Goal: Information Seeking & Learning: Find specific fact

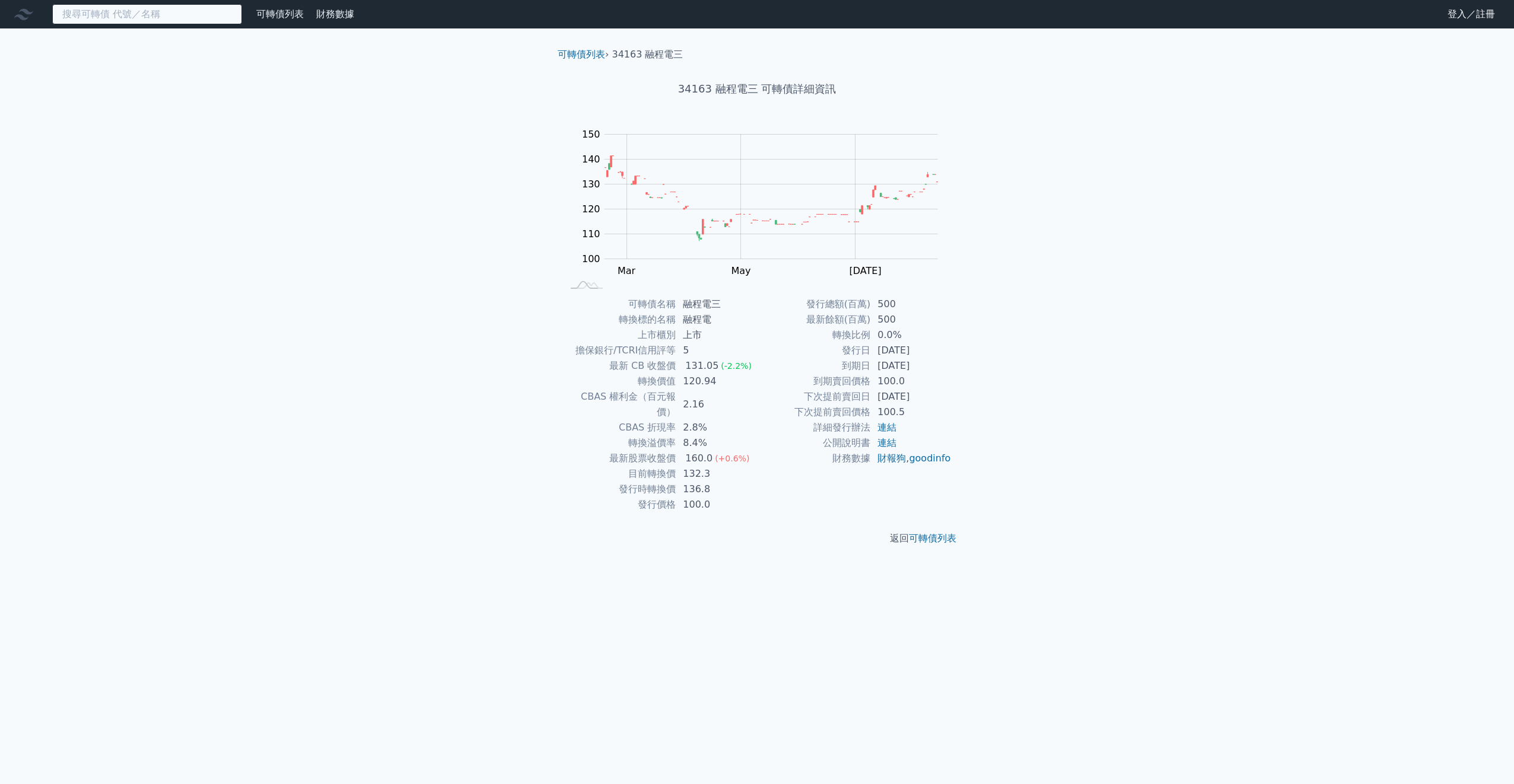
click at [122, 21] on input at bounding box center [147, 14] width 190 height 20
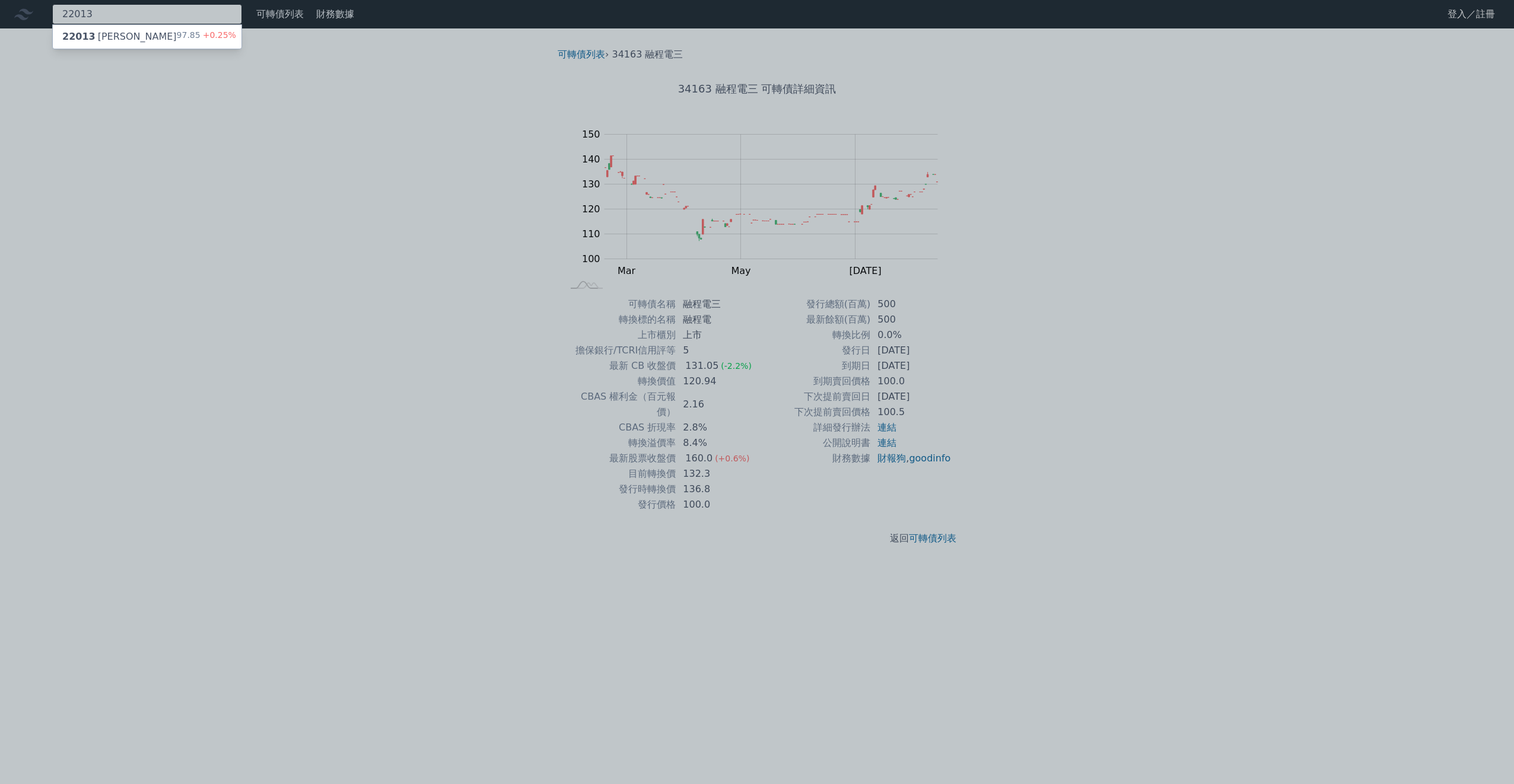
type input "22013"
click at [167, 34] on div "22013 裕隆三 97.85 +0.25%" at bounding box center [147, 37] width 189 height 24
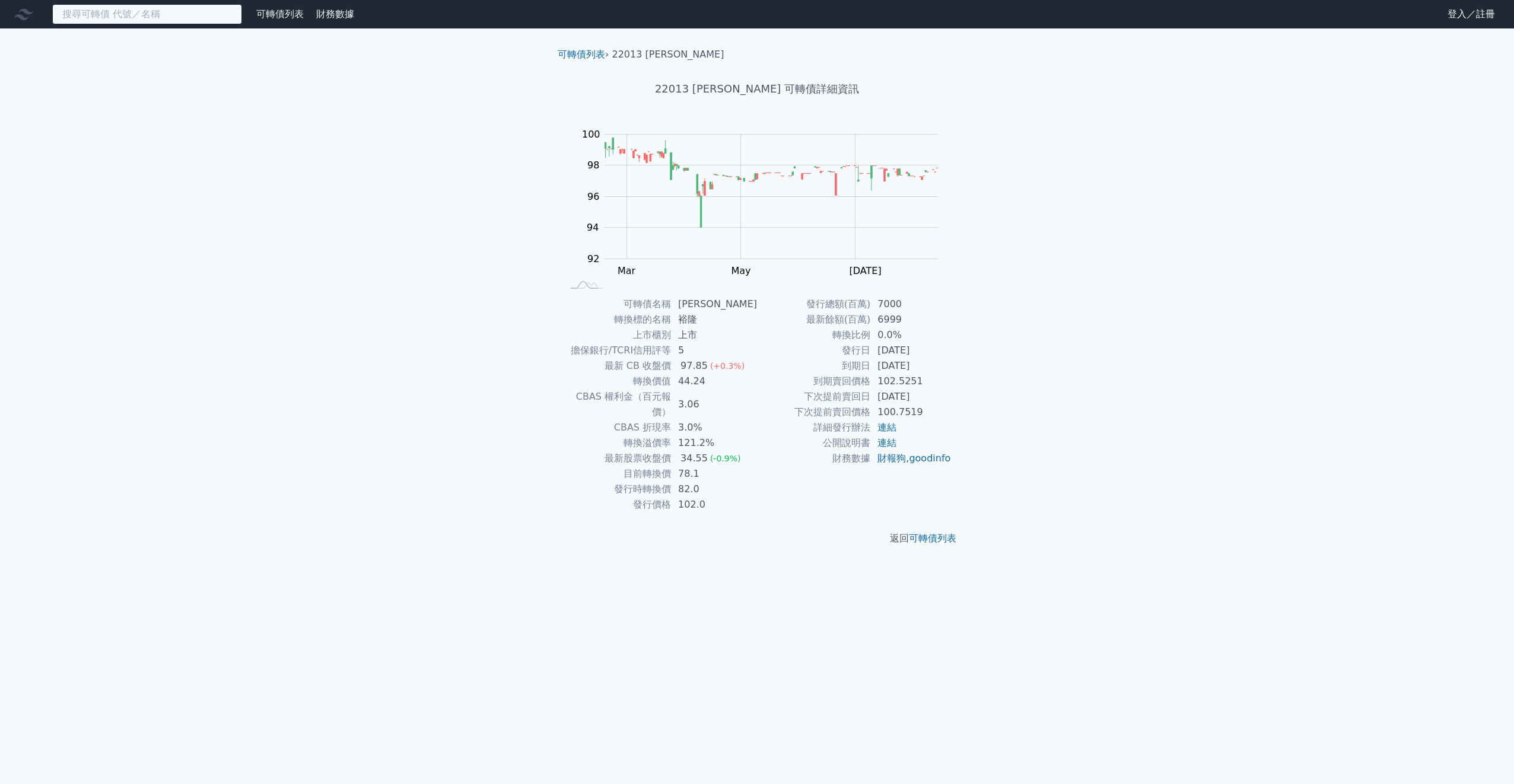
click at [139, 21] on input at bounding box center [147, 14] width 190 height 20
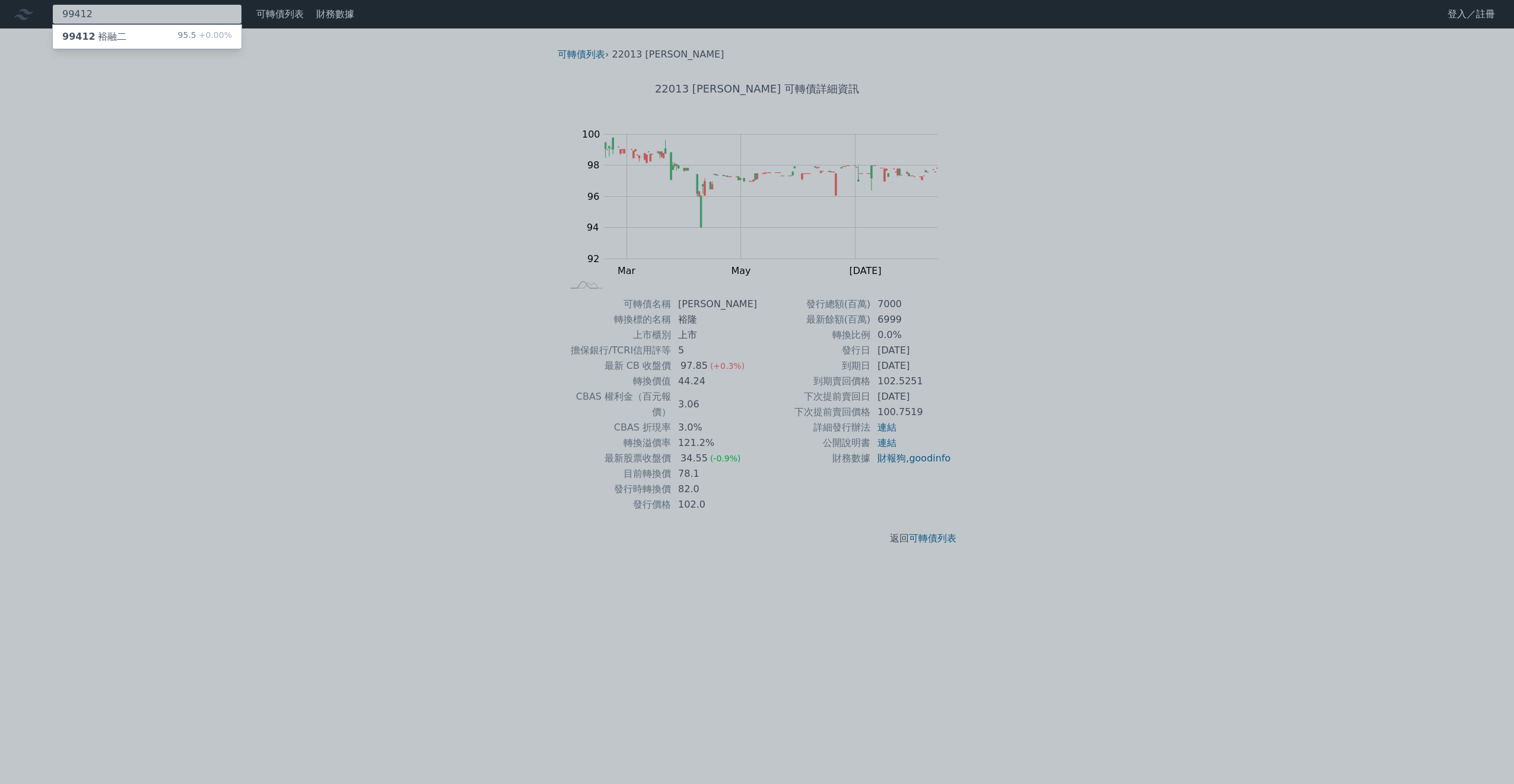
type input "99412"
click at [110, 32] on div "99412 裕融二" at bounding box center [94, 37] width 64 height 14
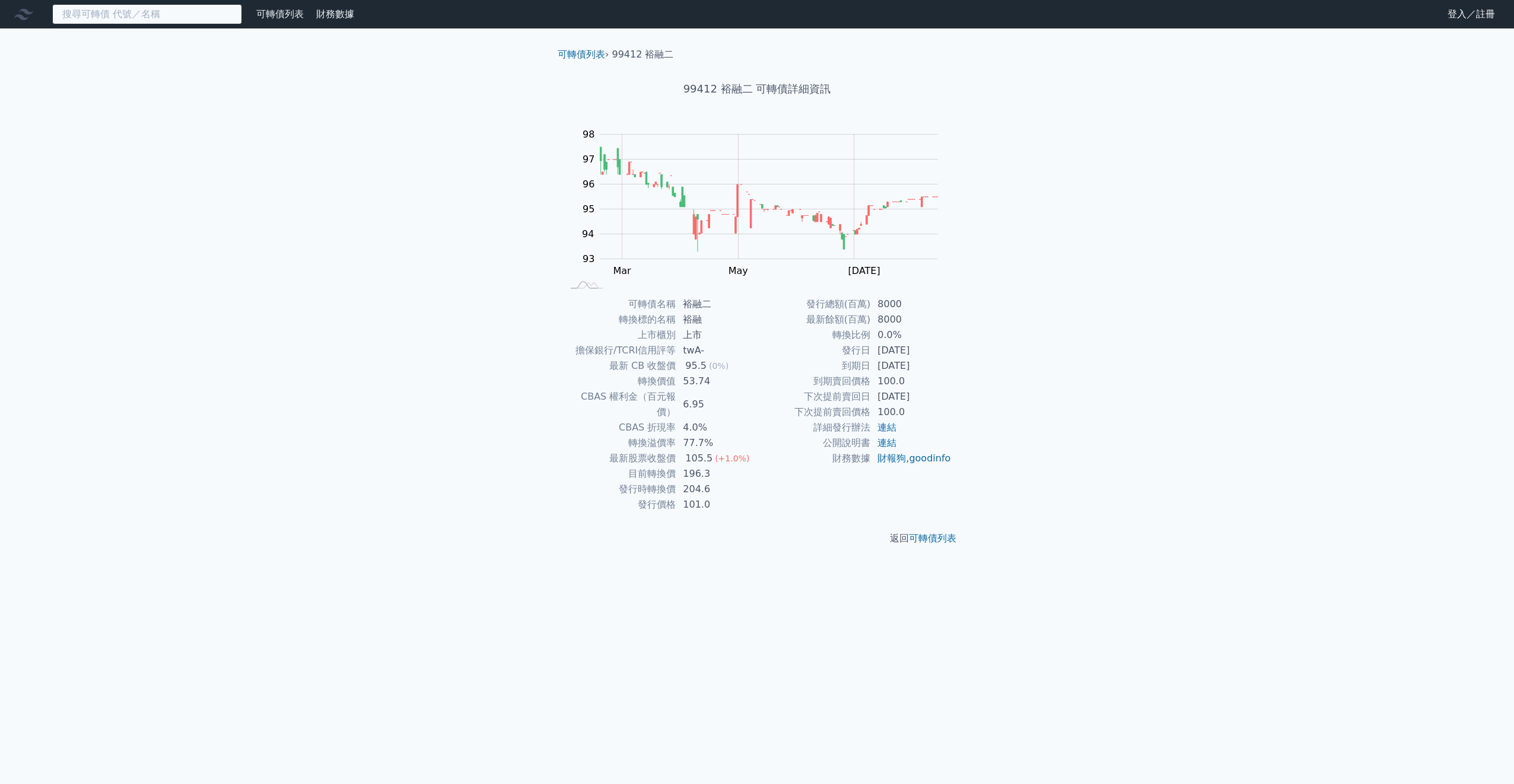
click at [131, 23] on input at bounding box center [147, 14] width 190 height 20
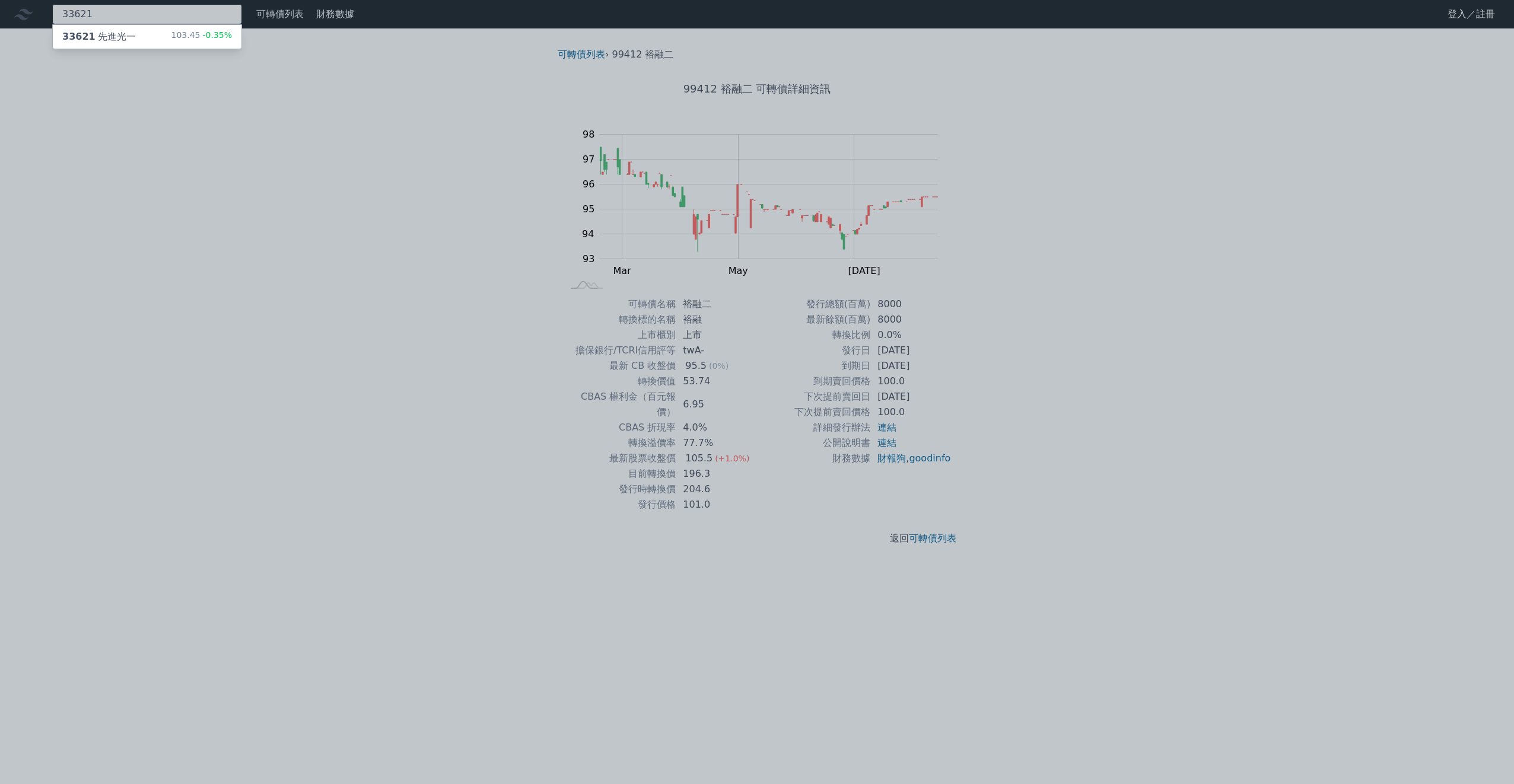
type input "33621"
click at [100, 33] on div "33621 先進光一" at bounding box center [99, 37] width 74 height 14
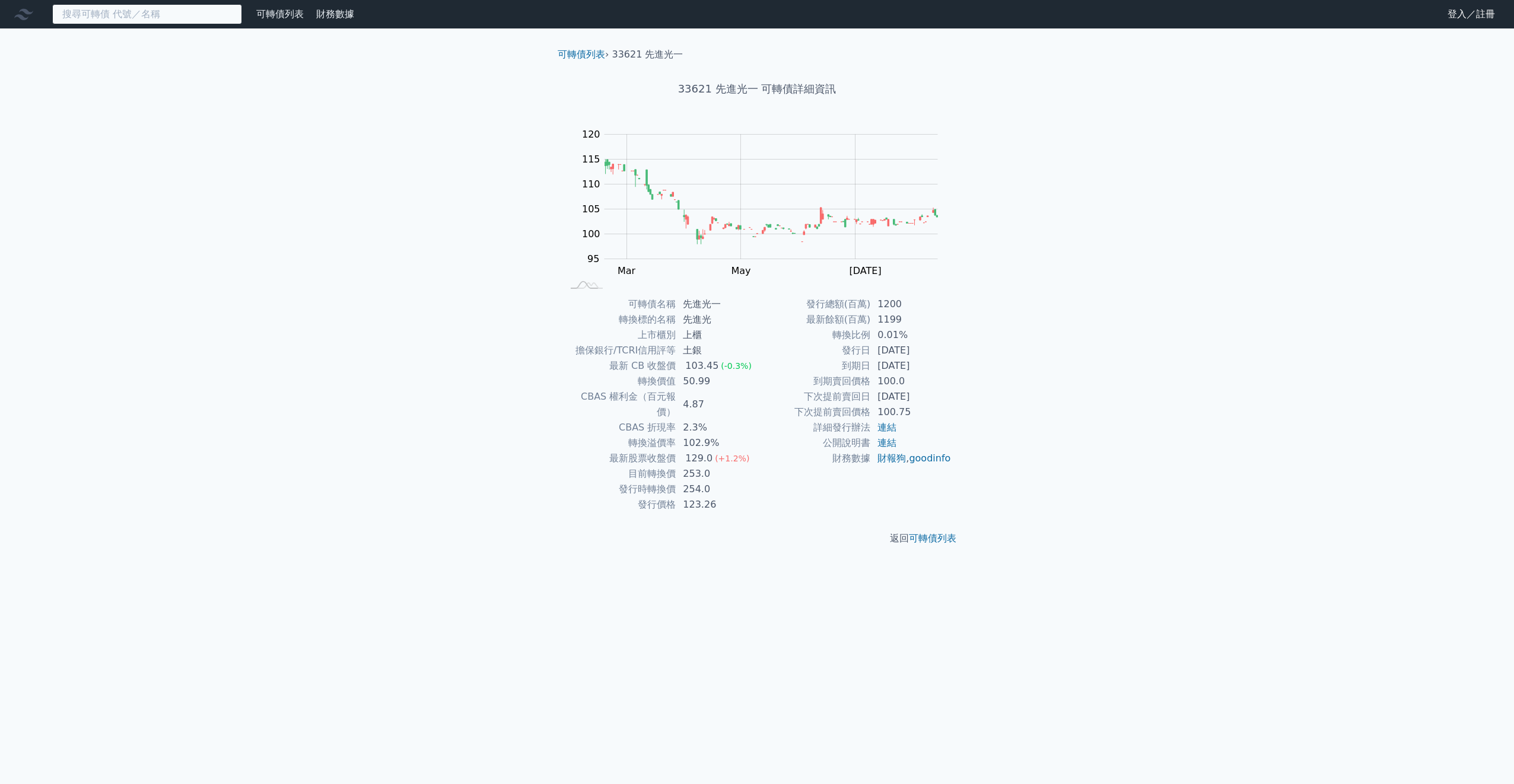
click at [188, 16] on input at bounding box center [147, 14] width 190 height 20
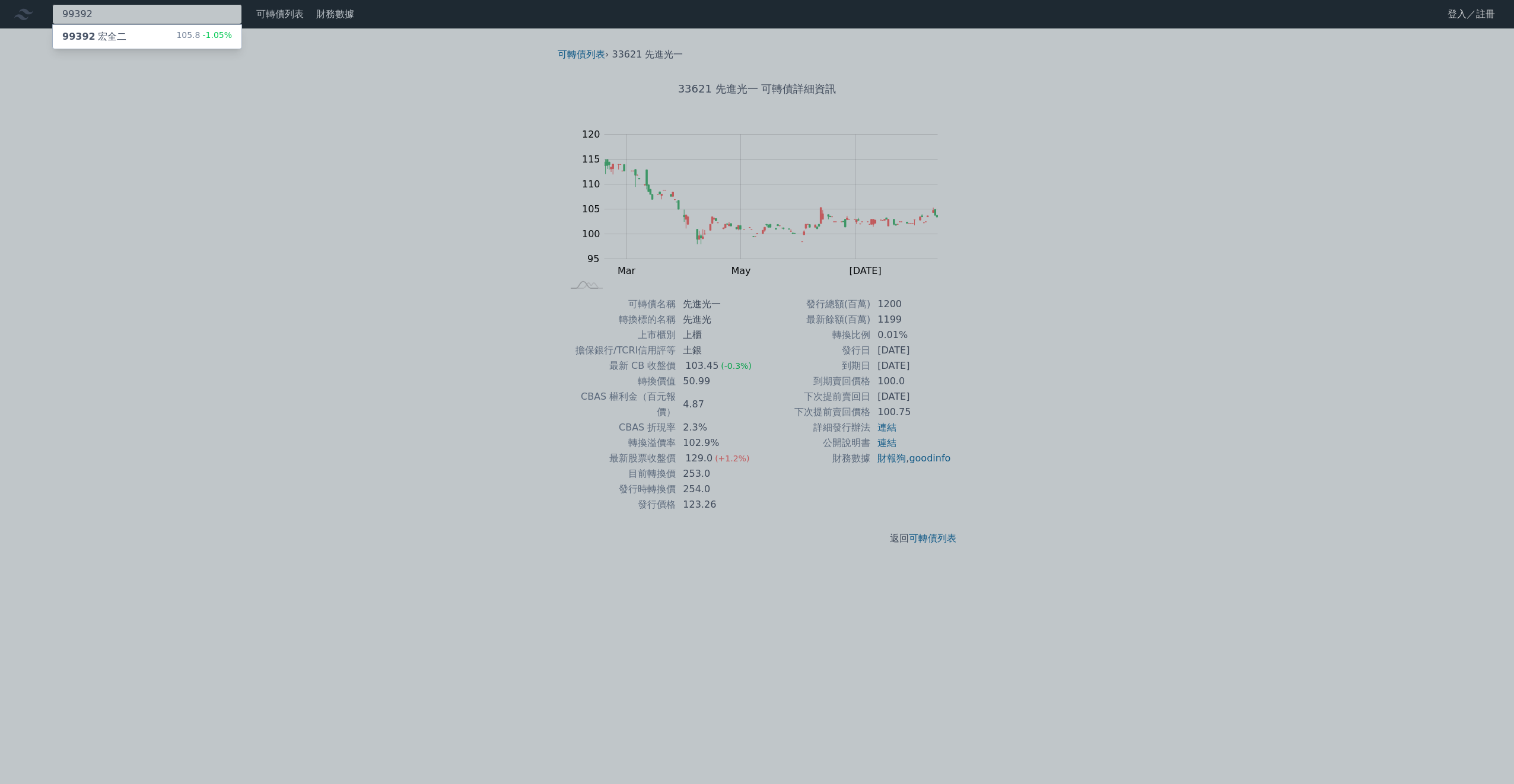
type input "99392"
click at [158, 32] on div "99392 宏全二 105.8 -1.05%" at bounding box center [147, 37] width 189 height 24
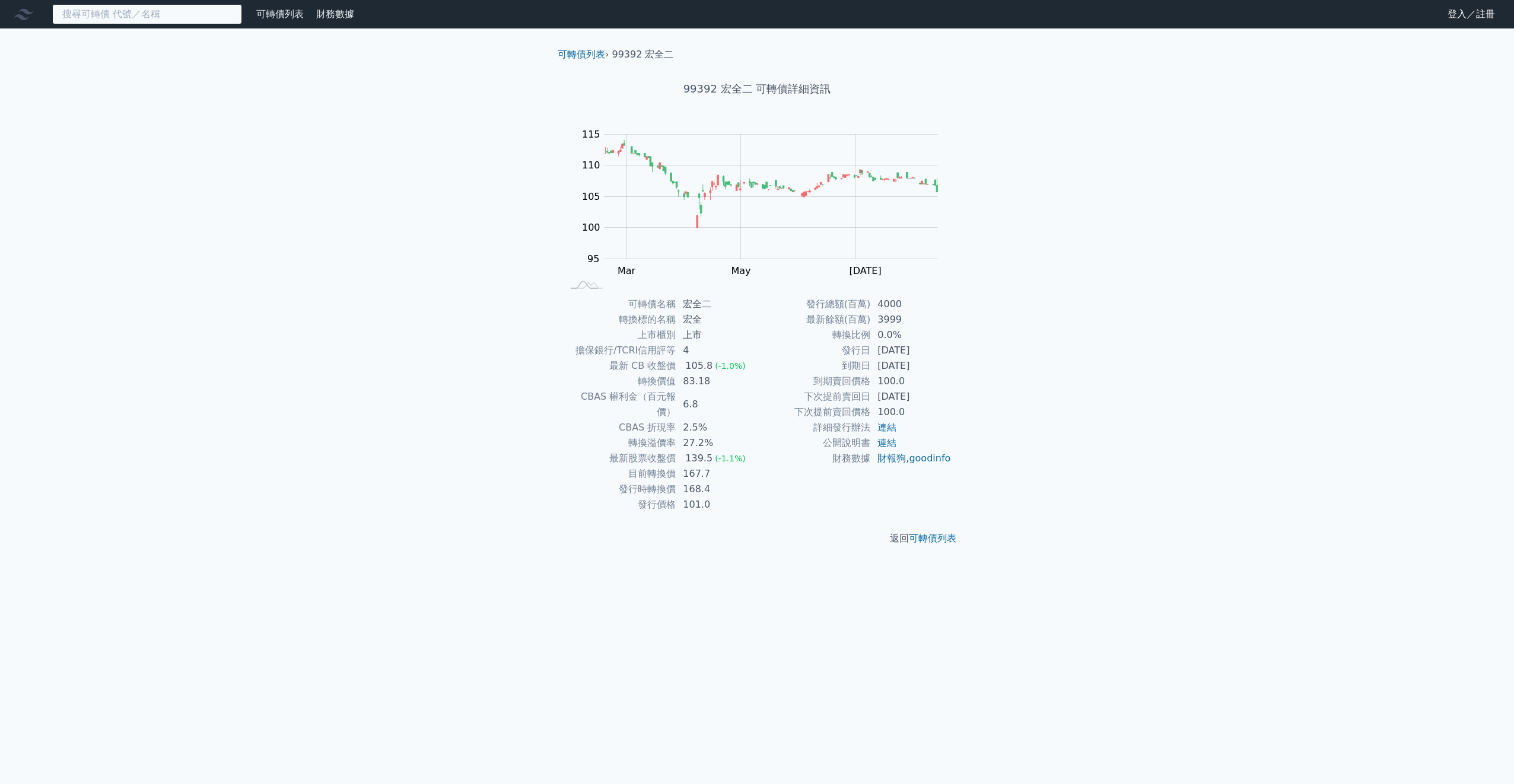
click at [154, 14] on input at bounding box center [147, 14] width 190 height 20
click at [155, 12] on input at bounding box center [147, 14] width 190 height 20
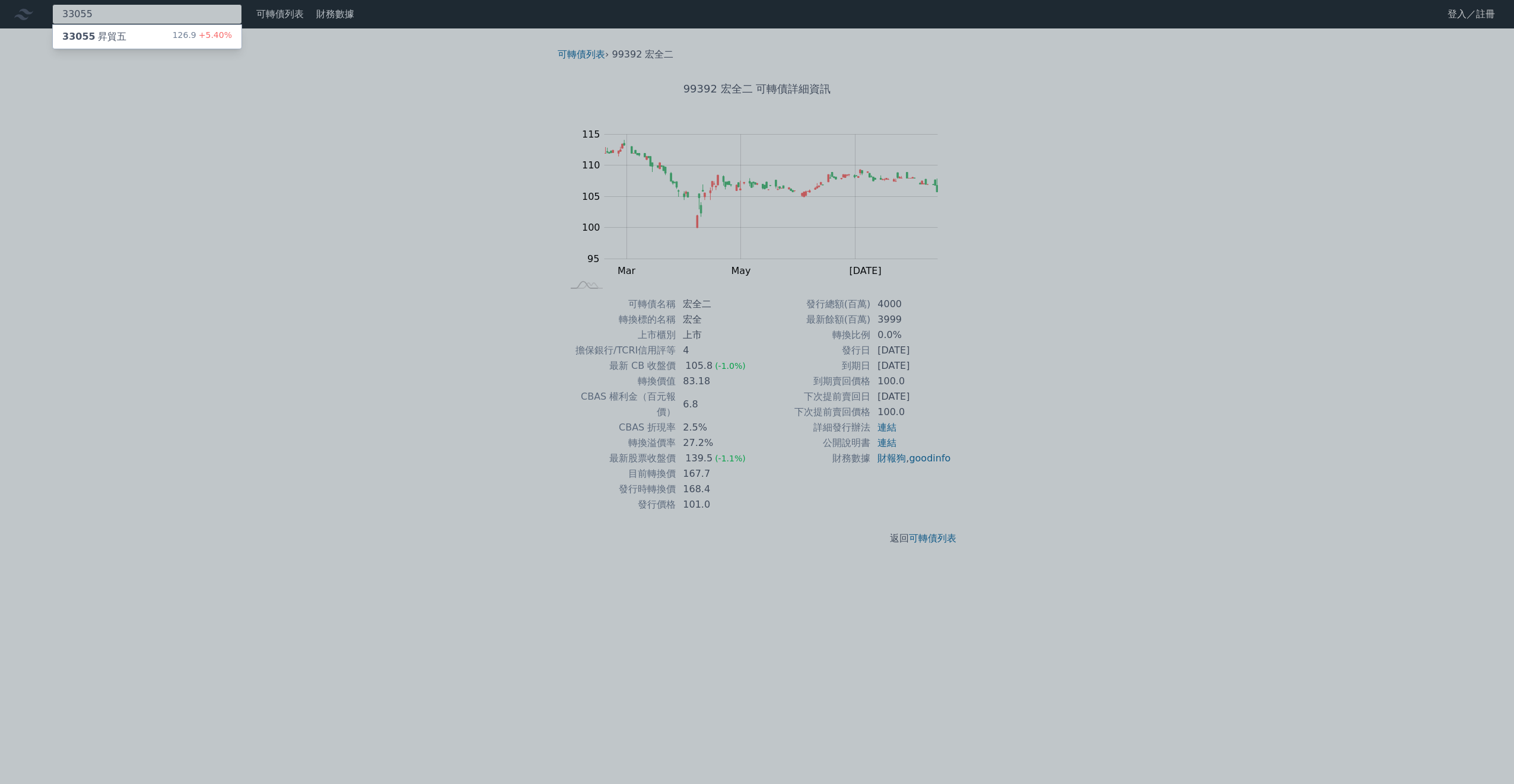
type input "33055"
click at [152, 35] on div "33055 昇貿五 126.9 +5.40%" at bounding box center [147, 37] width 189 height 24
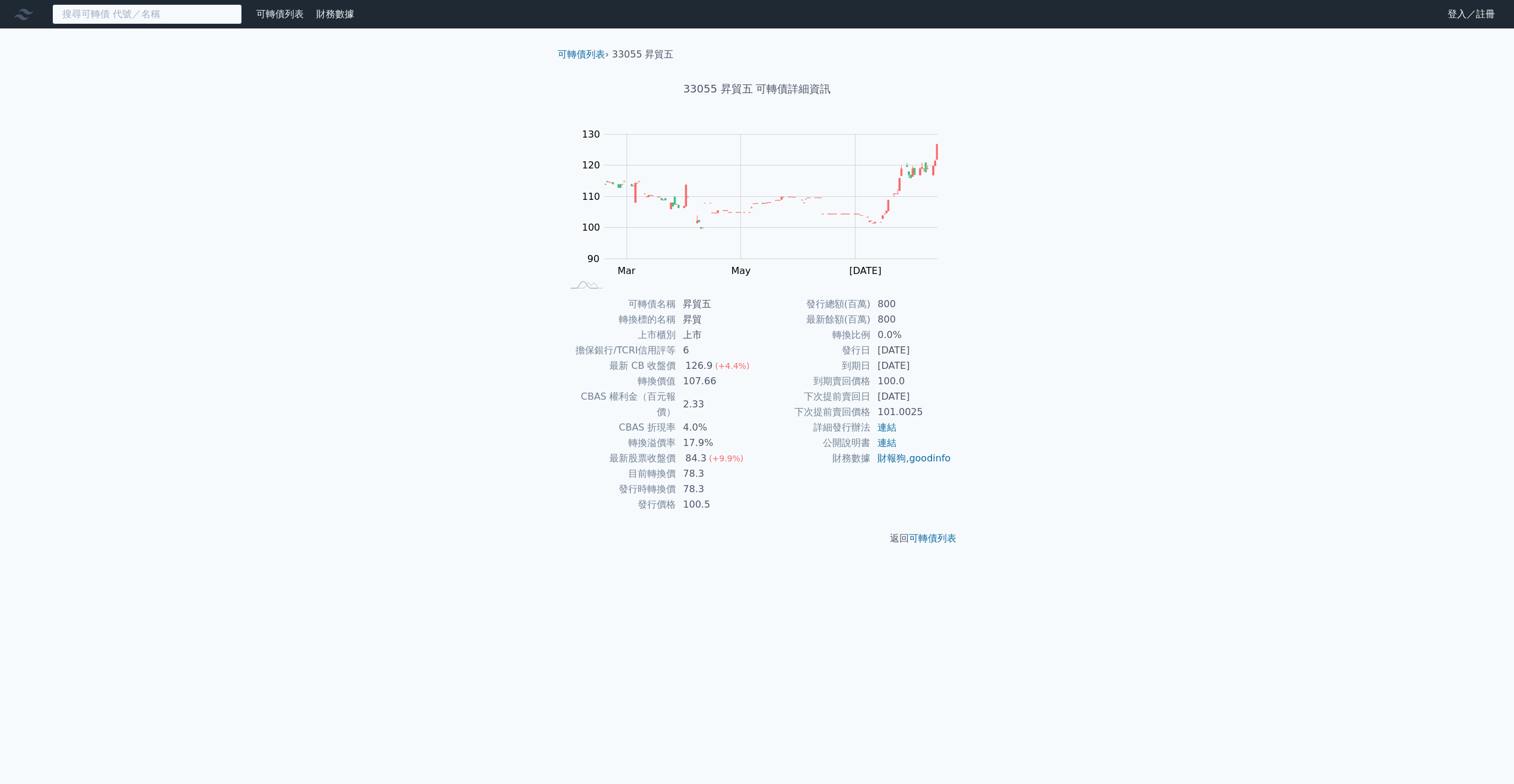
click at [121, 19] on input at bounding box center [147, 14] width 190 height 20
click at [157, 10] on input at bounding box center [147, 14] width 190 height 20
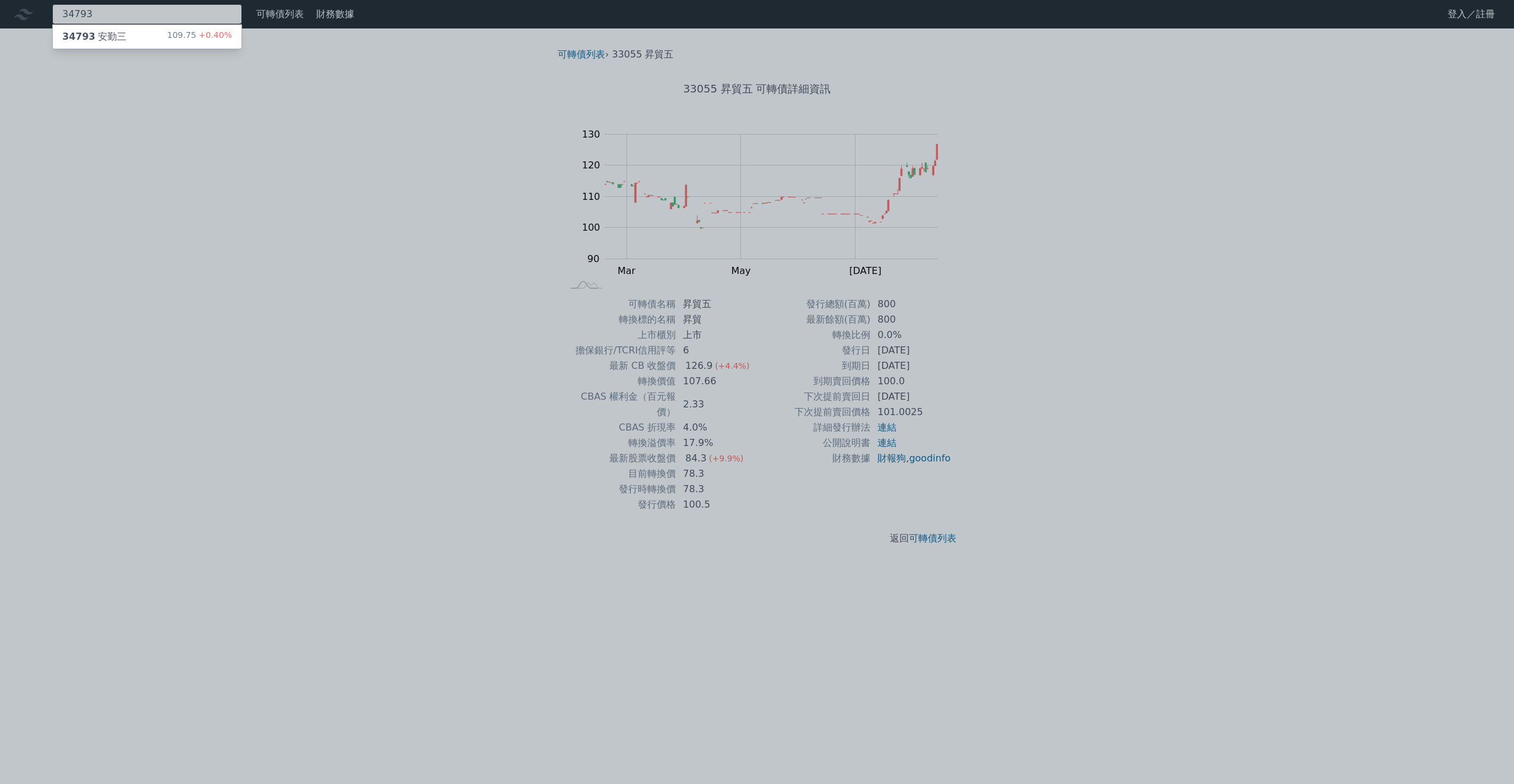
type input "34793"
click at [157, 32] on div "34793 安勤三 109.75 +0.40%" at bounding box center [147, 37] width 189 height 24
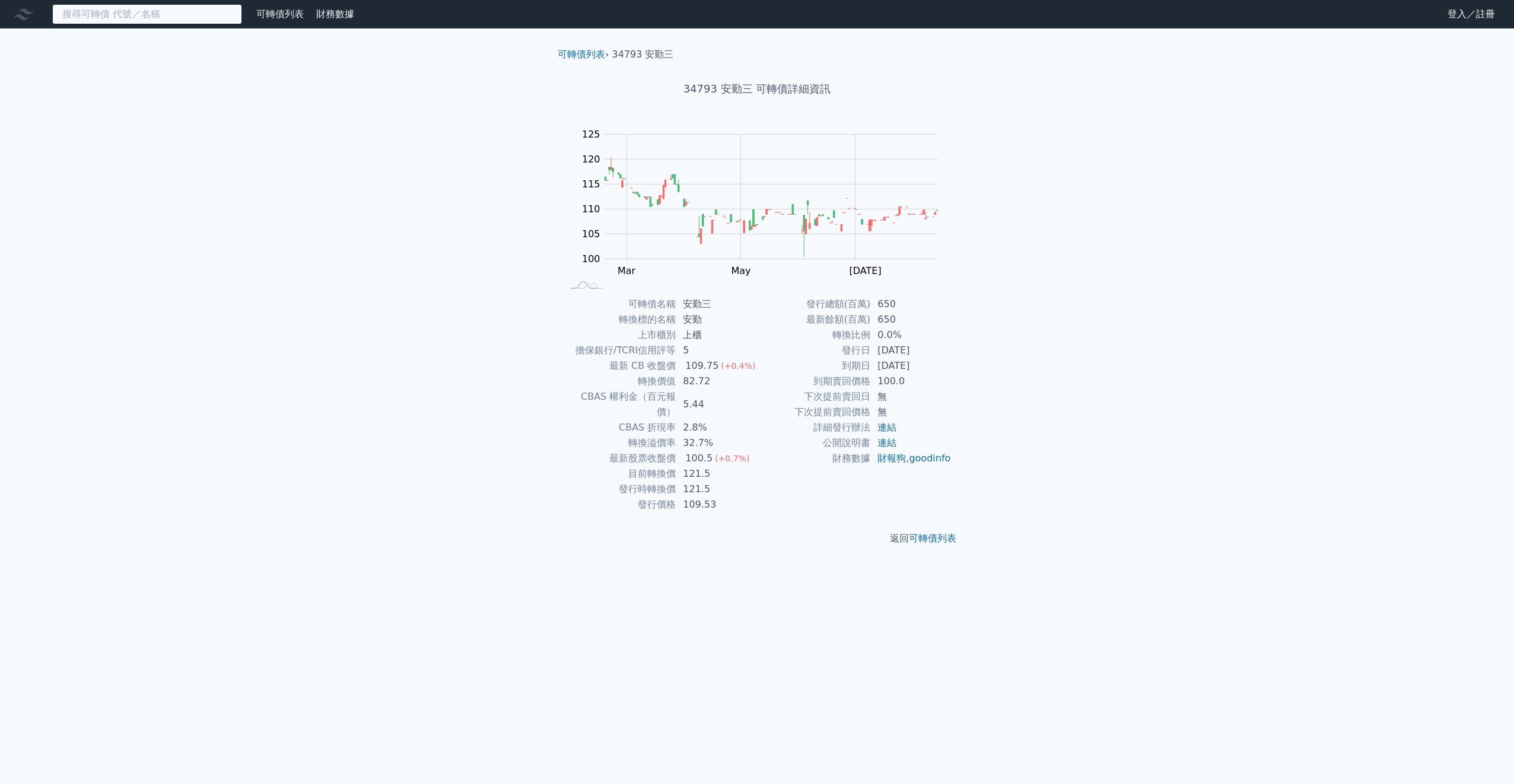
click at [141, 12] on input at bounding box center [147, 14] width 190 height 20
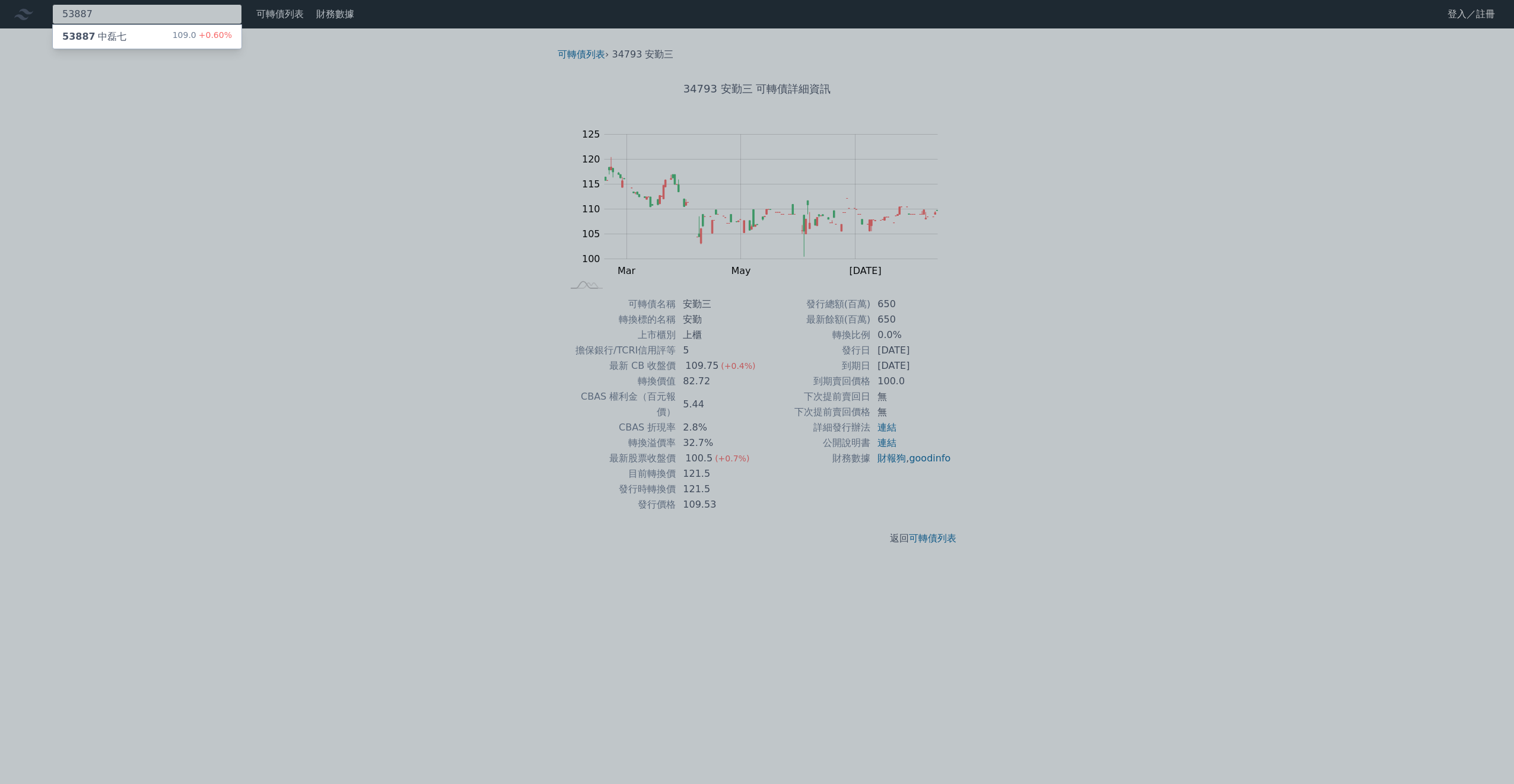
type input "53887"
click at [149, 38] on div "53887 中磊七 109.0 +0.60%" at bounding box center [147, 37] width 189 height 24
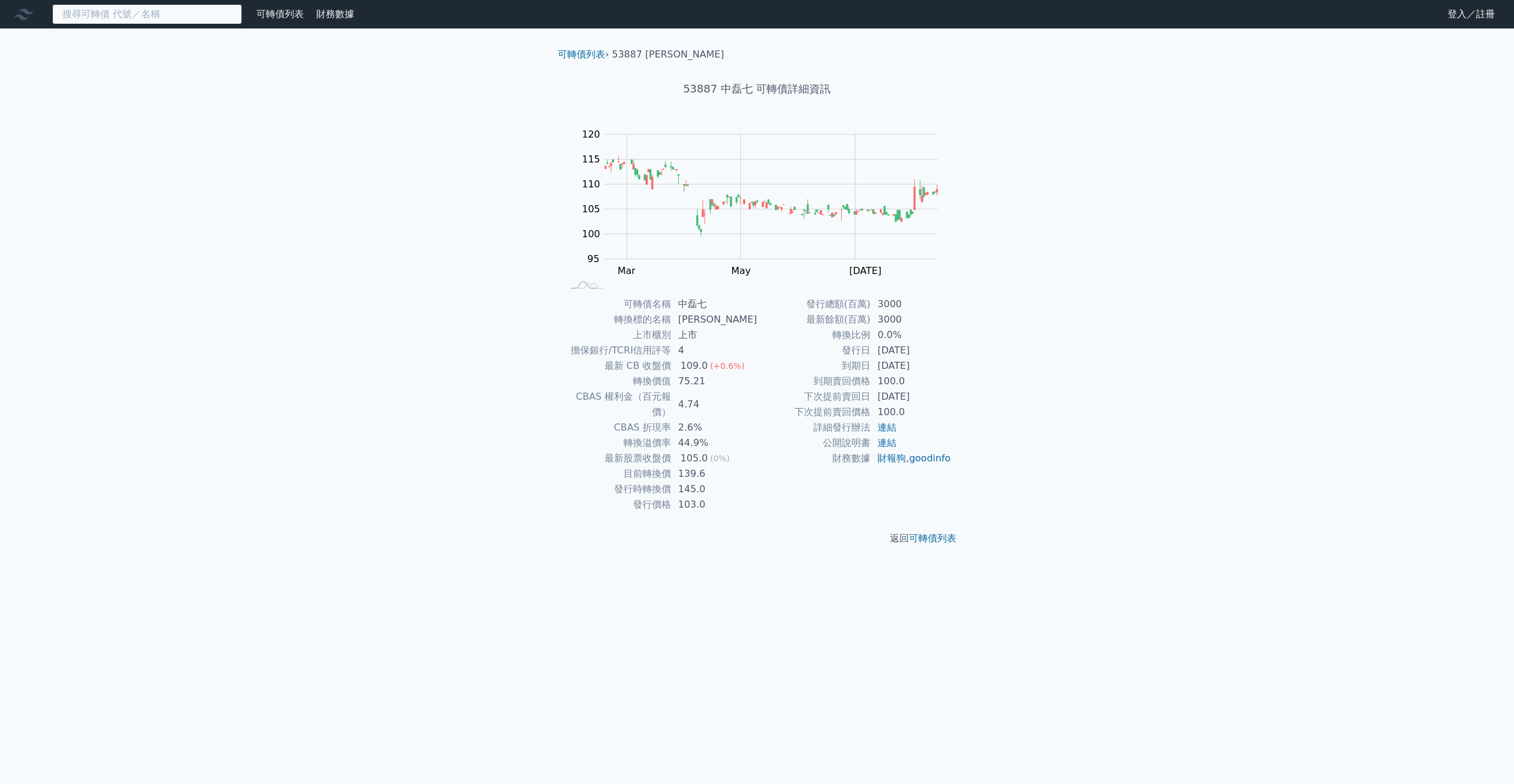
click at [142, 18] on input at bounding box center [147, 14] width 190 height 20
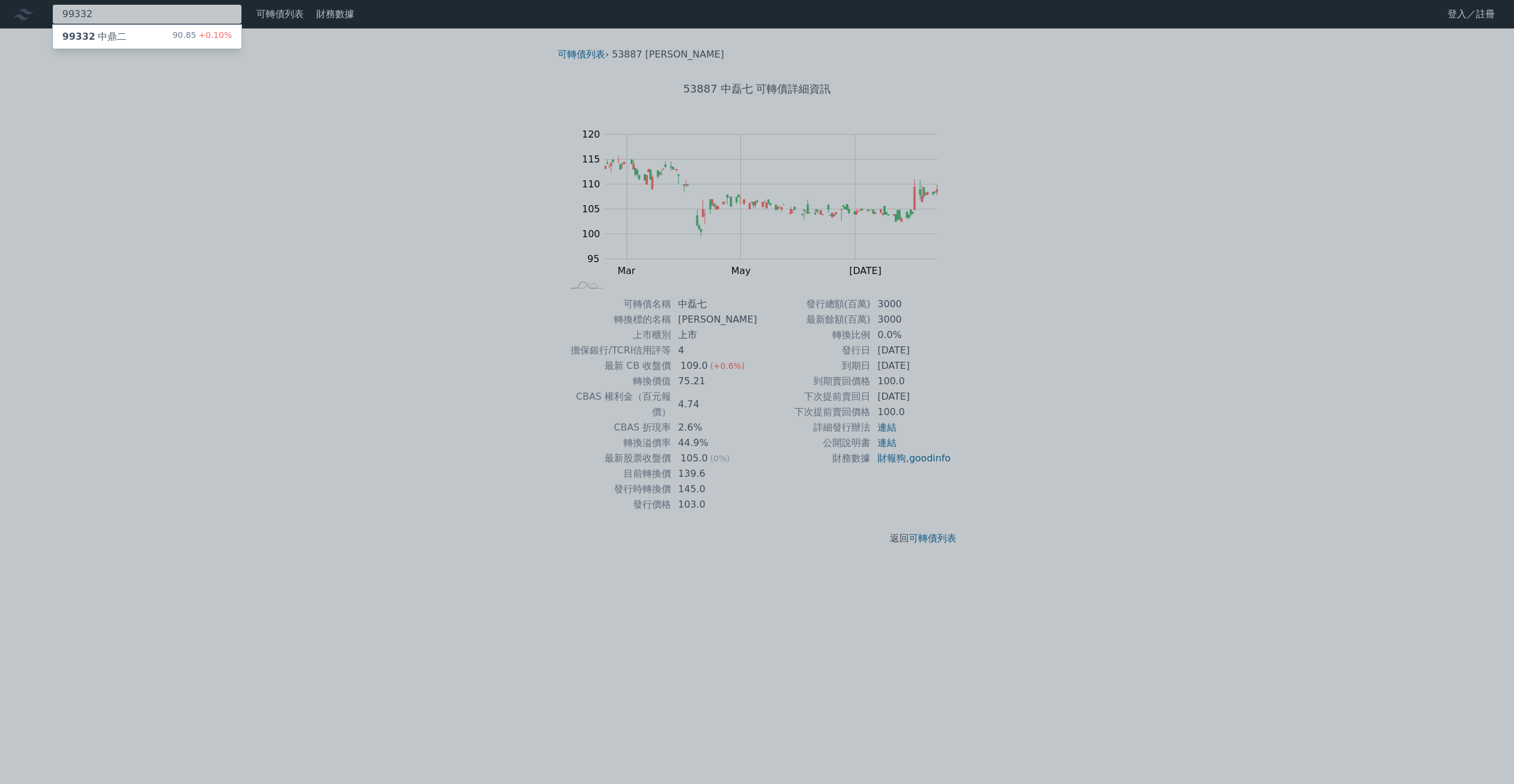
type input "99332"
click at [133, 37] on div "99332 中鼎二 90.85 +0.10%" at bounding box center [147, 37] width 189 height 24
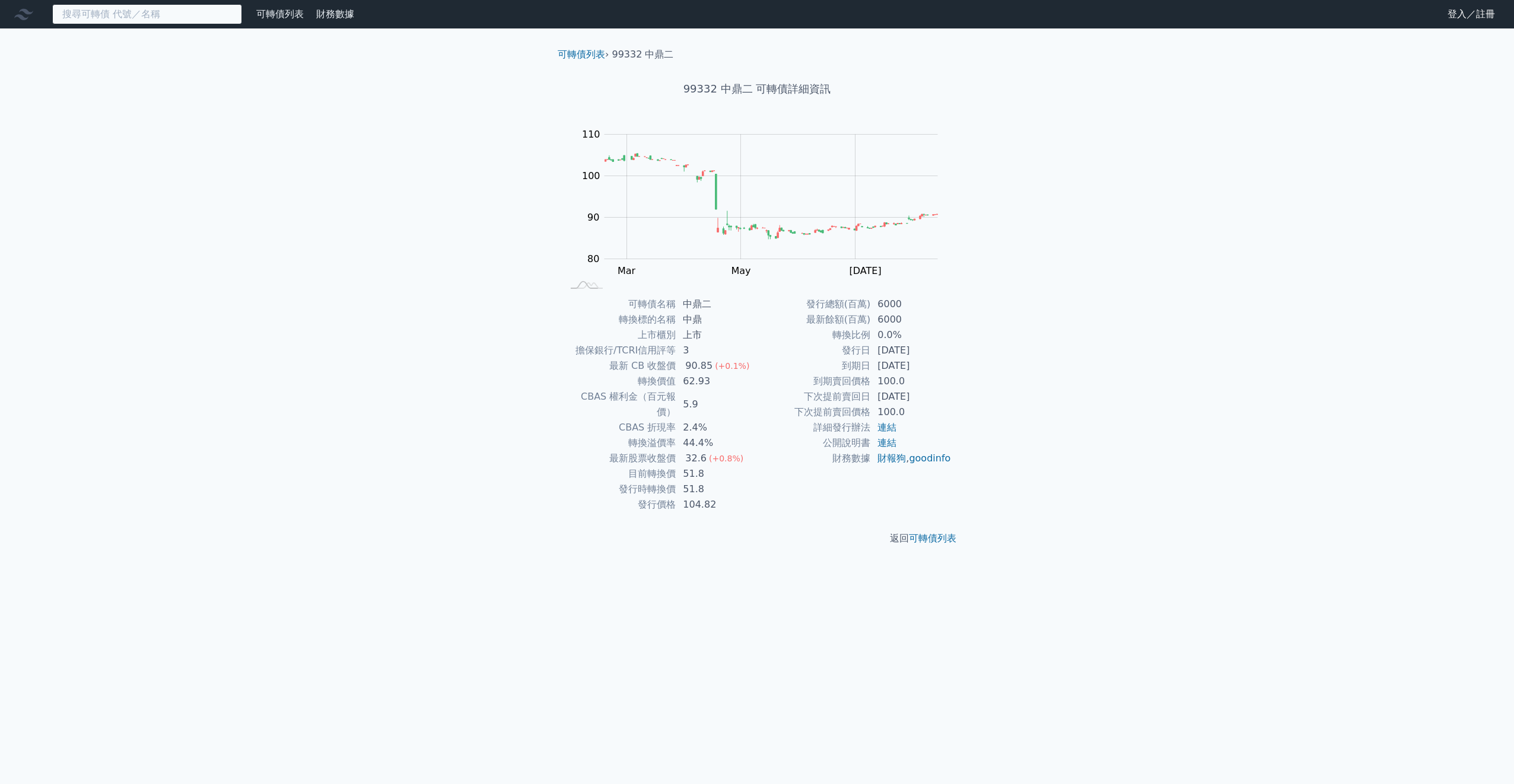
click at [117, 12] on input at bounding box center [147, 14] width 190 height 20
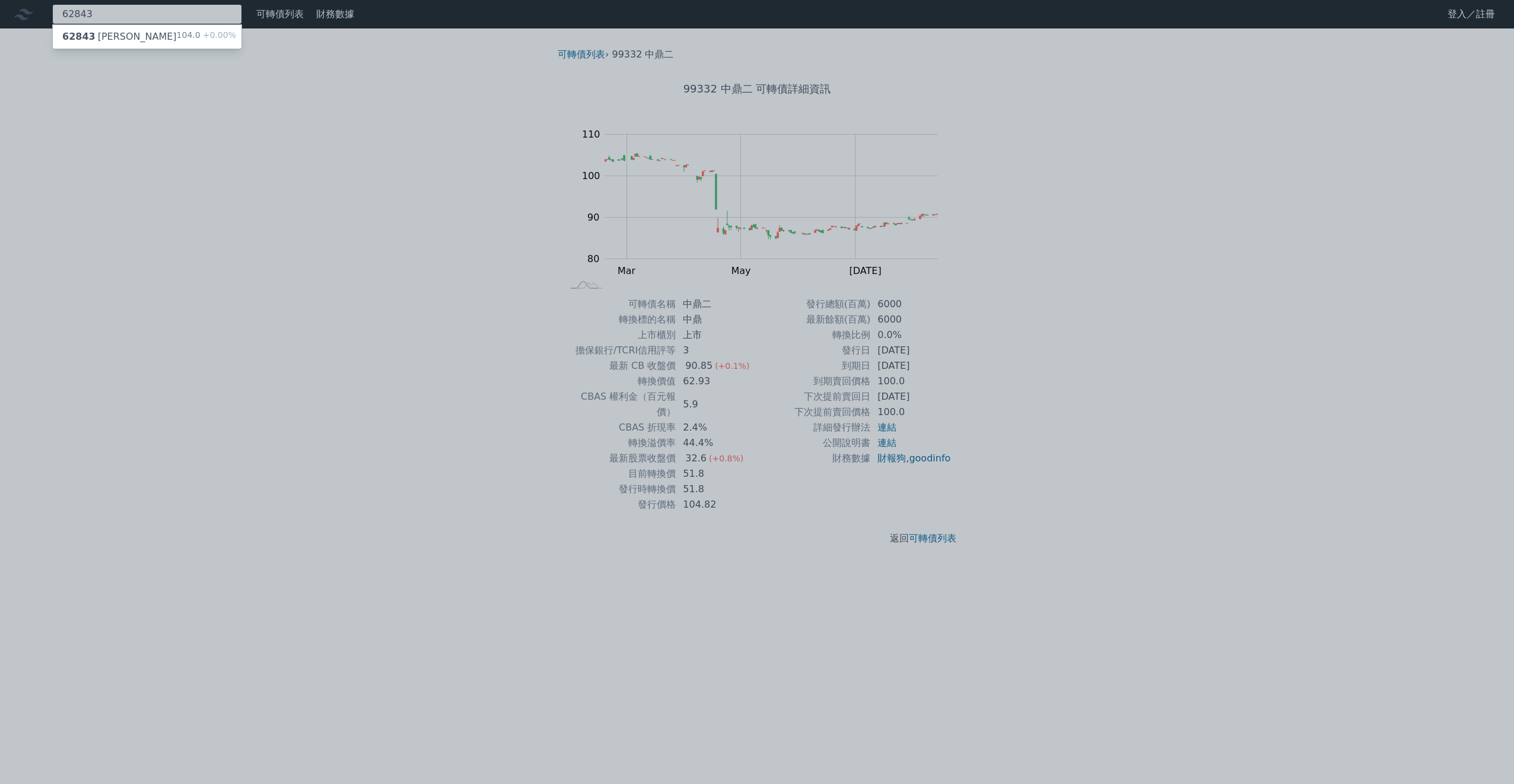
type input "62843"
click at [134, 14] on div at bounding box center [757, 392] width 1514 height 784
click at [134, 14] on div "99332 99332 中鼎二 90.85 +0.10%" at bounding box center [147, 14] width 190 height 20
type input "9"
type input "62843"
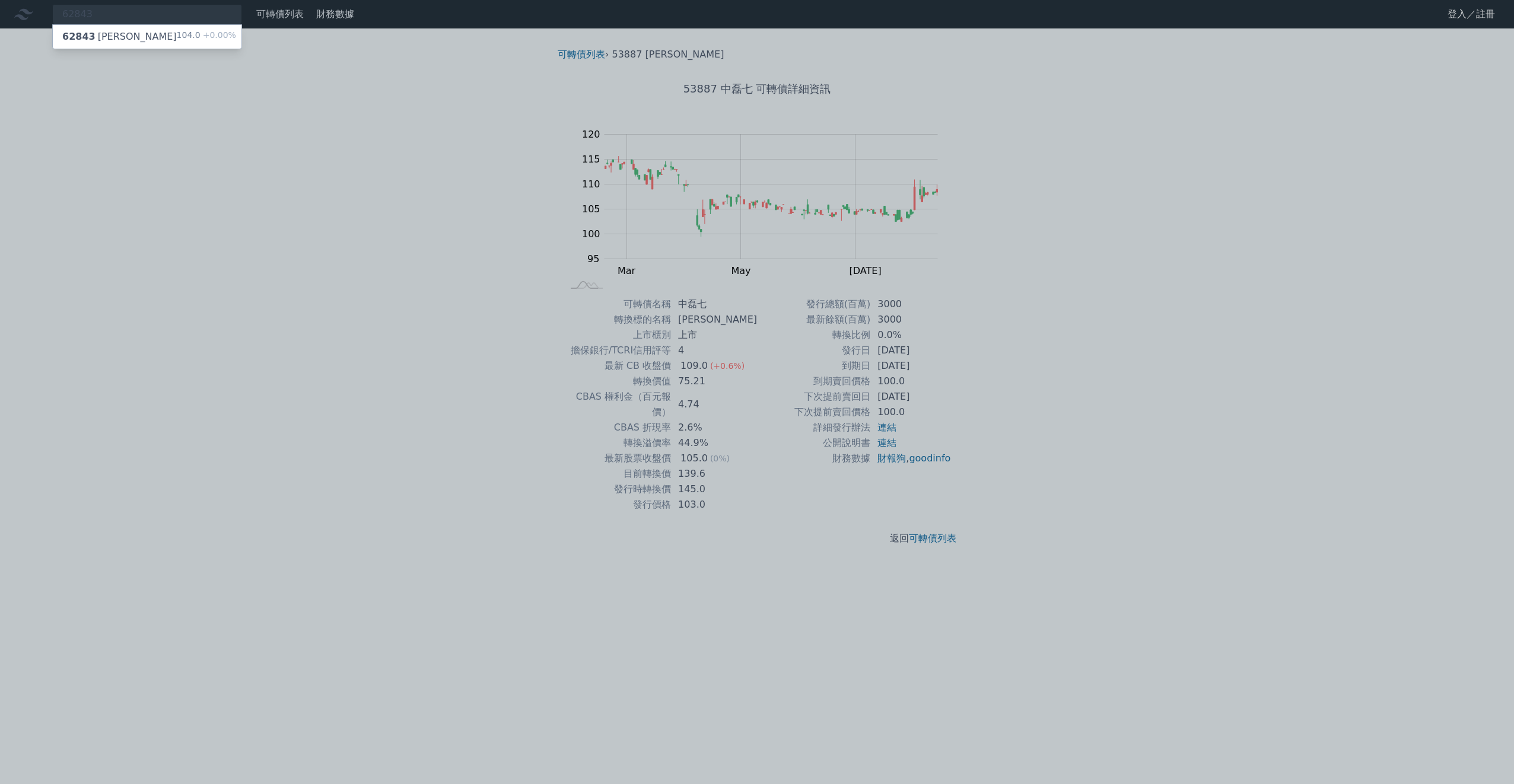
click at [131, 46] on div "62843 佳邦三 104.0 +0.00%" at bounding box center [147, 37] width 189 height 24
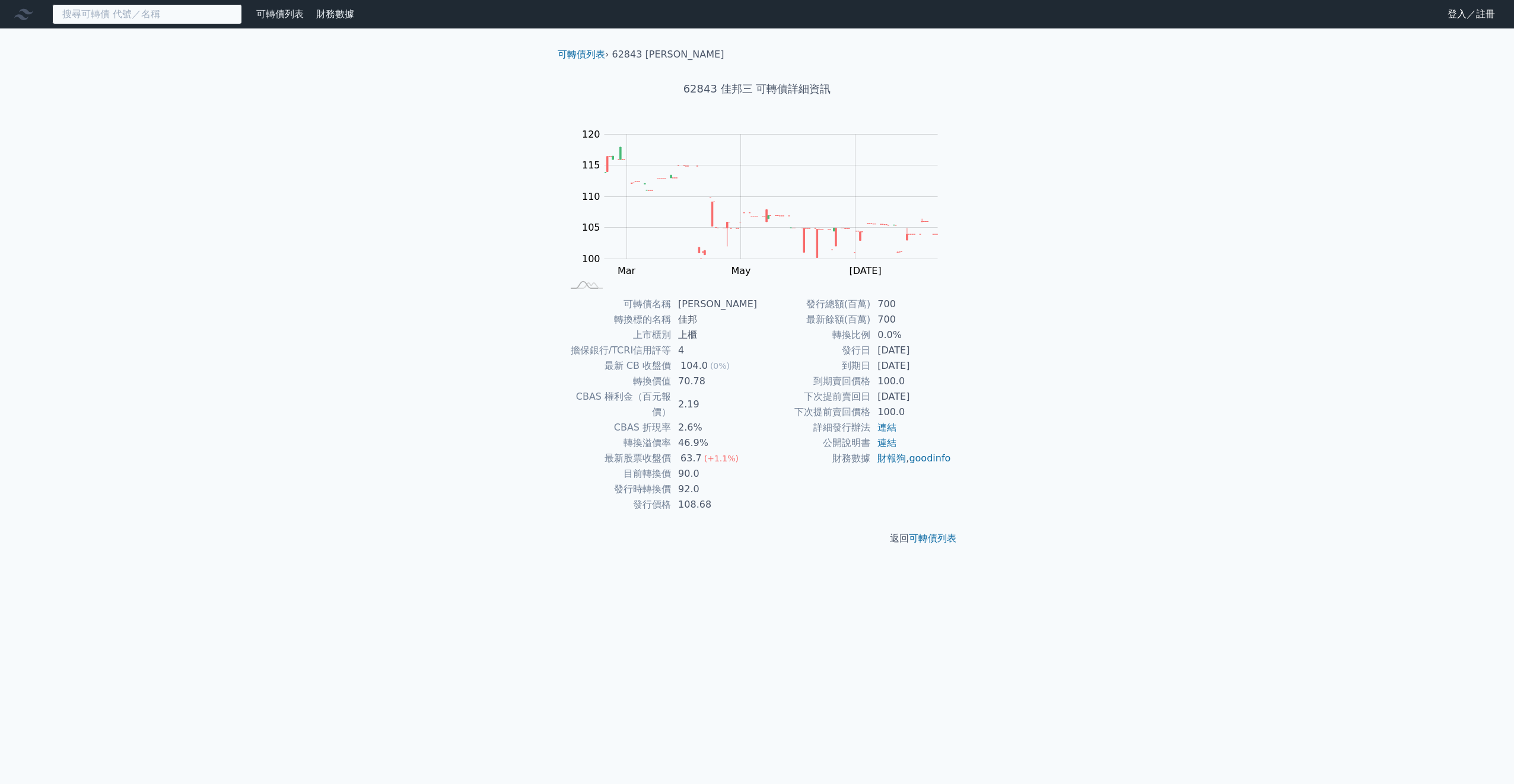
click at [126, 16] on input at bounding box center [147, 14] width 190 height 20
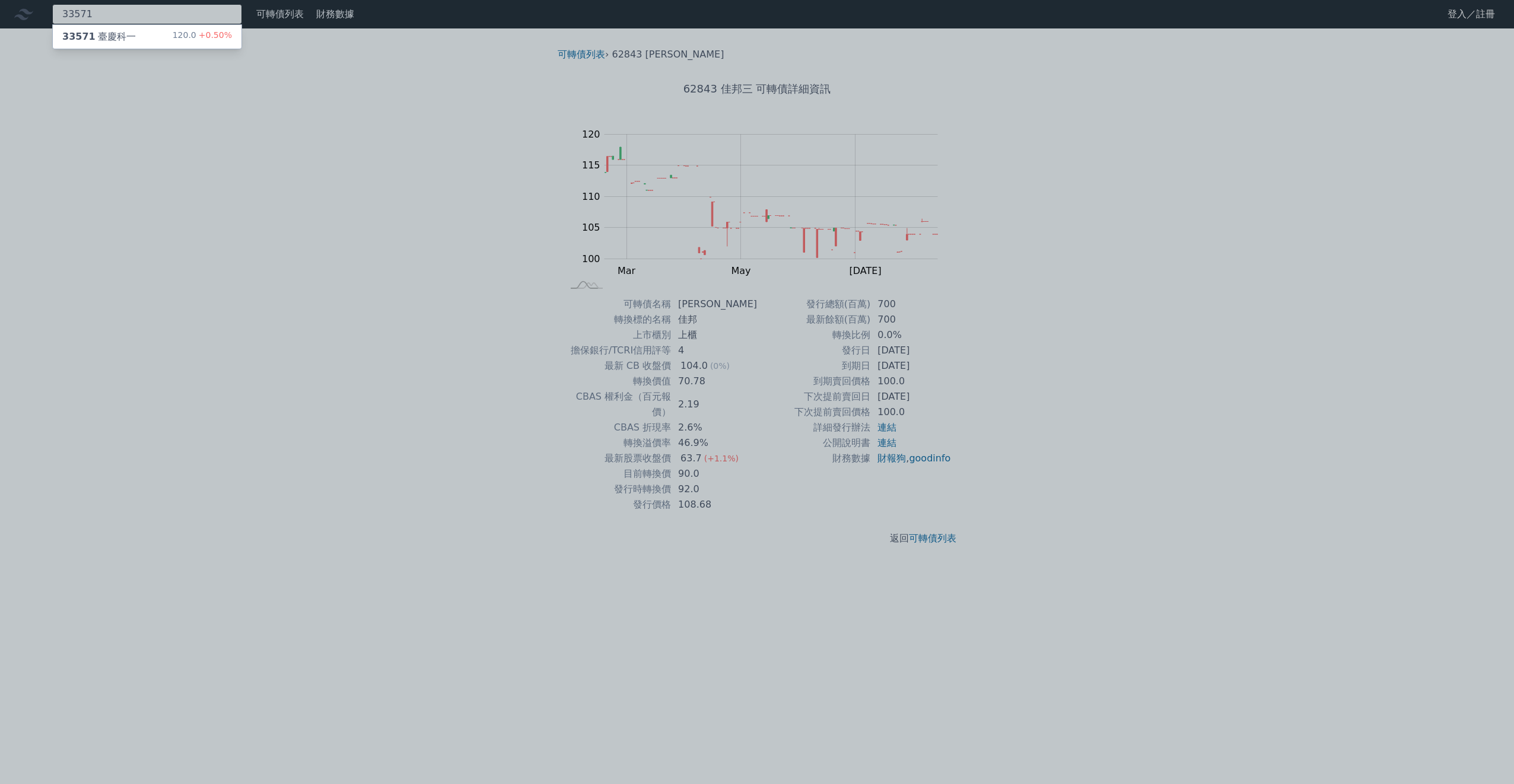
type input "33571"
click at [124, 34] on div "33571 臺慶科一" at bounding box center [99, 37] width 74 height 14
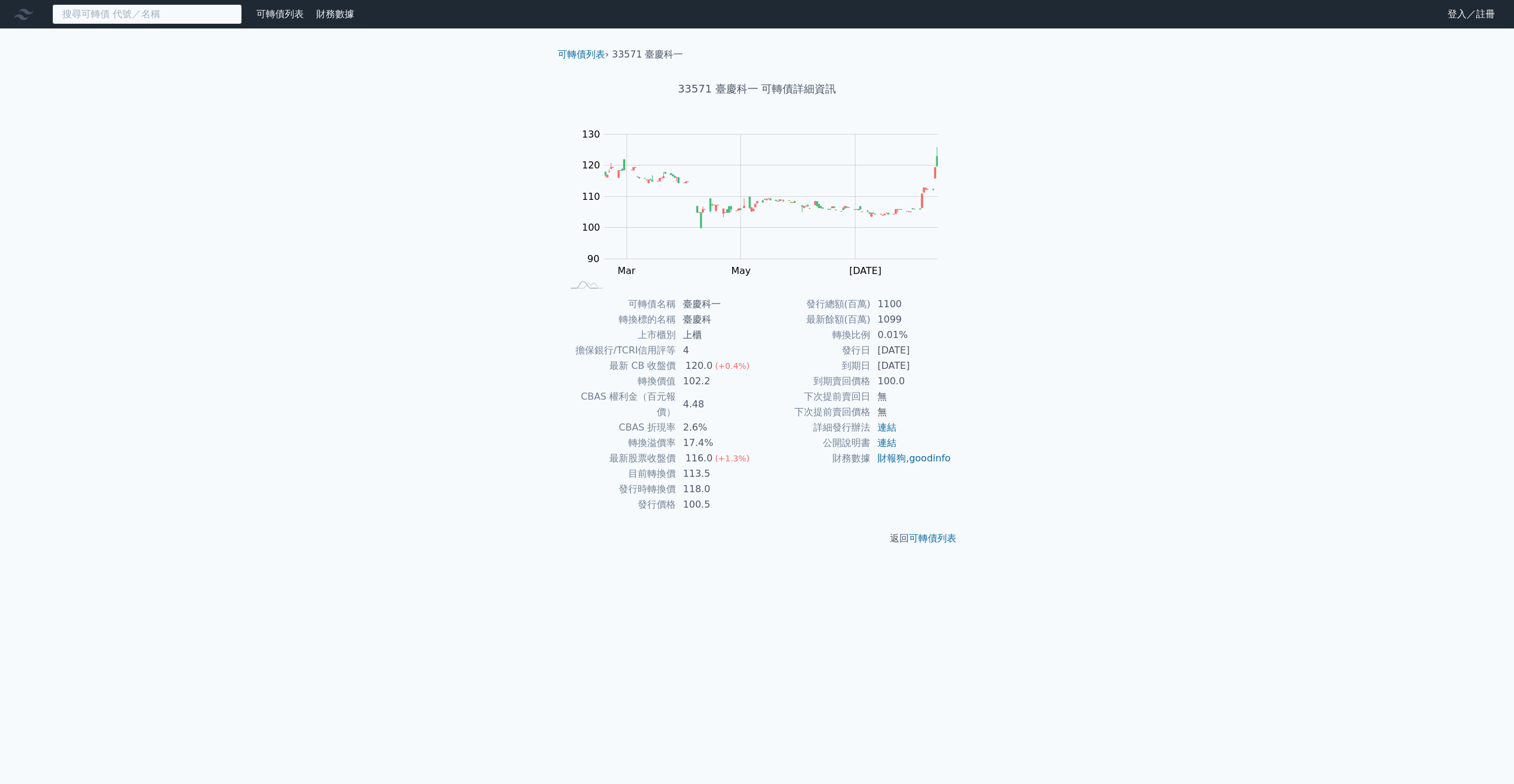
click at [97, 7] on input at bounding box center [147, 14] width 190 height 20
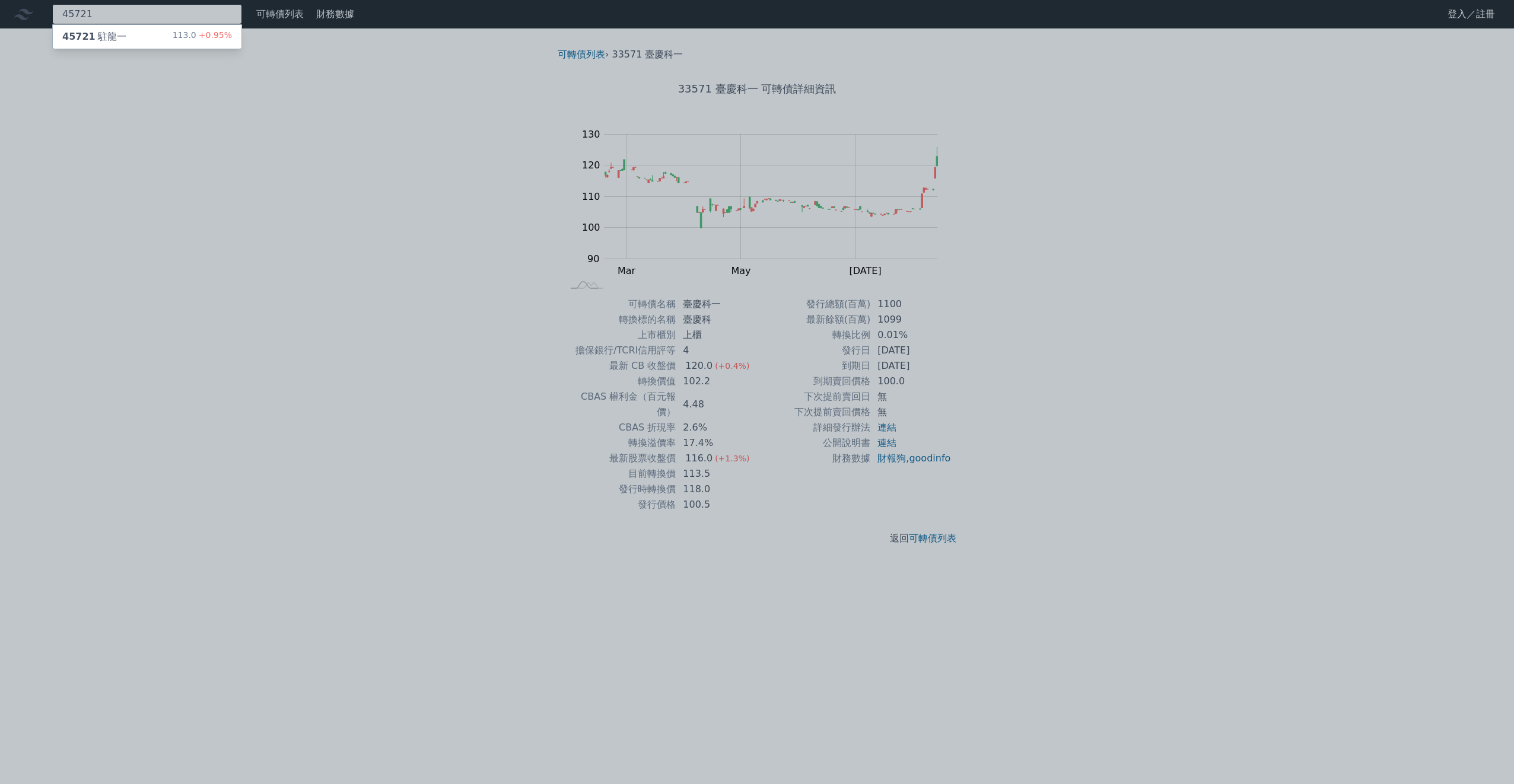
type input "45721"
click at [111, 28] on div "45721 駐龍一 113.0 +0.95%" at bounding box center [147, 37] width 189 height 24
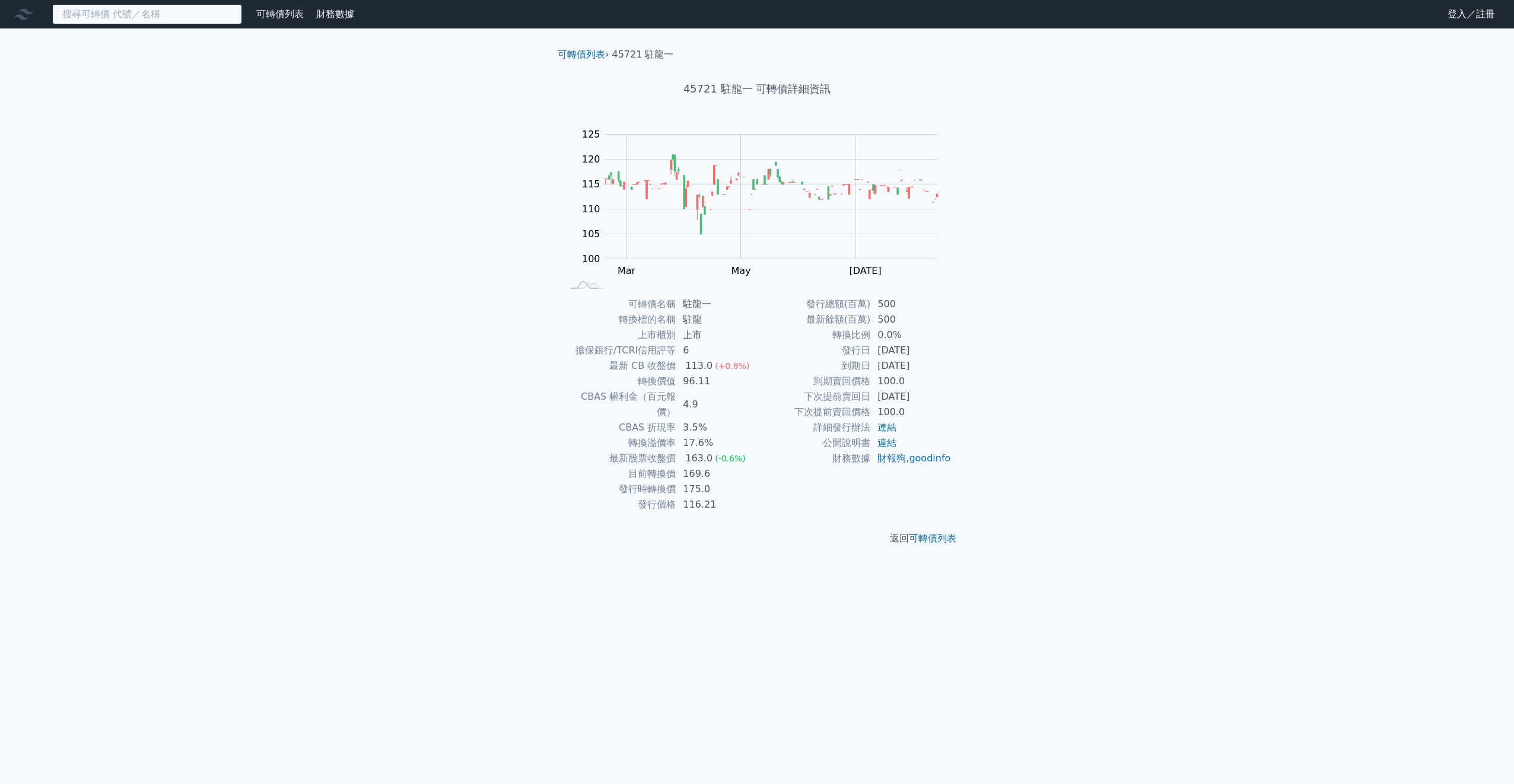
click at [103, 17] on input at bounding box center [147, 14] width 190 height 20
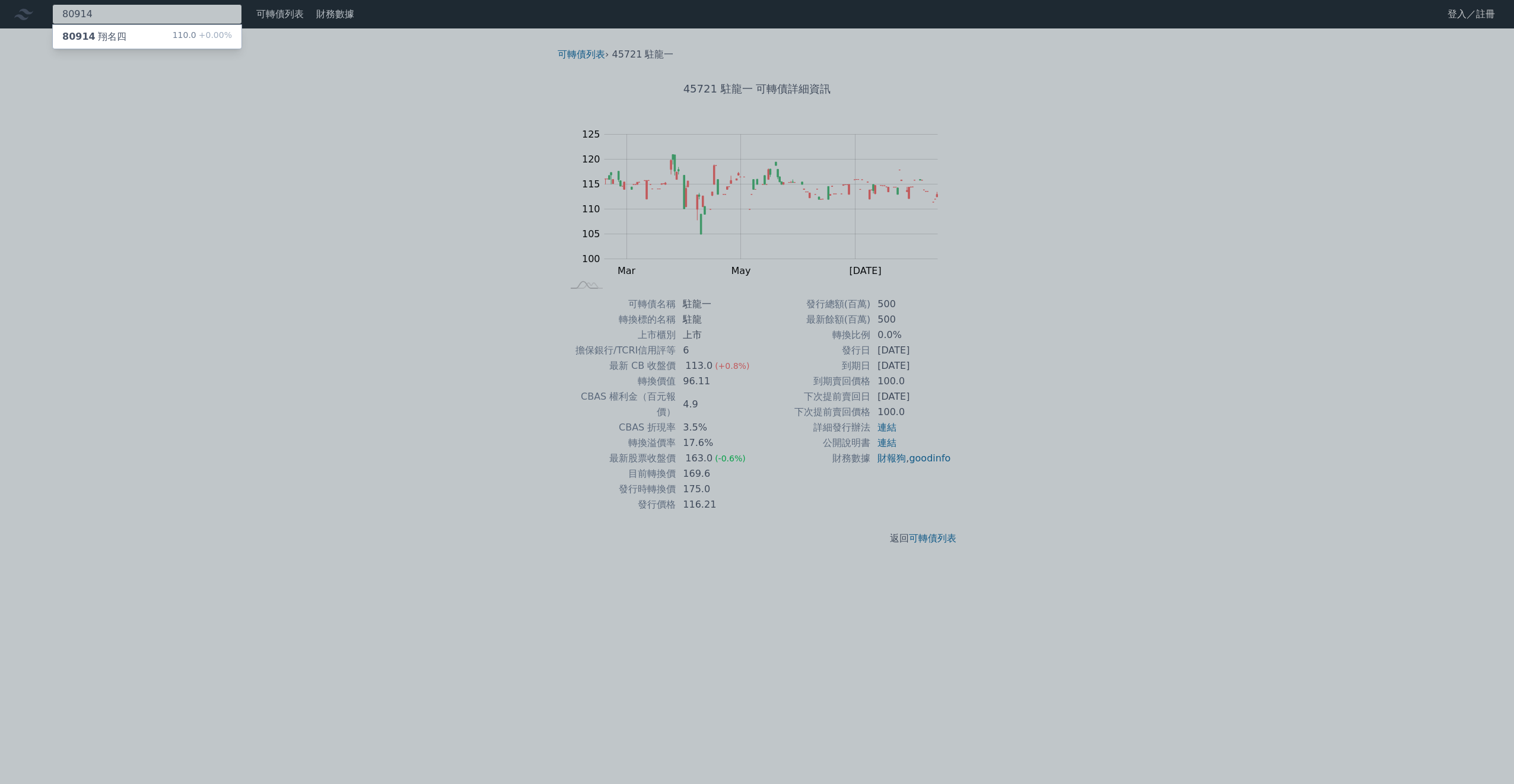
type input "80914"
click at [131, 39] on div "80914 翔名四 110.0 +0.00%" at bounding box center [147, 37] width 189 height 24
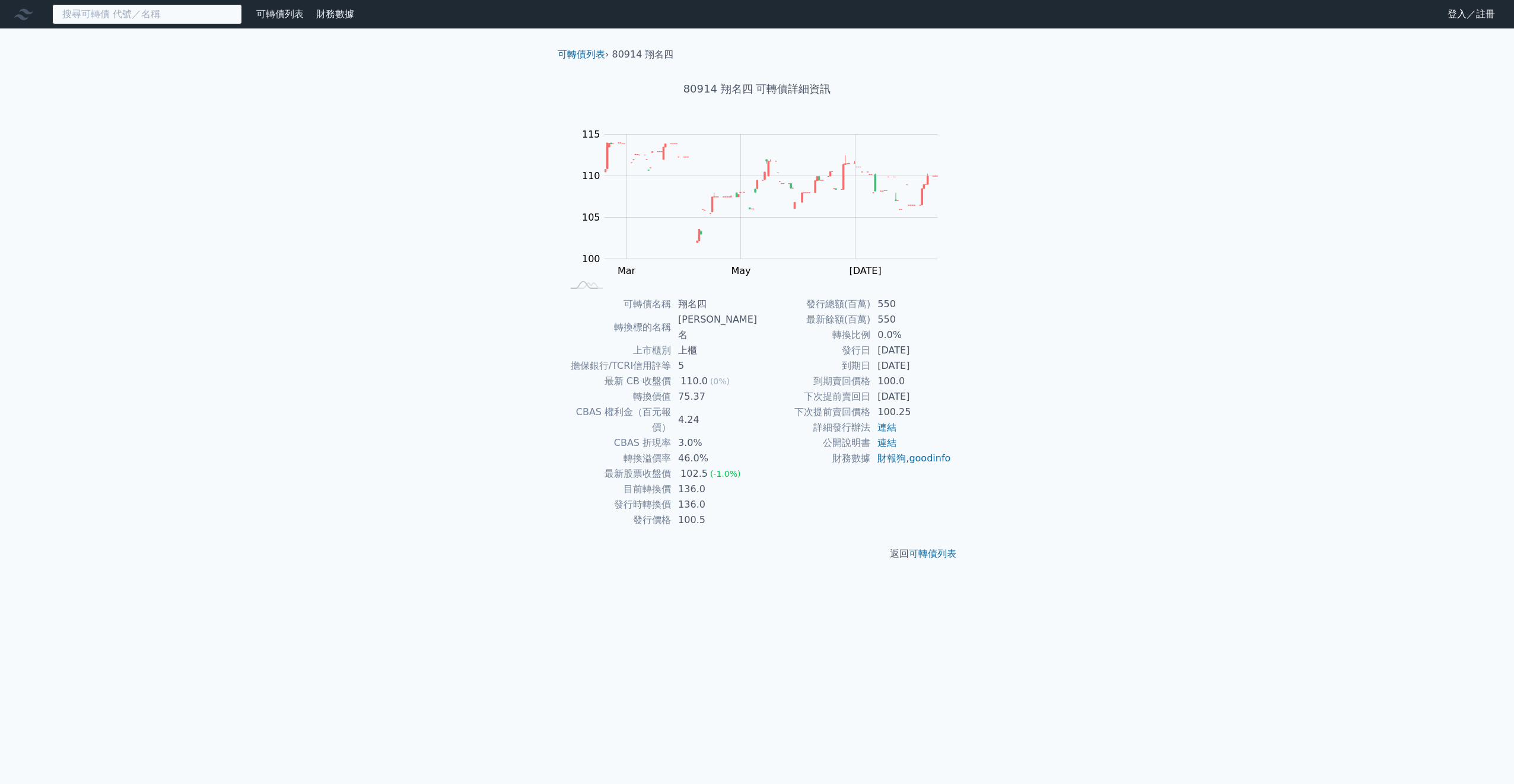
click at [131, 10] on input at bounding box center [147, 14] width 190 height 20
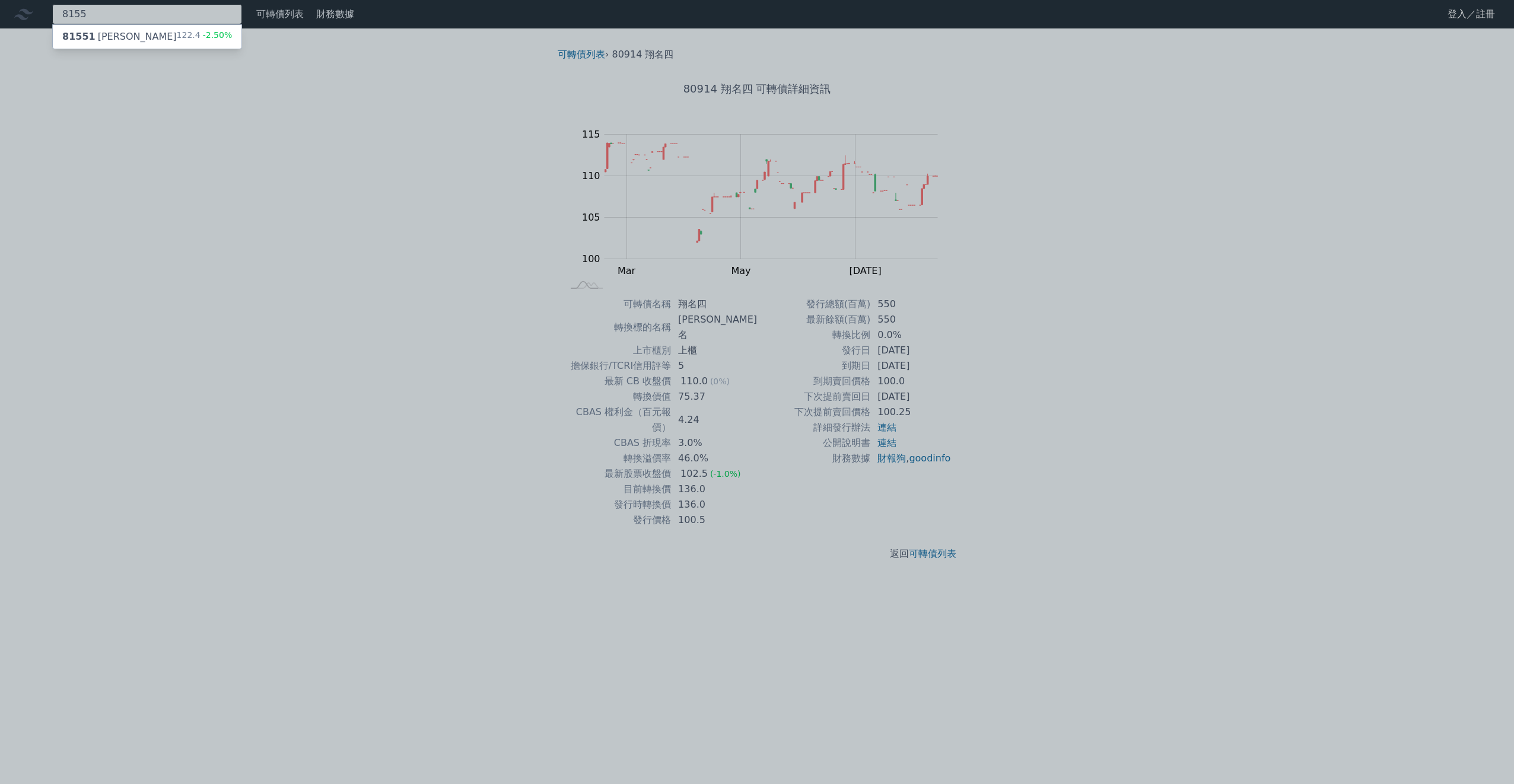
type input "8155"
click at [135, 35] on div "81551 [PERSON_NAME] 122.4 -2.50%" at bounding box center [147, 37] width 189 height 24
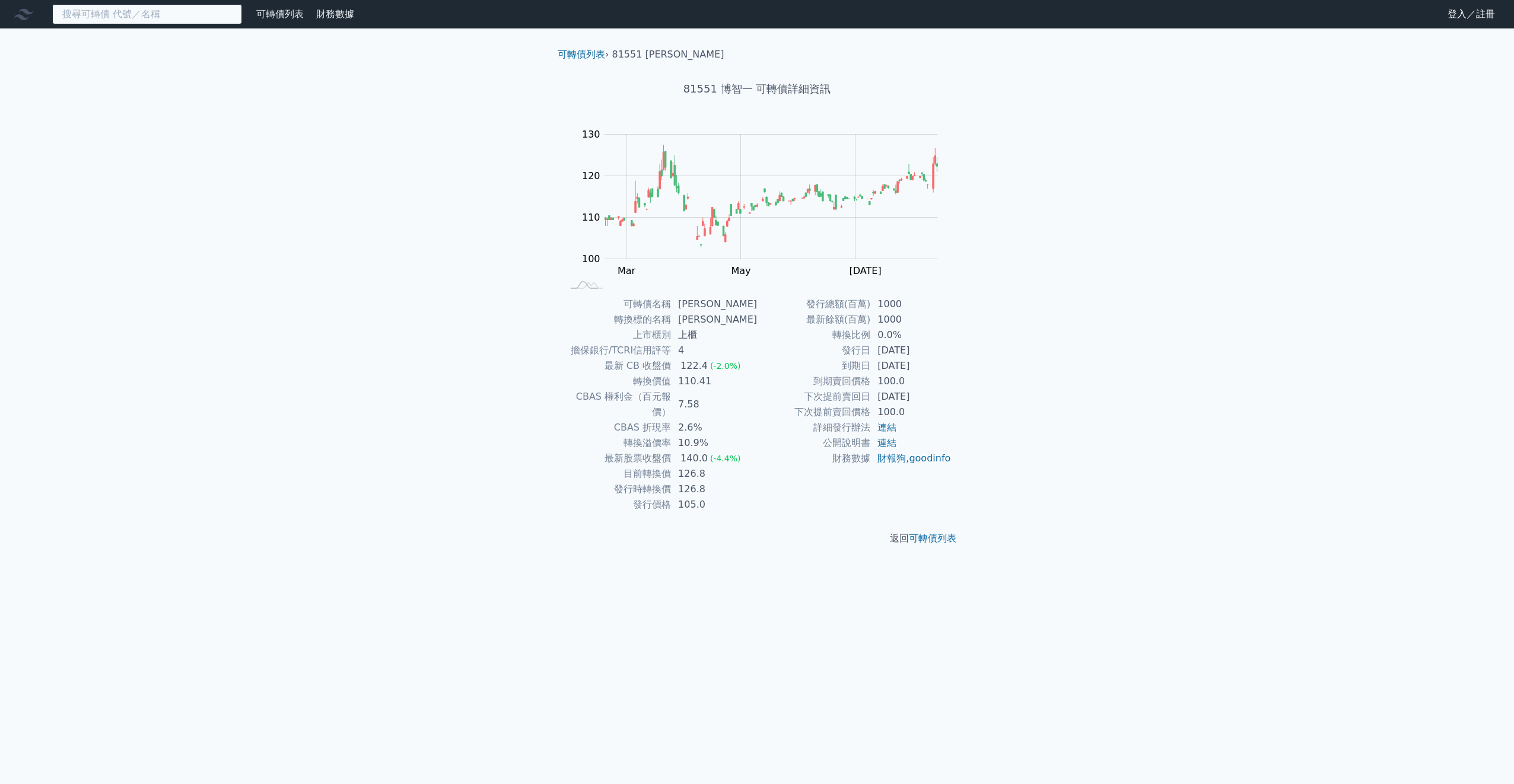
click at [78, 18] on input at bounding box center [147, 14] width 190 height 20
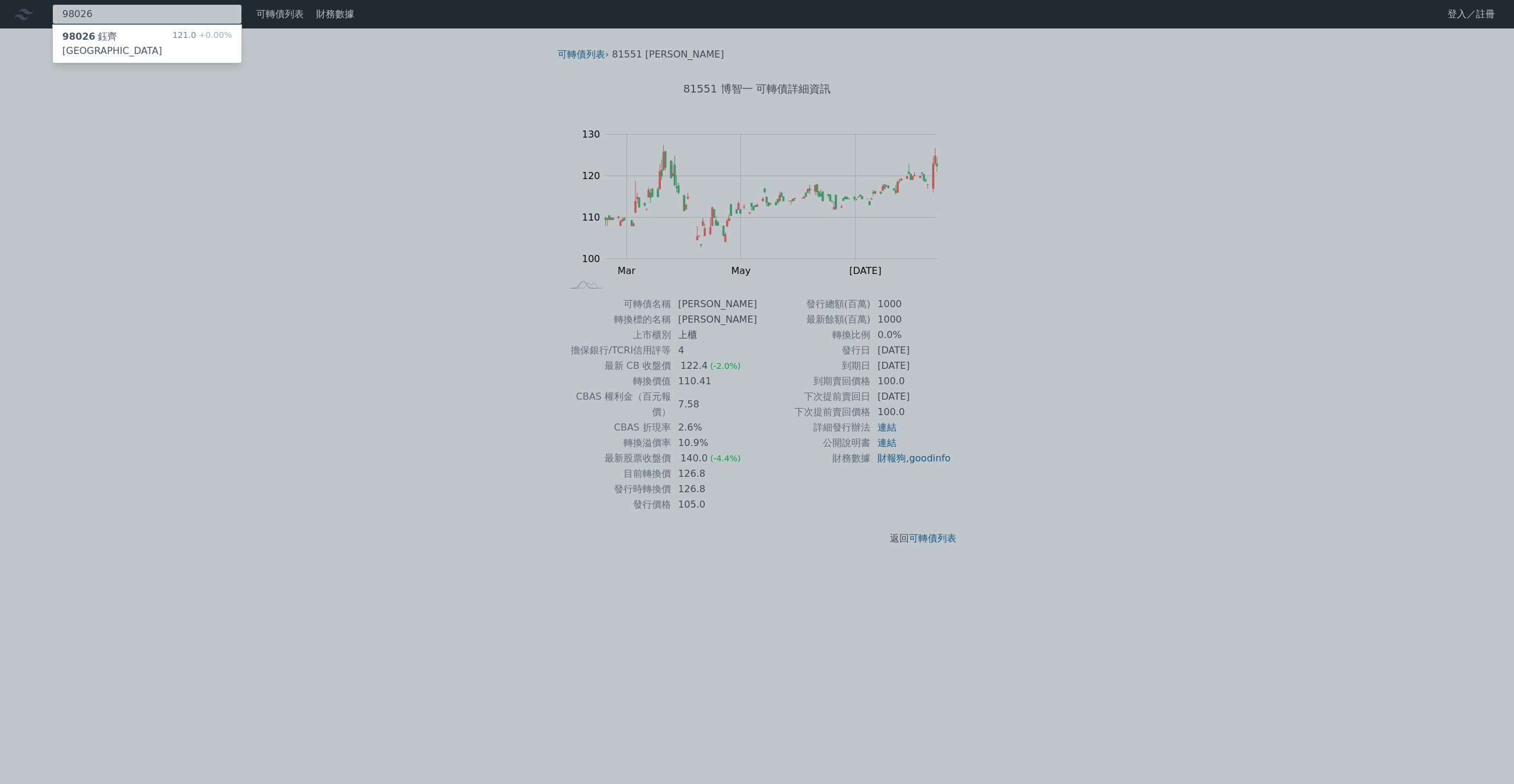
type input "98026"
click at [93, 28] on div "98026 鈺齊六KY 121.0 +0.00%" at bounding box center [147, 43] width 189 height 38
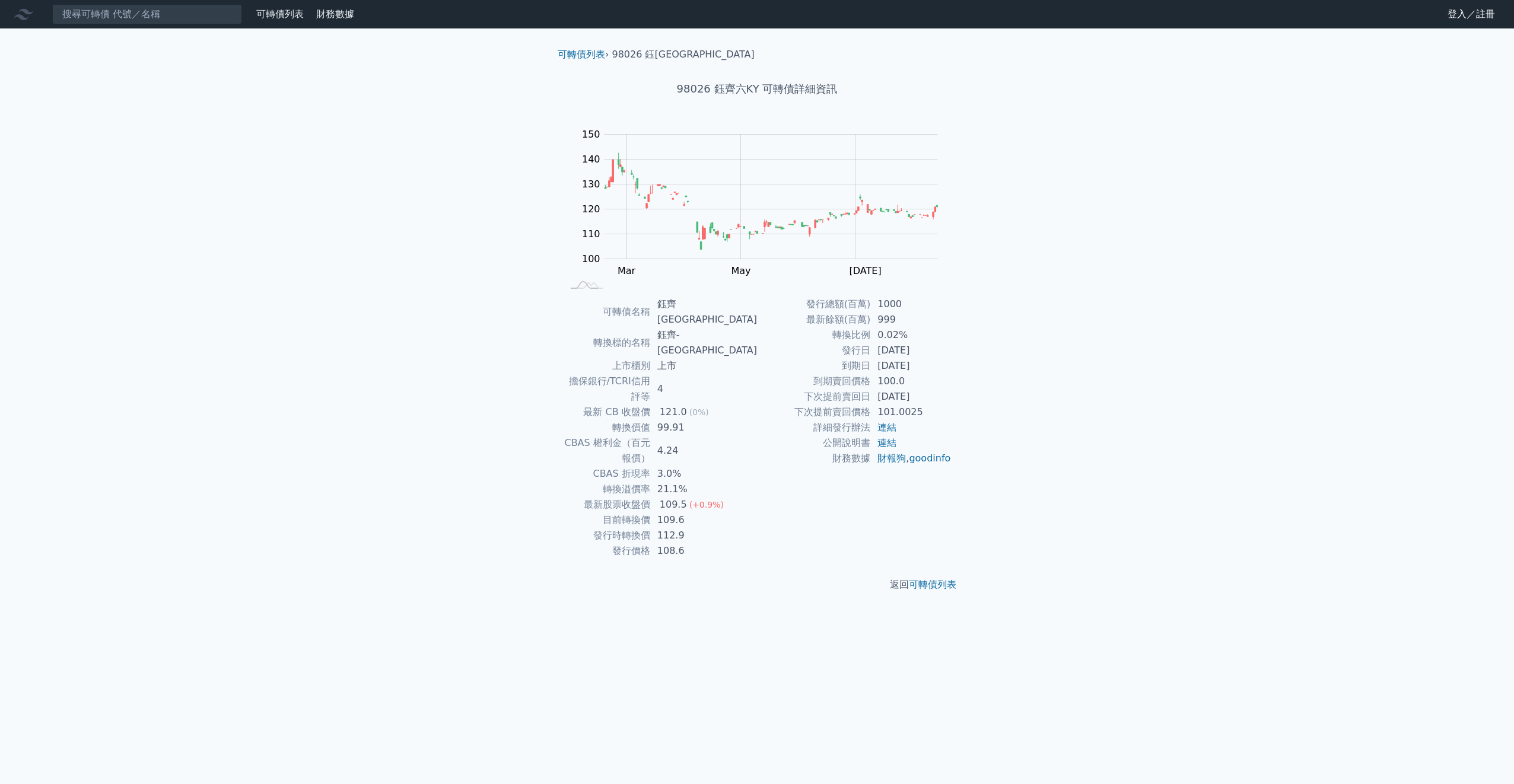
click at [715, 528] on td "112.9" at bounding box center [703, 535] width 106 height 15
click at [720, 512] on td "109.6" at bounding box center [703, 520] width 106 height 15
click at [121, 22] on input at bounding box center [147, 14] width 190 height 20
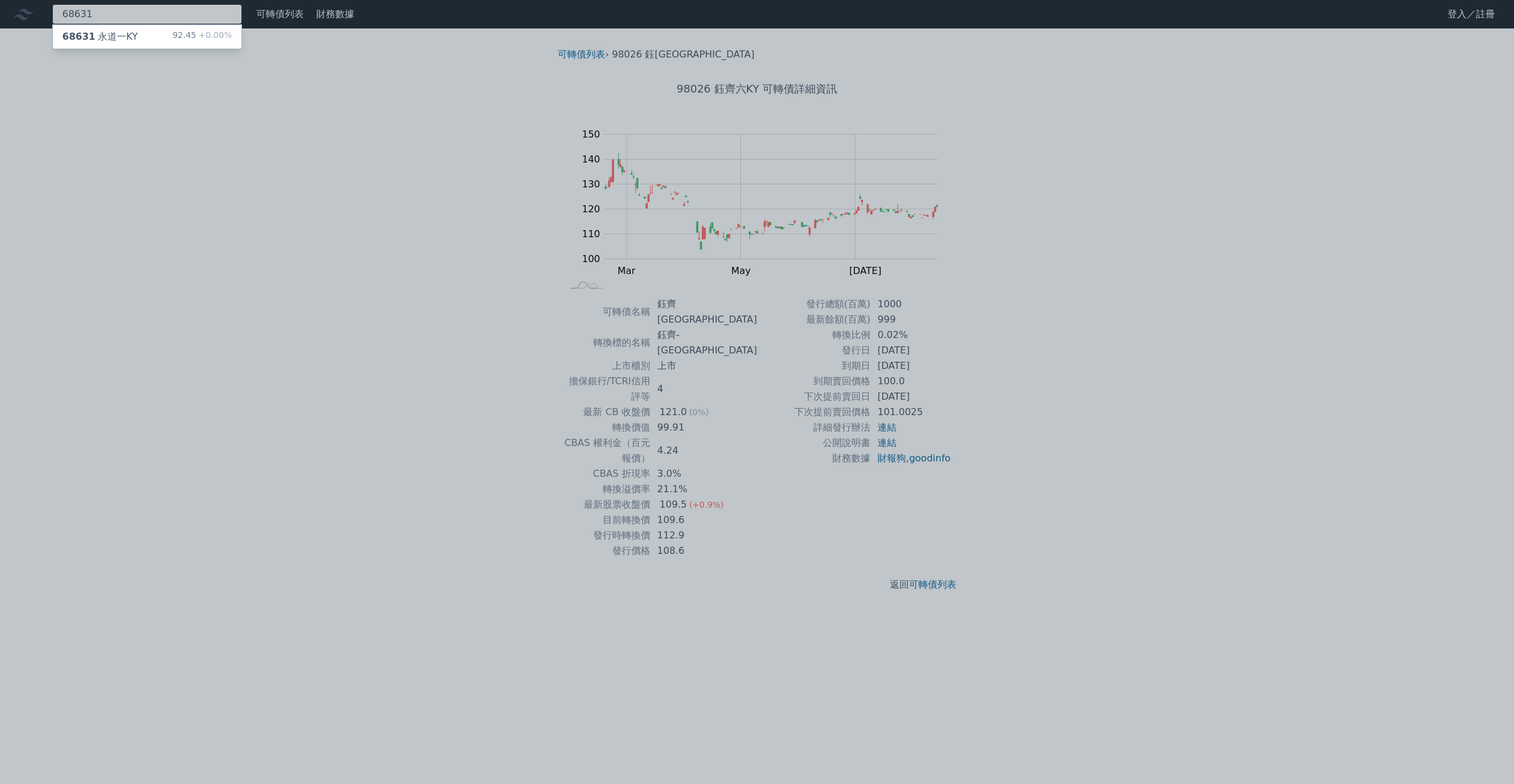
type input "68631"
click at [124, 36] on div "68631 [GEOGRAPHIC_DATA]" at bounding box center [100, 37] width 76 height 14
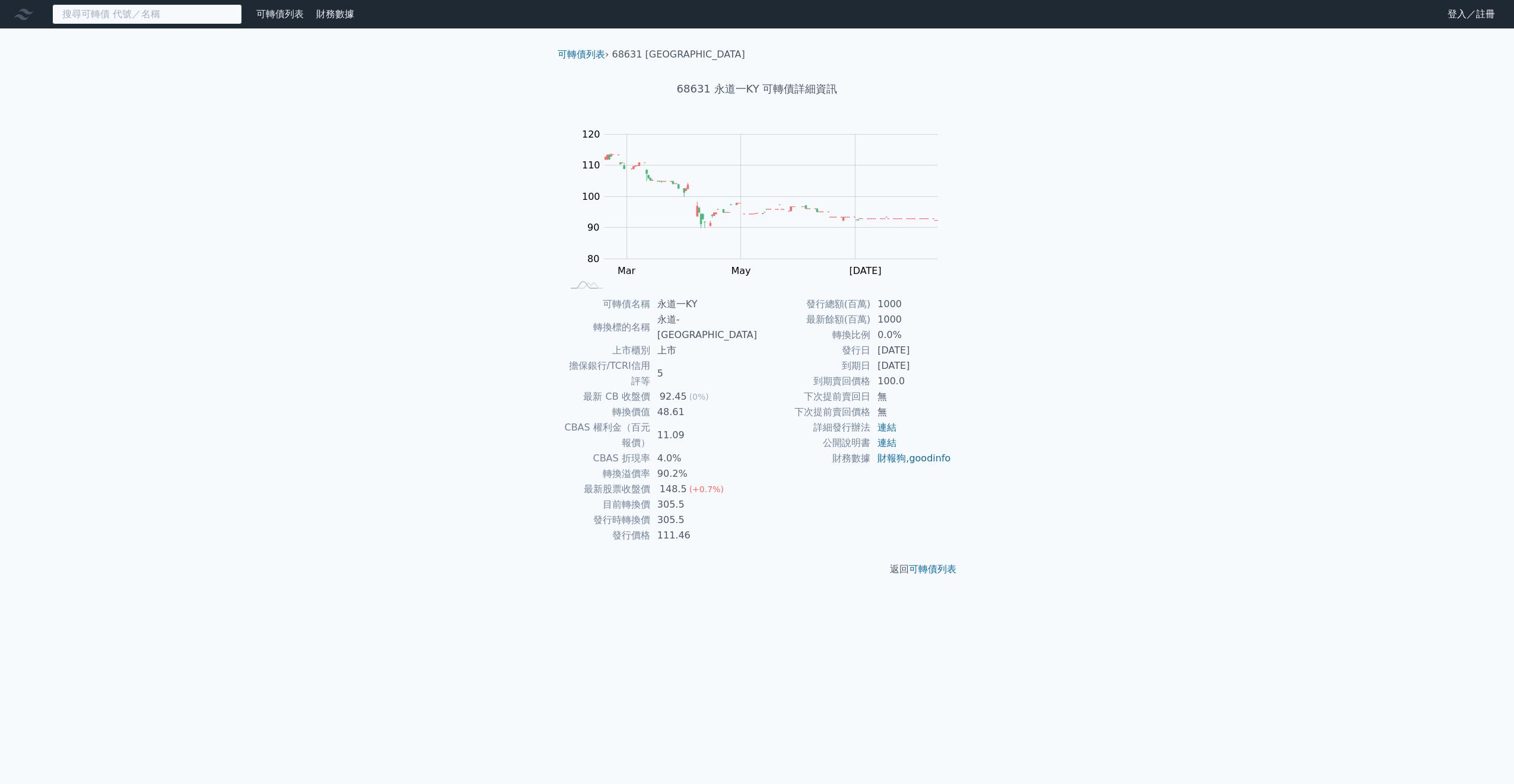
drag, startPoint x: 128, startPoint y: 15, endPoint x: 122, endPoint y: 19, distance: 7.2
click at [128, 15] on input at bounding box center [147, 14] width 190 height 20
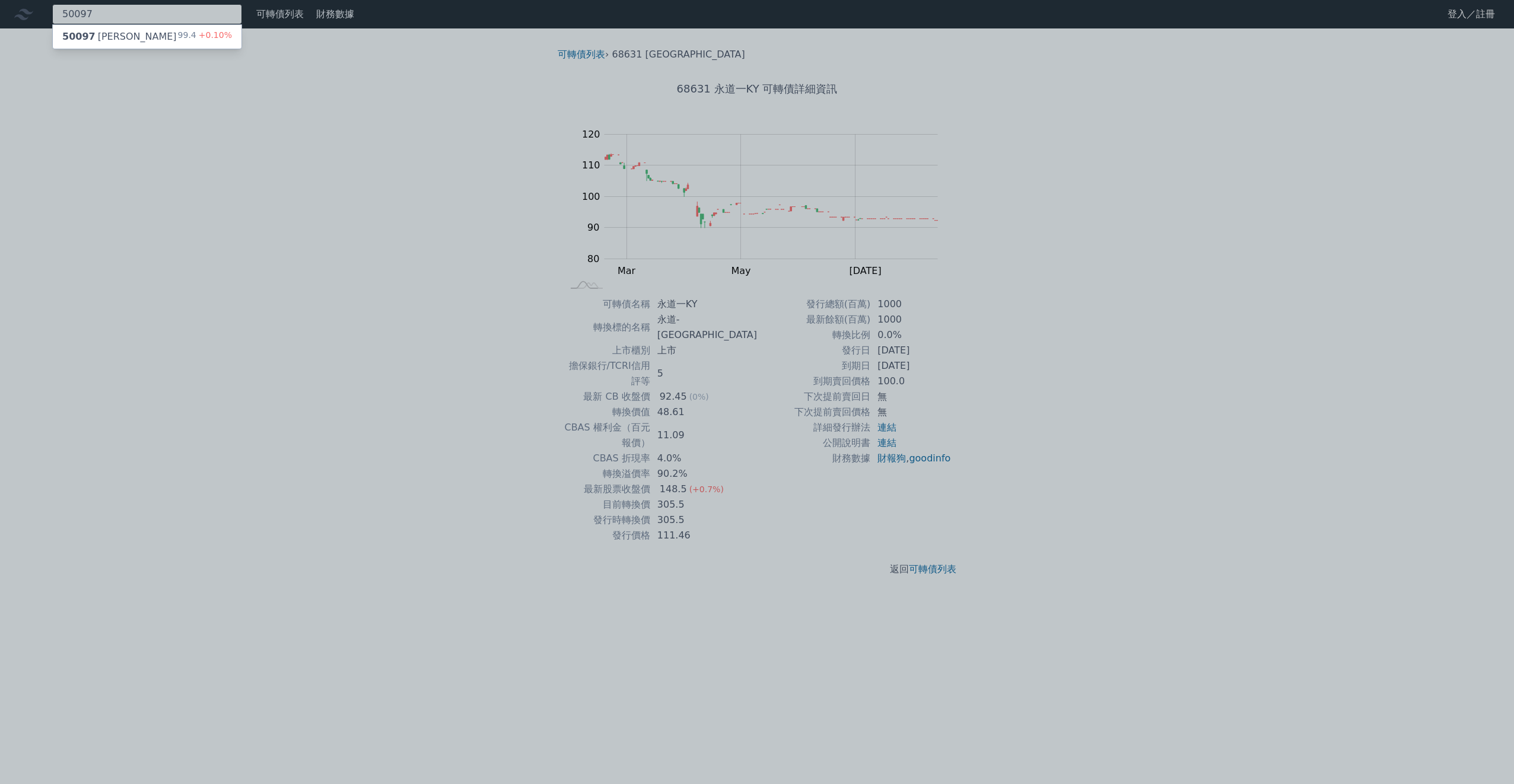
type input "50097"
click at [143, 42] on div "50097 [PERSON_NAME]七 99.4 +0.10%" at bounding box center [147, 37] width 189 height 24
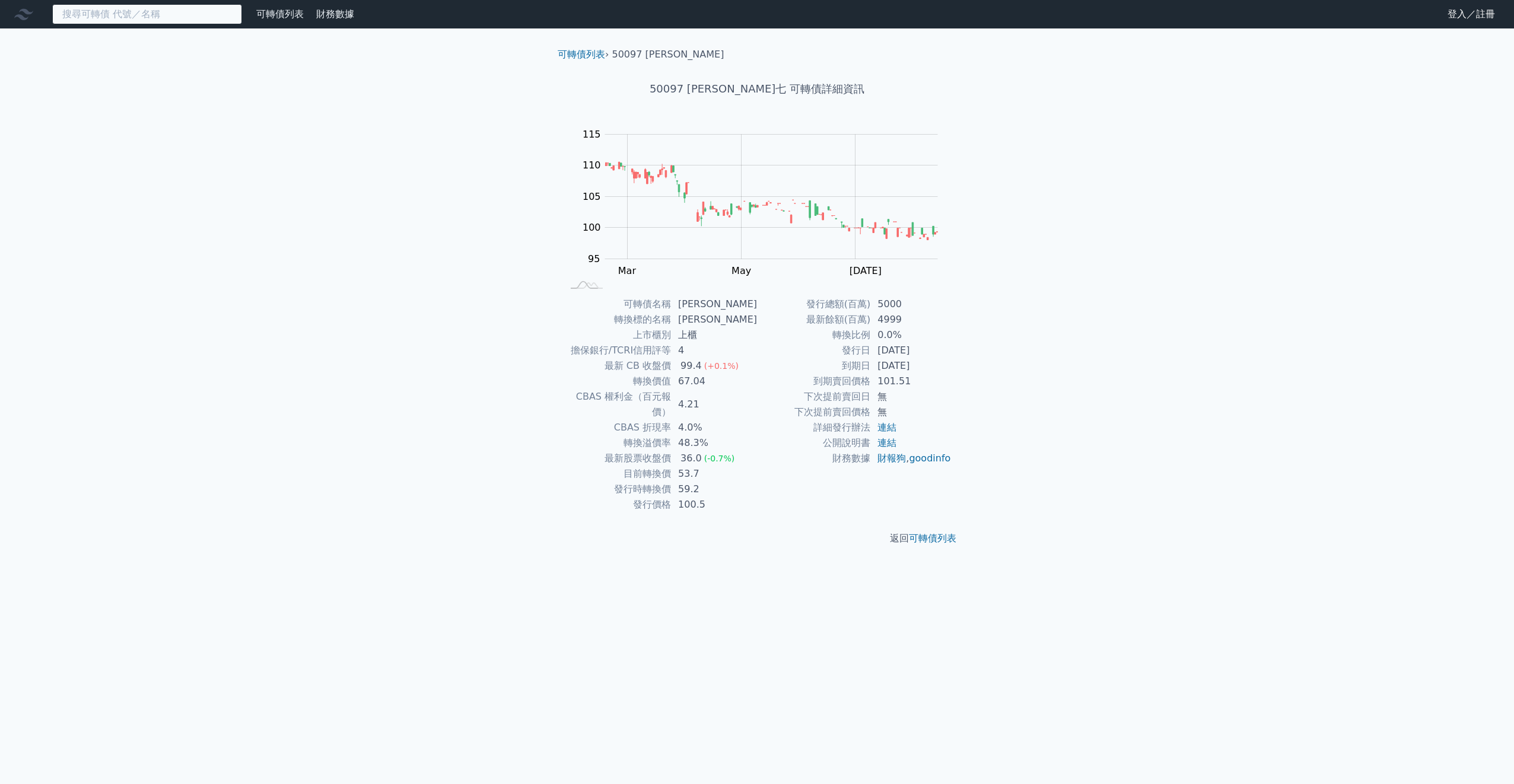
click at [134, 22] on input at bounding box center [147, 14] width 190 height 20
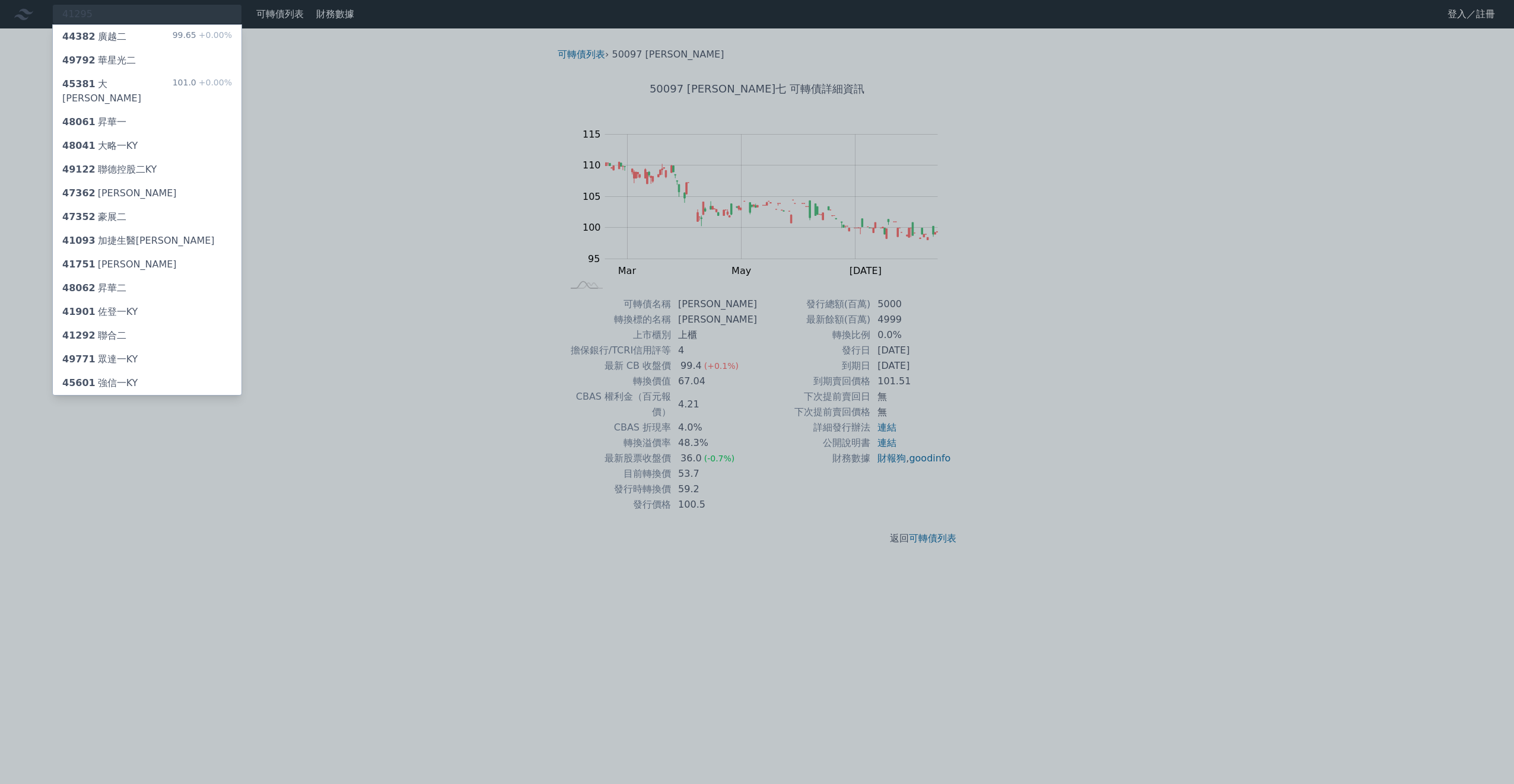
click at [335, 164] on div at bounding box center [757, 392] width 1514 height 784
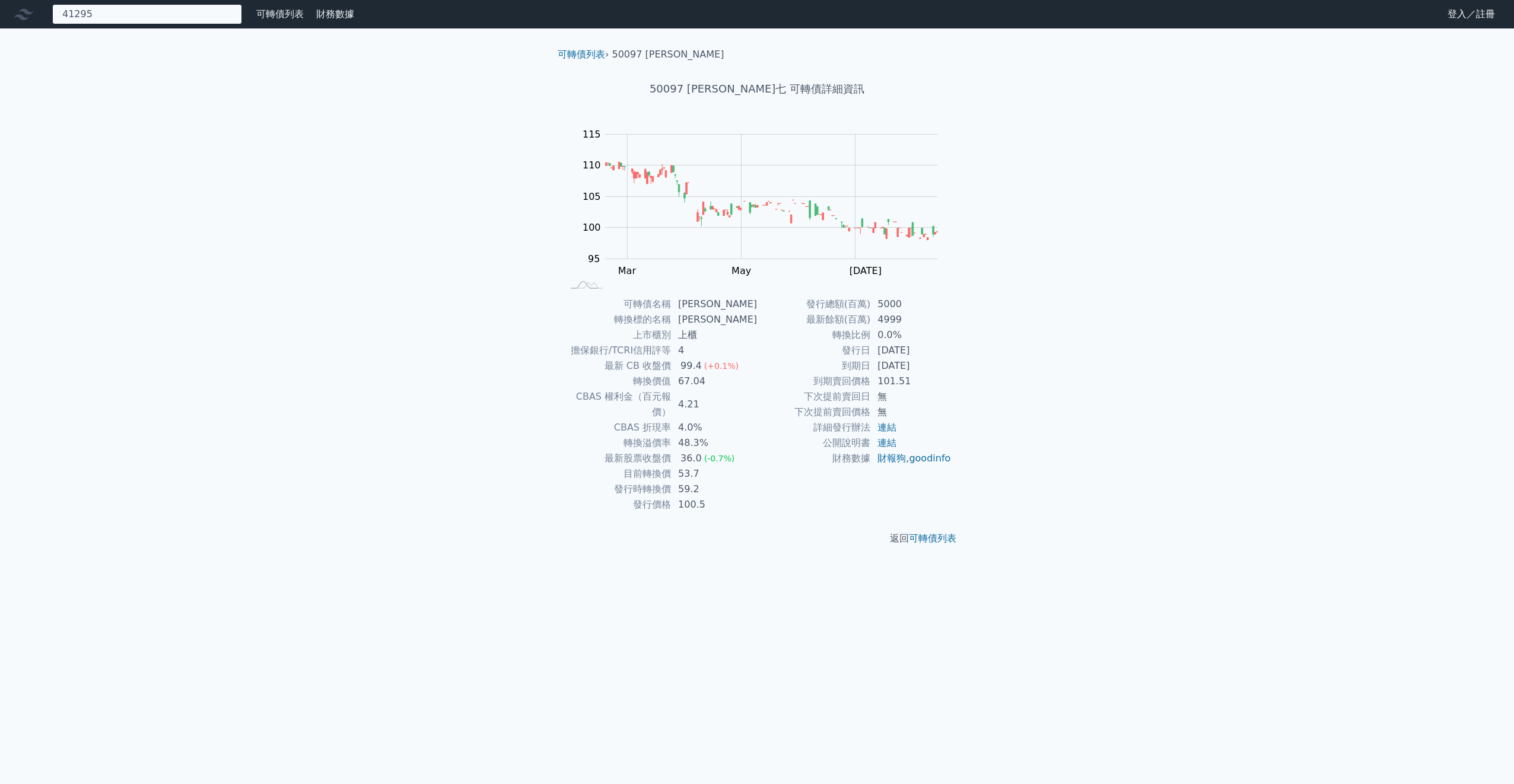
click at [129, 13] on div "41295 44382 廣越二 99.65 +0.00% 49792 華星光二 45381 [GEOGRAPHIC_DATA]一 101.0 +0.00% 4…" at bounding box center [147, 14] width 190 height 20
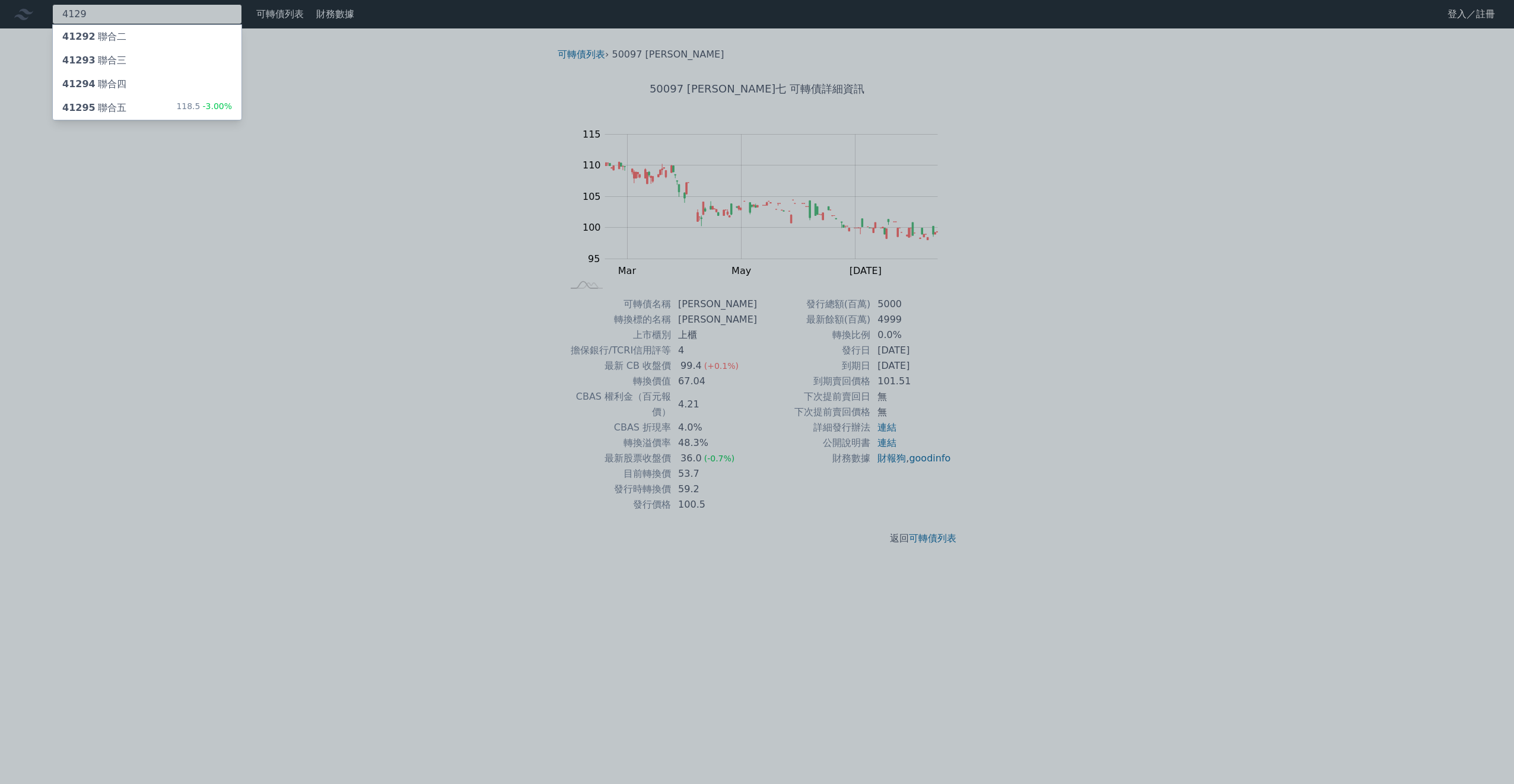
type input "4129"
click at [118, 99] on div "41295 聯合五 118.5 -3.00%" at bounding box center [147, 108] width 189 height 24
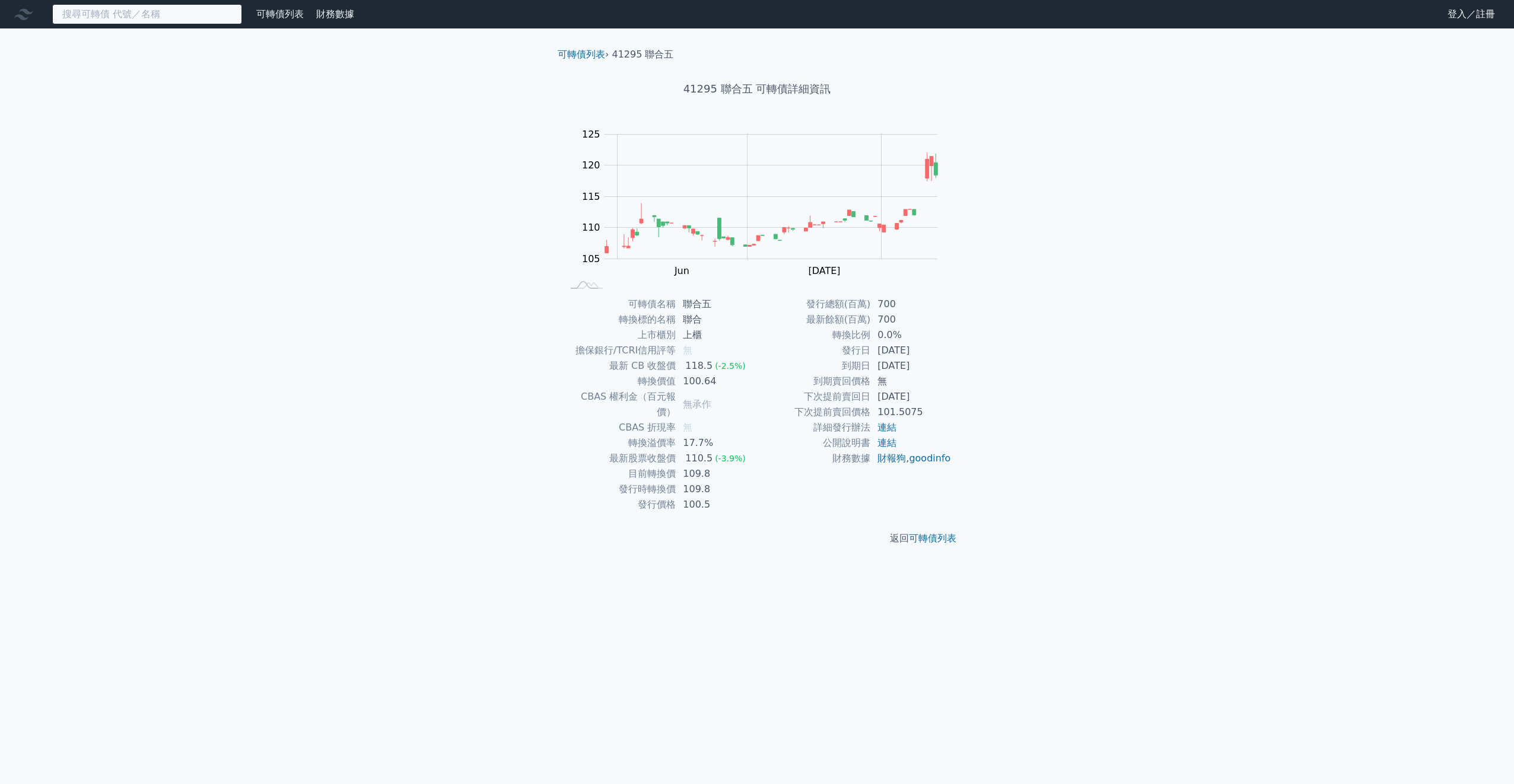
click at [82, 17] on input at bounding box center [147, 14] width 190 height 20
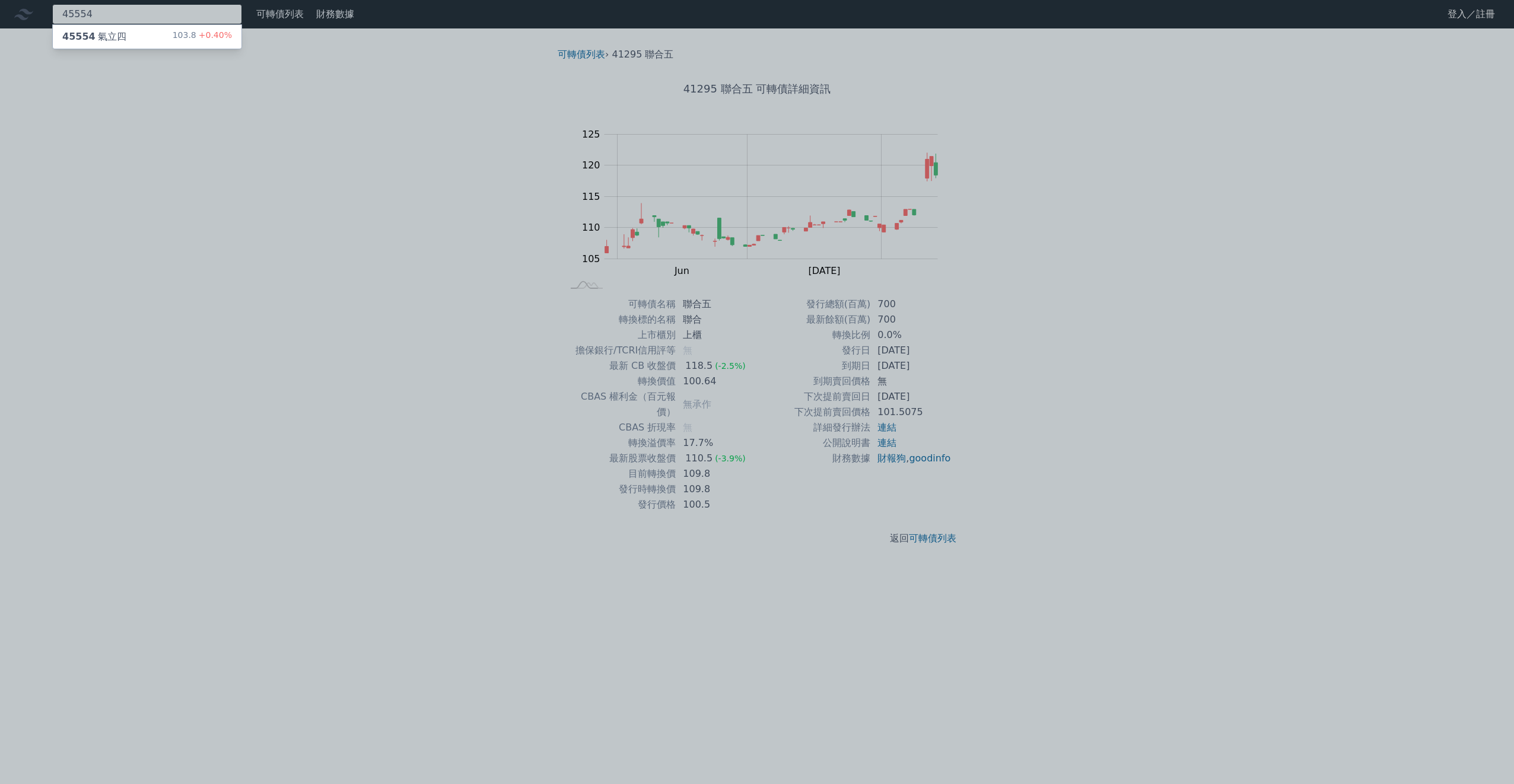
type input "45554"
click at [96, 32] on div "45554 氣立四" at bounding box center [94, 37] width 64 height 14
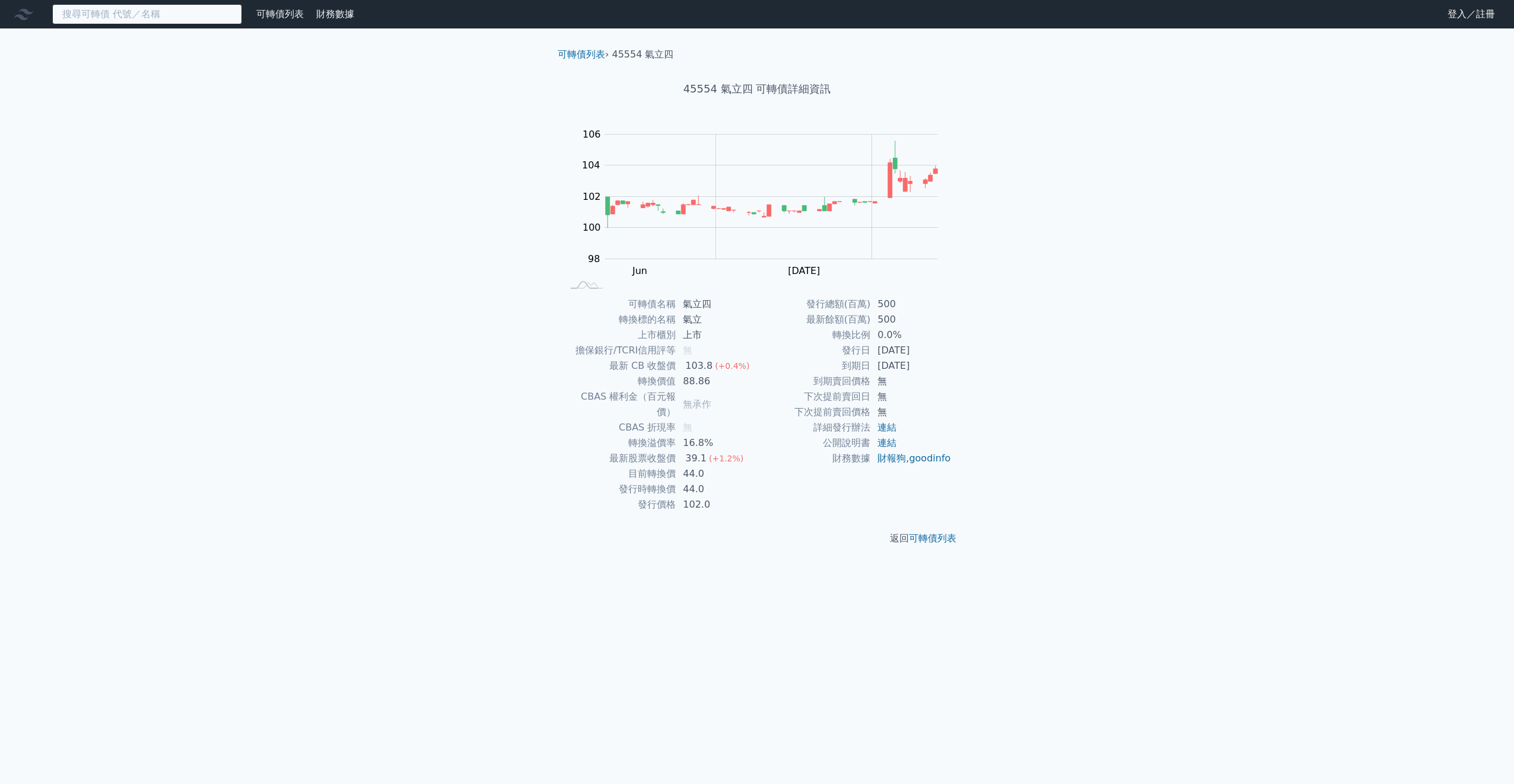
click at [173, 20] on input at bounding box center [147, 14] width 190 height 20
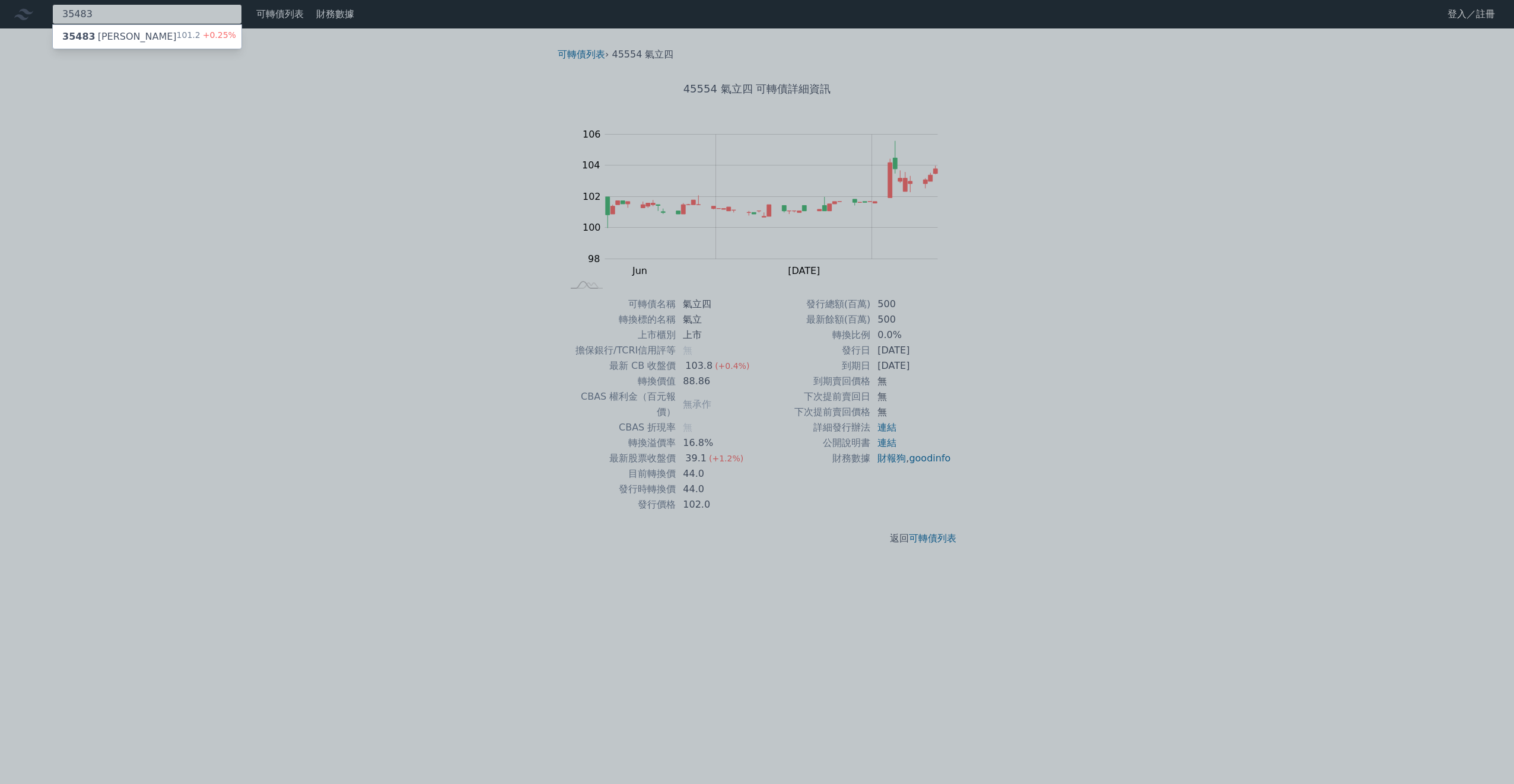
type input "35483"
click at [102, 44] on div "35483 兆利三 101.2 +0.25%" at bounding box center [147, 37] width 189 height 24
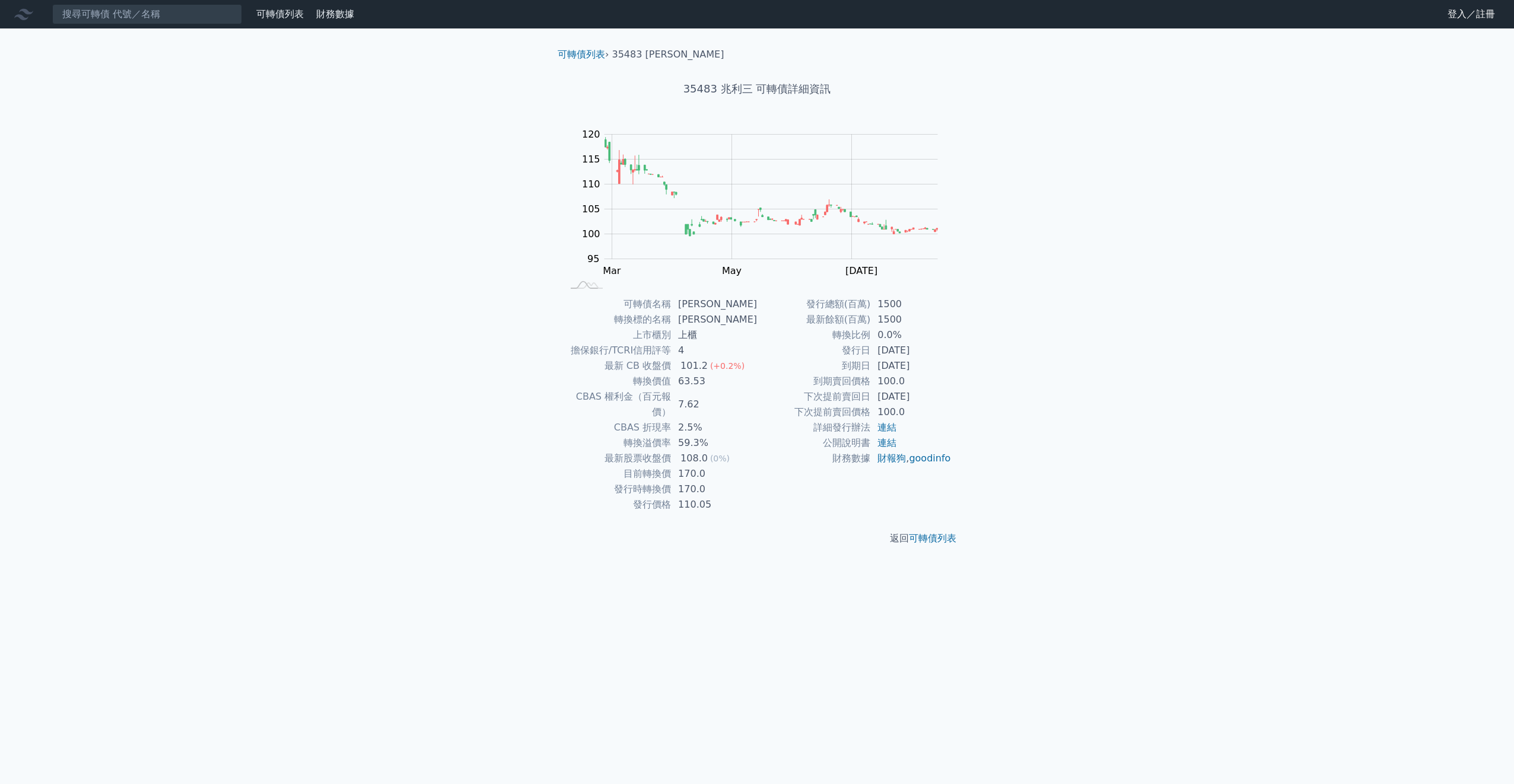
click at [123, 24] on nav "可轉債列表 財務數據 可轉債列表 財務數據 登入／註冊 登入／註冊" at bounding box center [757, 14] width 1514 height 28
click at [128, 17] on input at bounding box center [147, 14] width 190 height 20
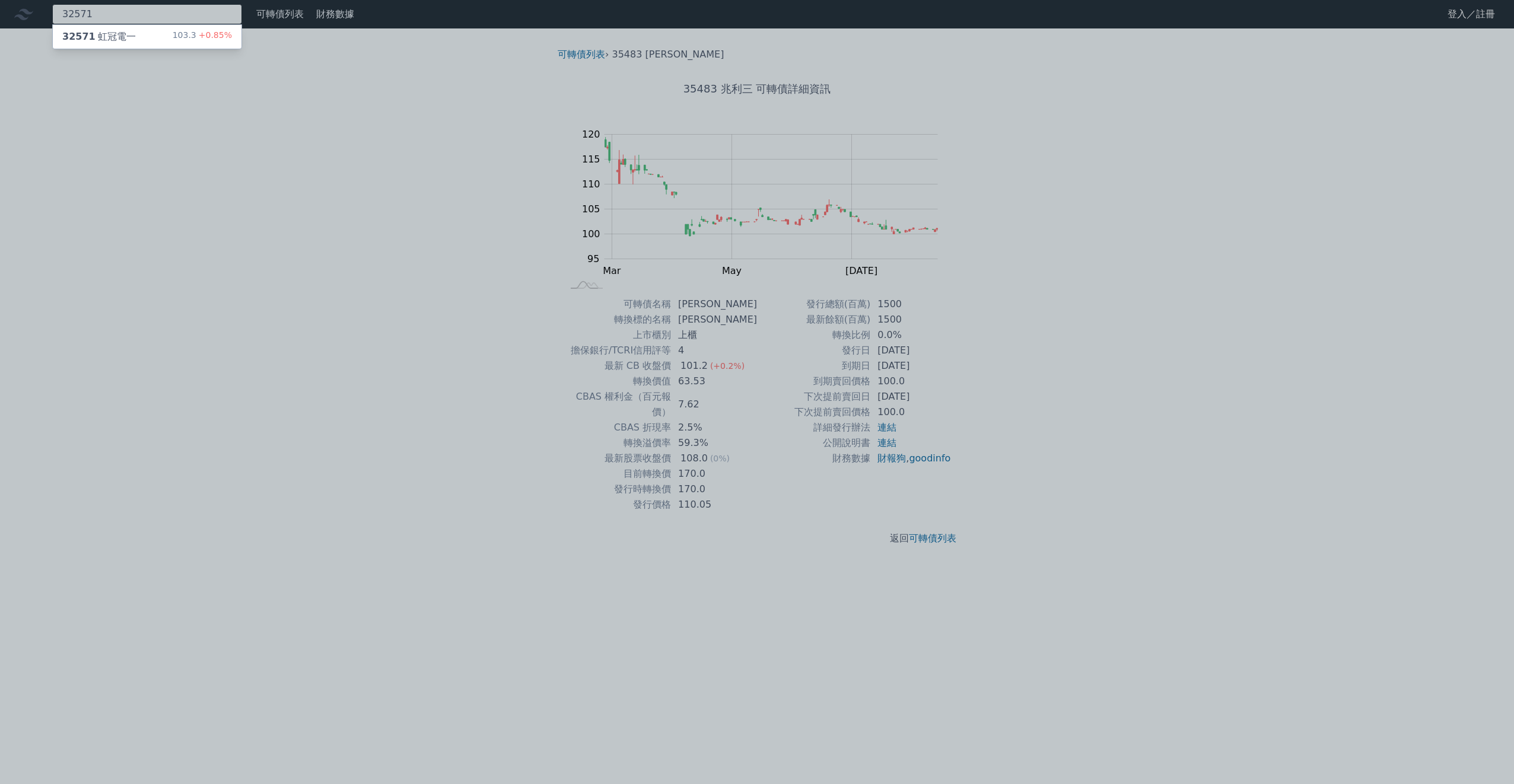
type input "32571"
click at [122, 39] on div "32571 虹冠電一" at bounding box center [99, 37] width 74 height 14
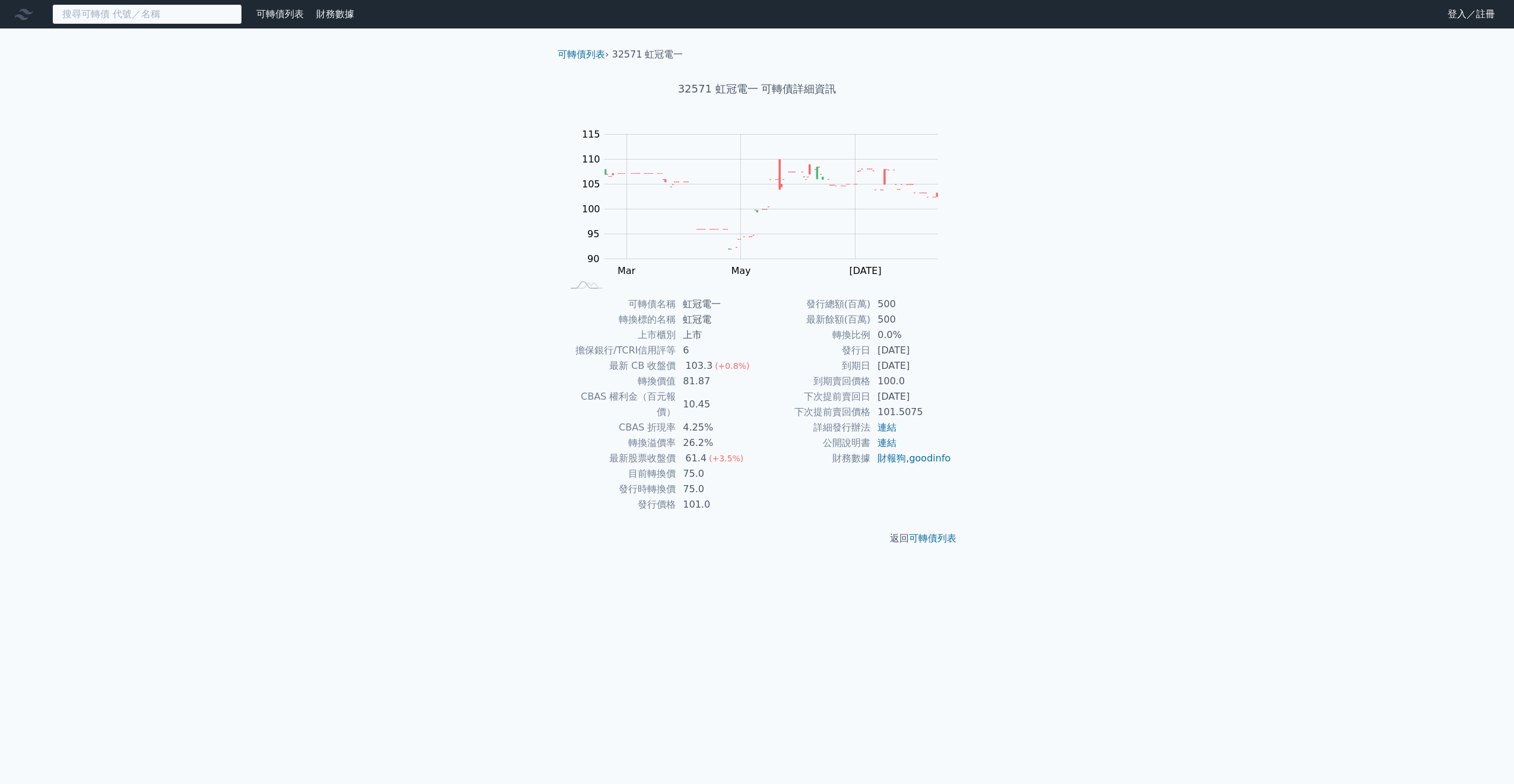
click at [72, 10] on input at bounding box center [147, 14] width 190 height 20
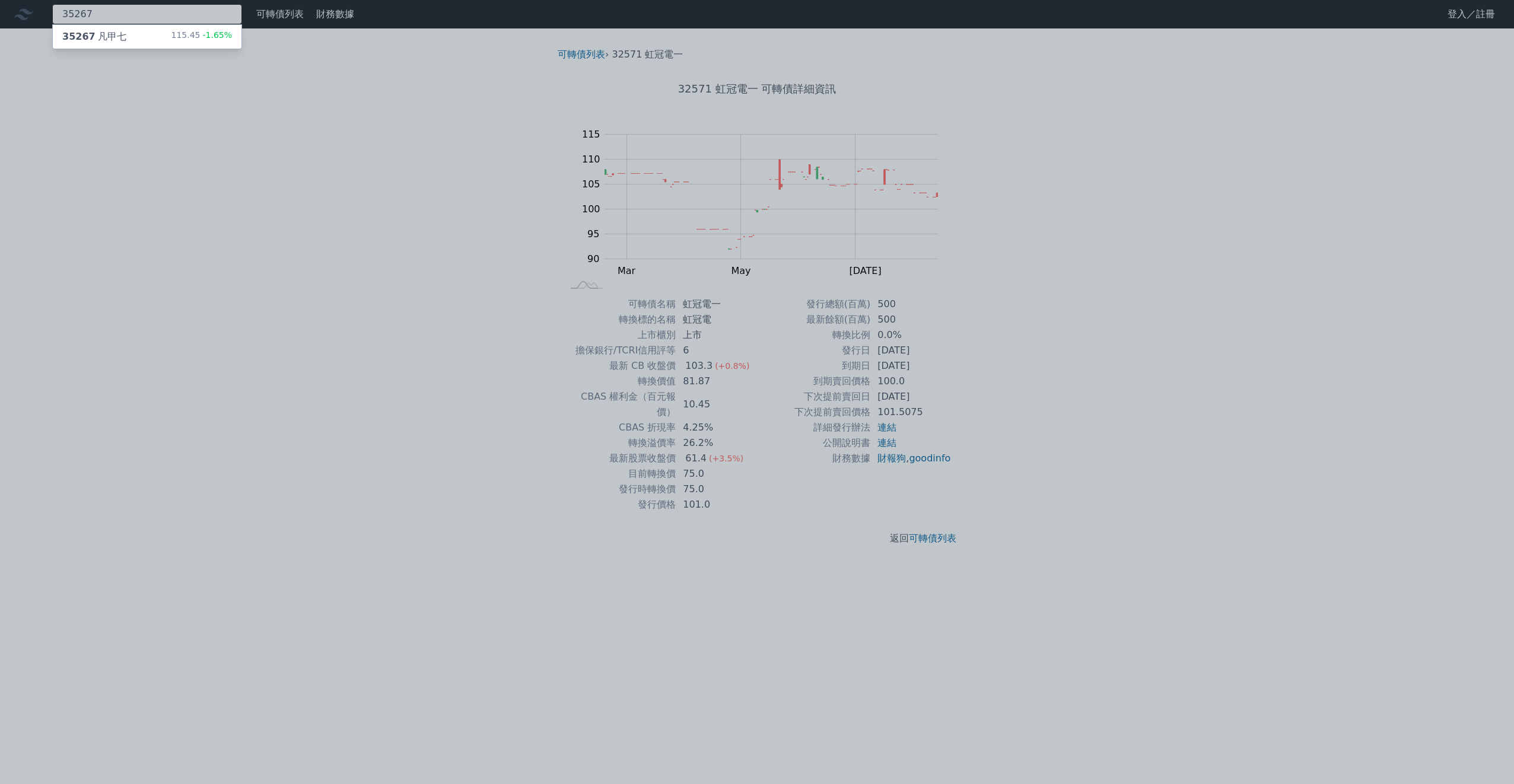
type input "35267"
click at [82, 25] on div "35267 凡甲七 115.45 -1.65%" at bounding box center [147, 37] width 189 height 24
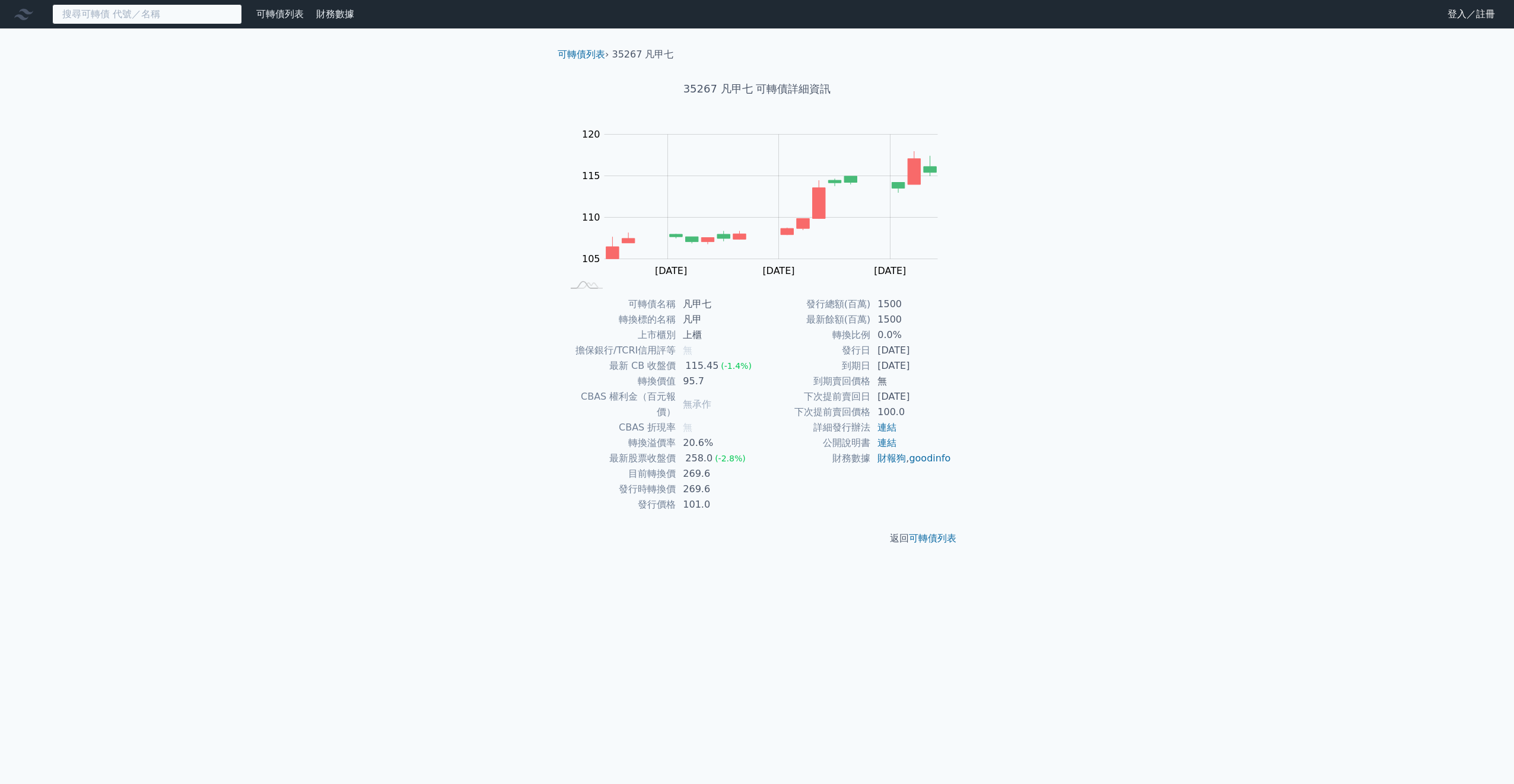
click at [110, 13] on input at bounding box center [147, 14] width 190 height 20
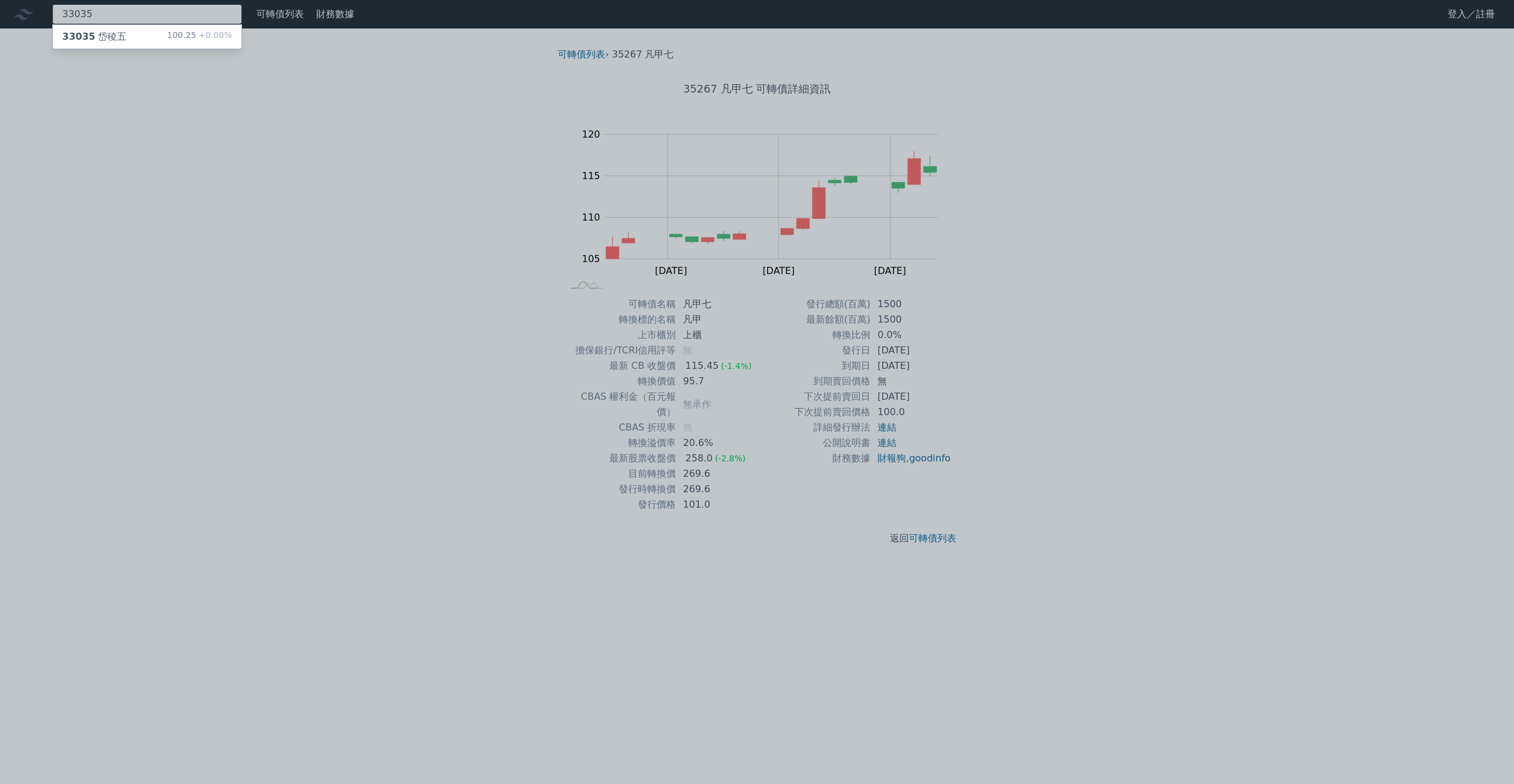
type input "33035"
click at [111, 33] on div "33035 岱稜五" at bounding box center [94, 37] width 64 height 14
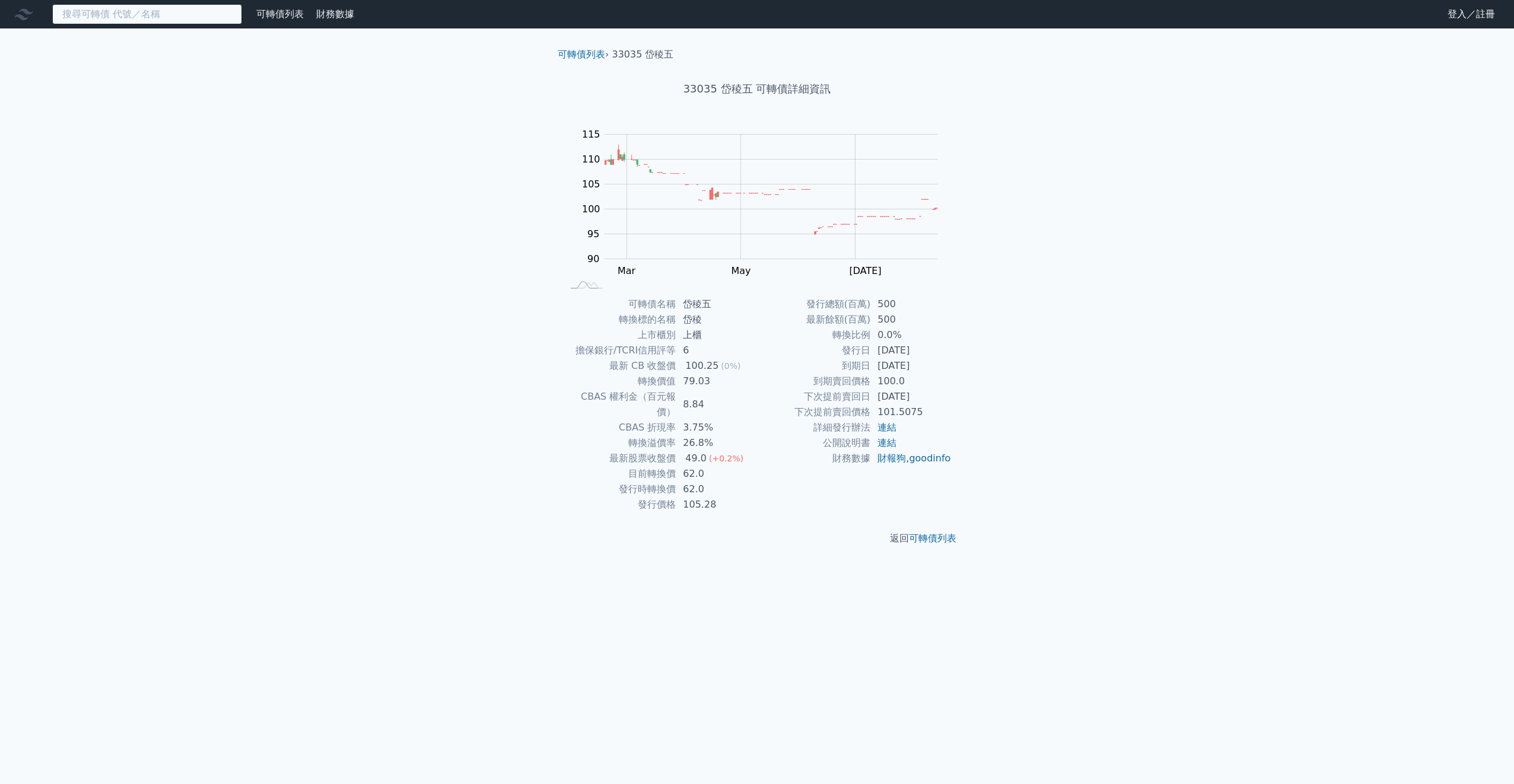
click at [129, 21] on input at bounding box center [147, 14] width 190 height 20
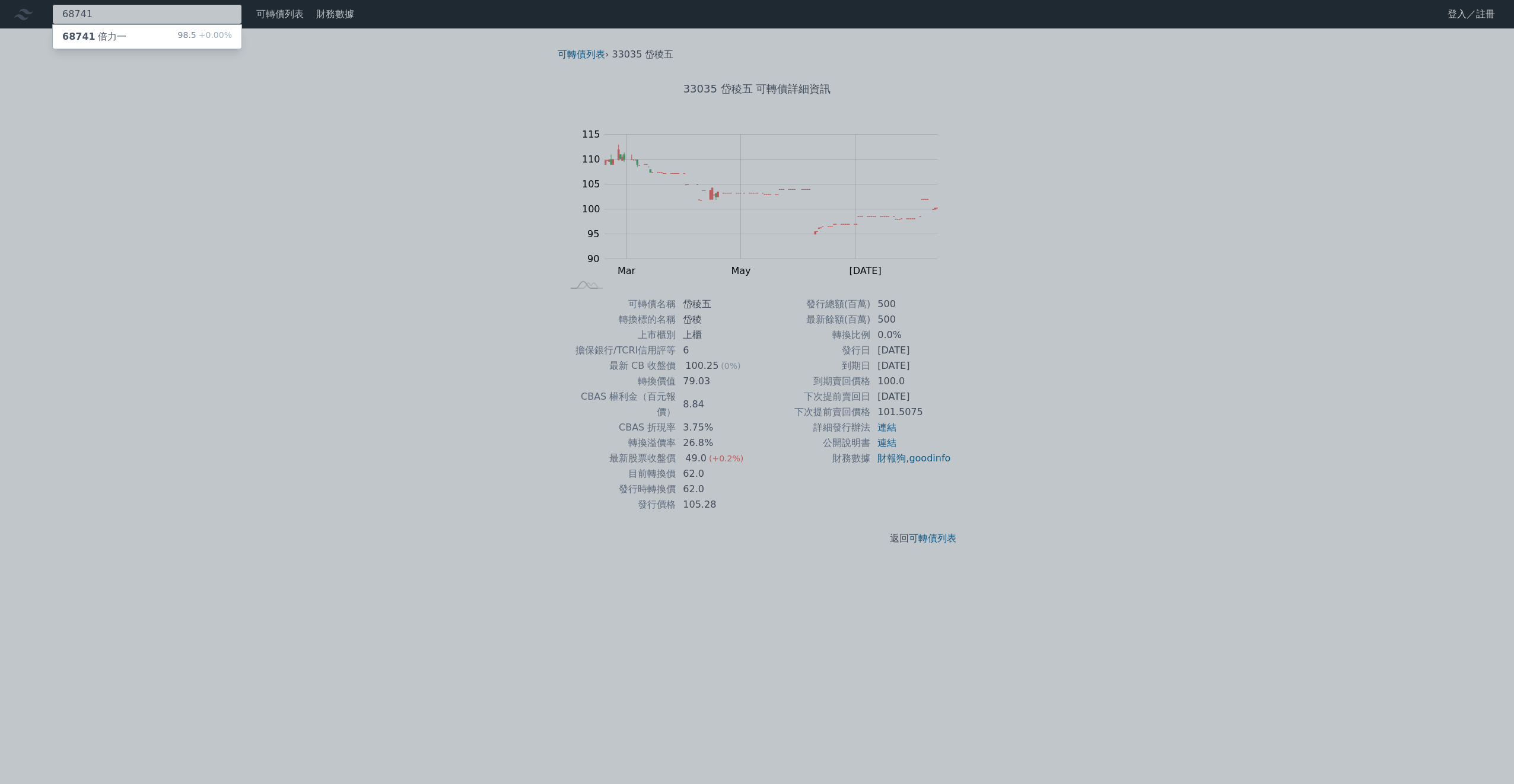
type input "68741"
click at [136, 27] on div "68741 倍力一 98.5 +0.00%" at bounding box center [147, 37] width 189 height 24
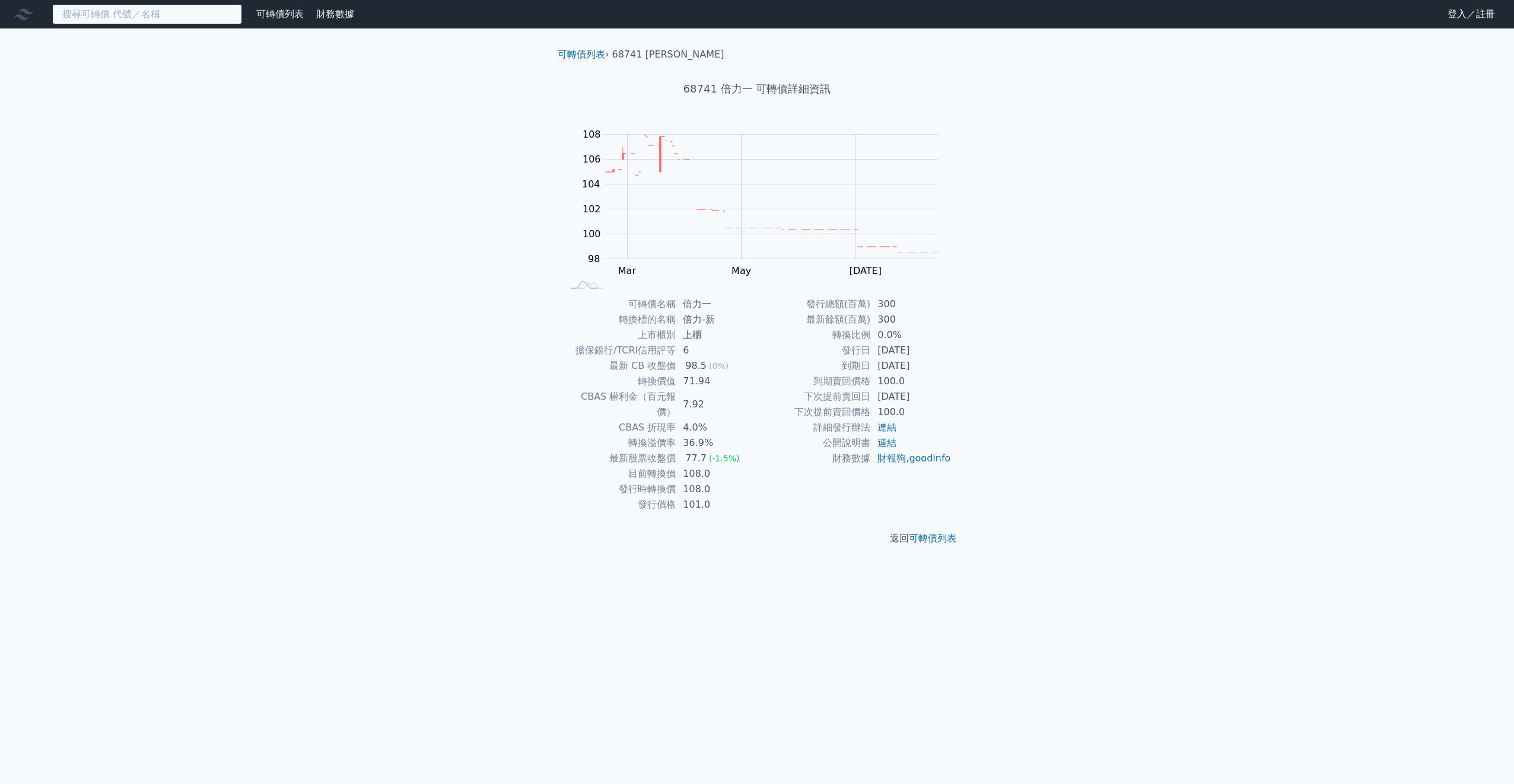
click at [123, 17] on input at bounding box center [147, 14] width 190 height 20
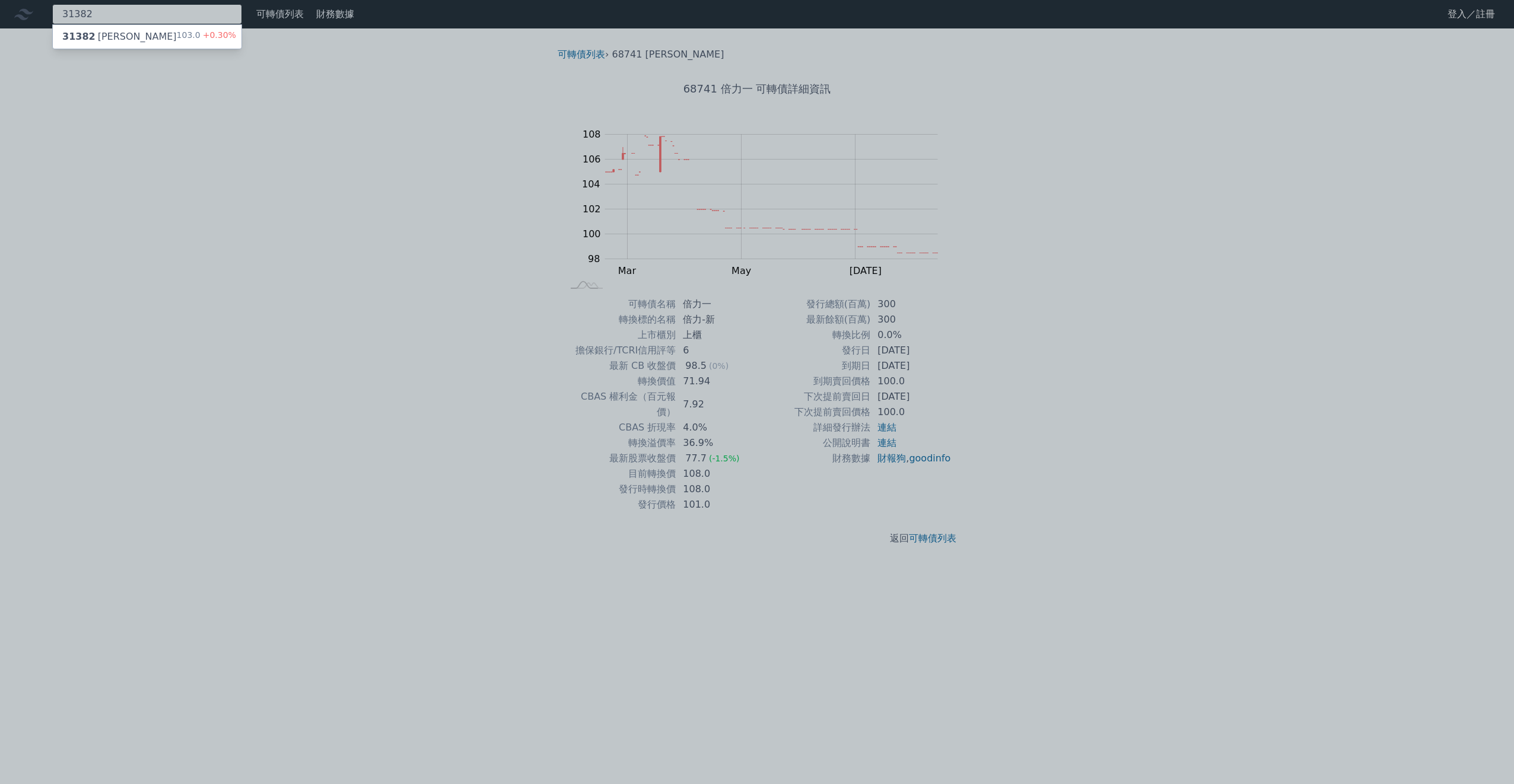
type input "31382"
click at [137, 41] on div "31382 耀登二 103.0 +0.30%" at bounding box center [147, 37] width 189 height 24
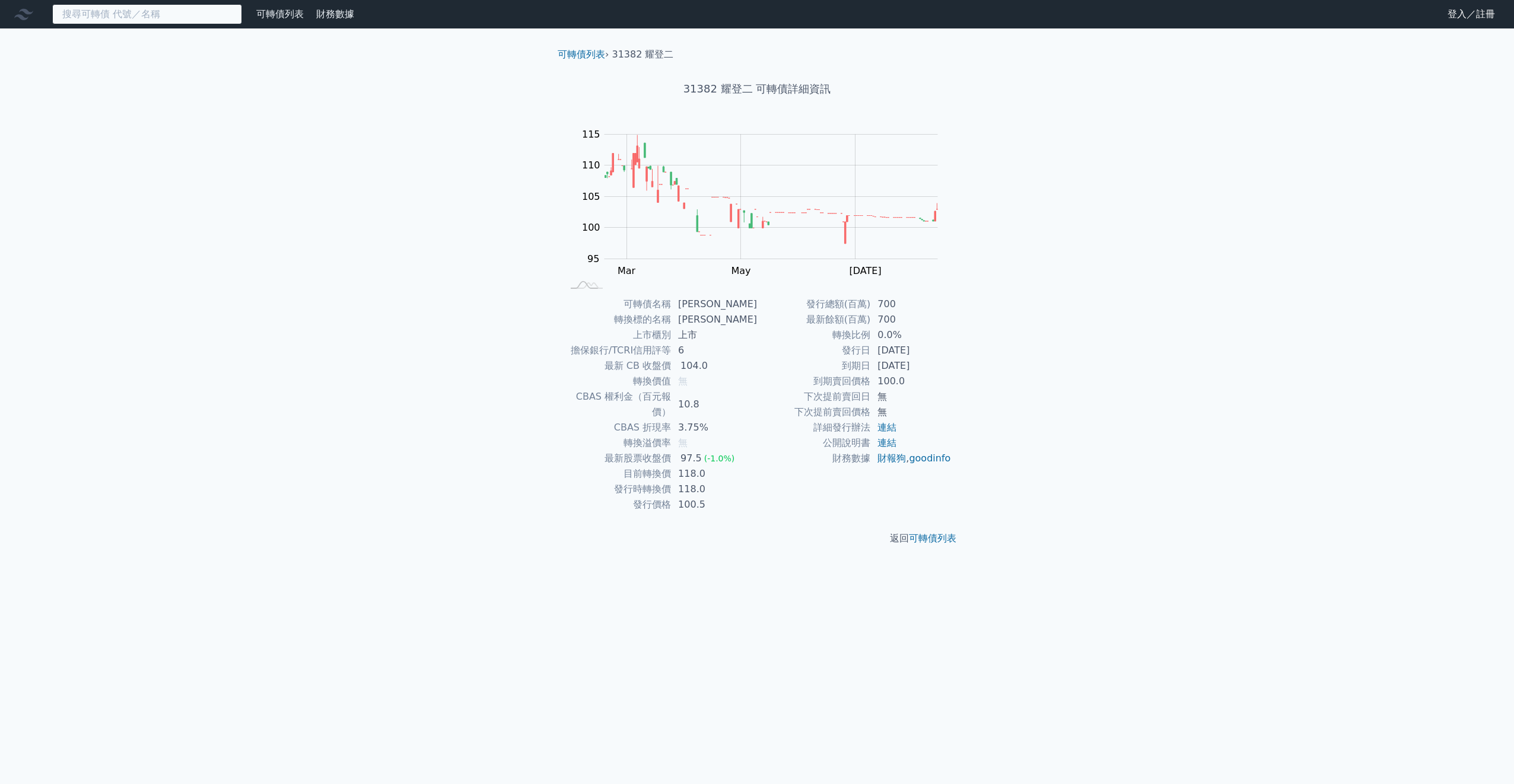
click at [77, 20] on input at bounding box center [147, 14] width 190 height 20
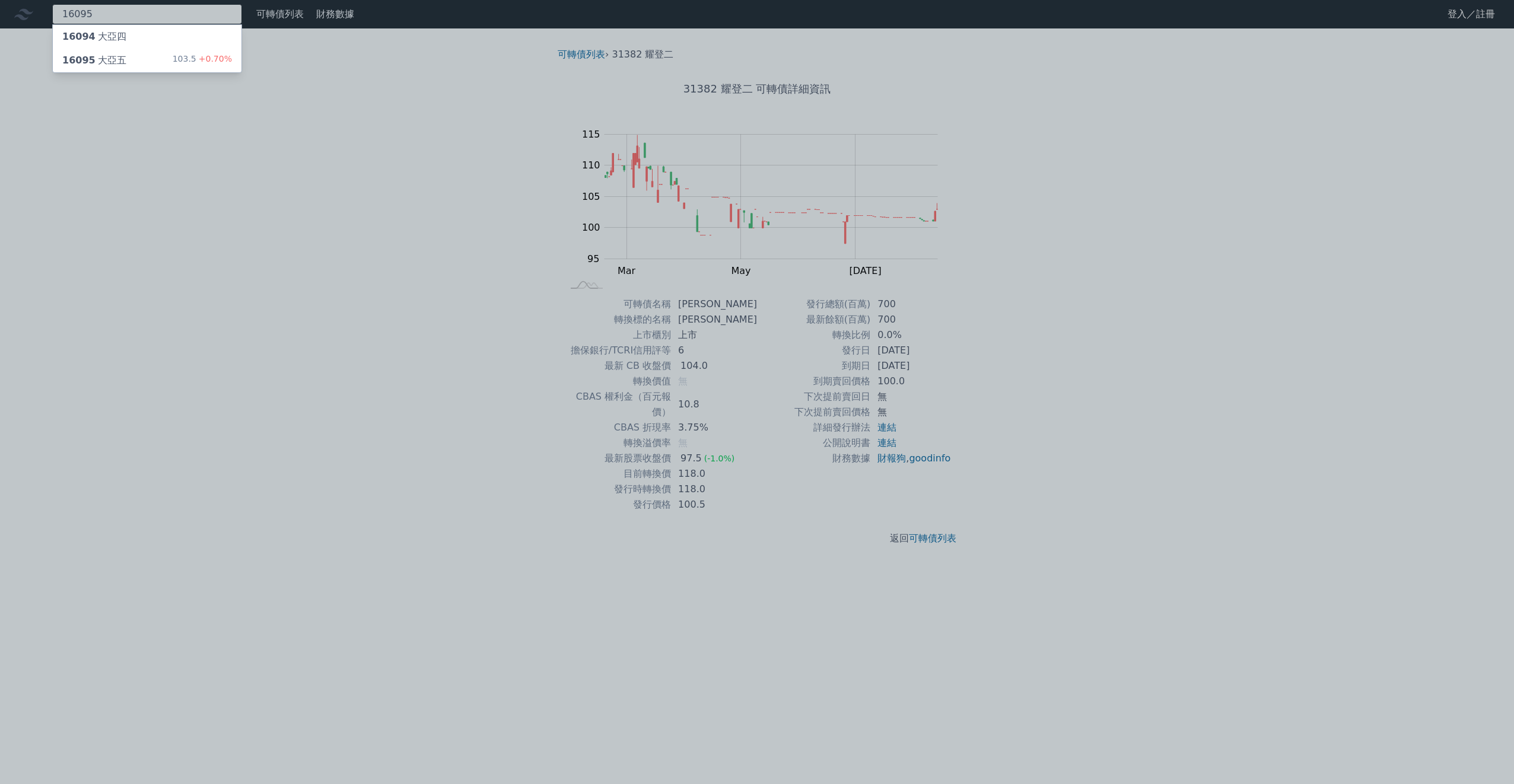
type input "16095"
click at [125, 62] on div "16095 大亞五 103.5 +0.70%" at bounding box center [147, 61] width 189 height 24
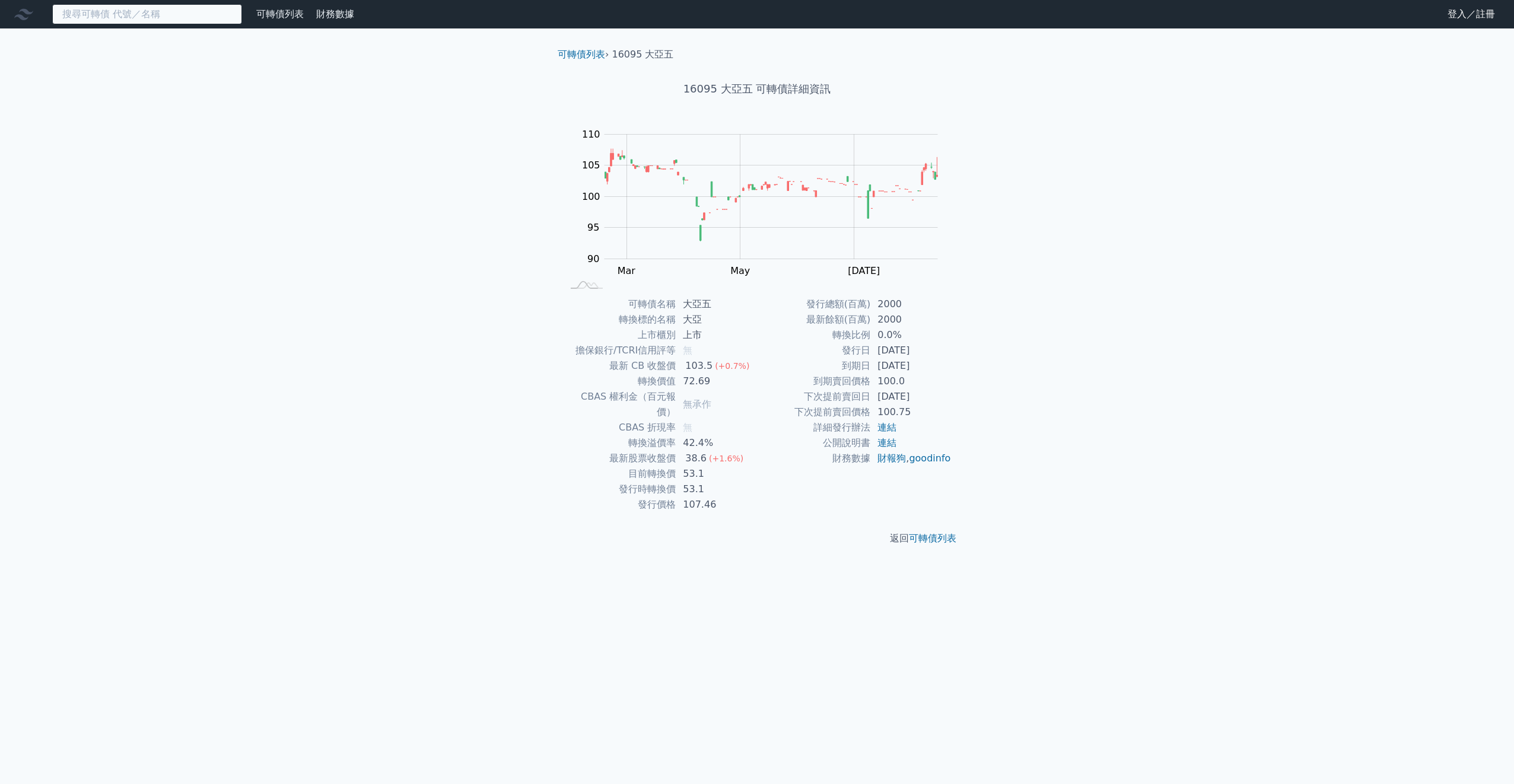
click at [106, 17] on input at bounding box center [147, 14] width 190 height 20
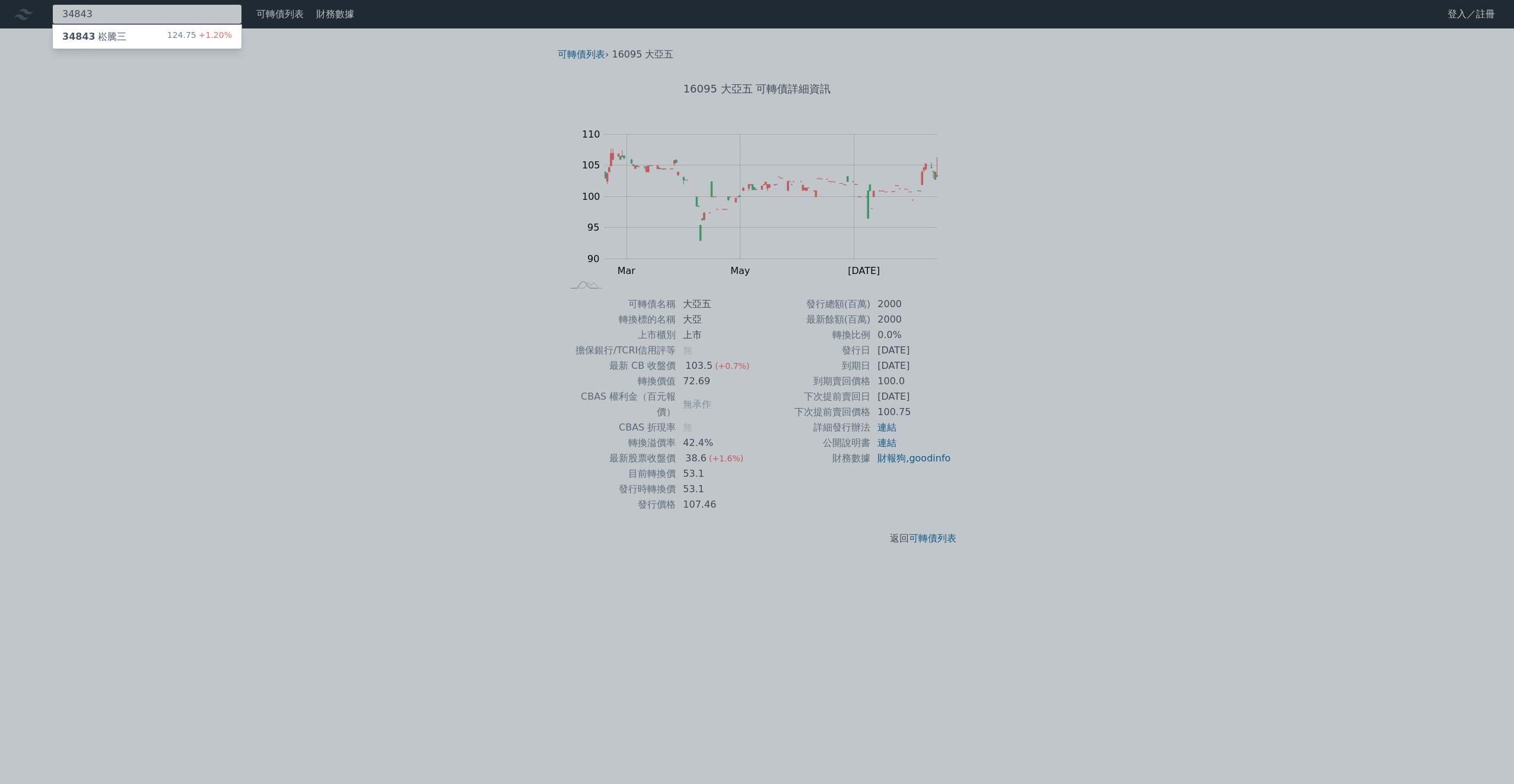
type input "34843"
click at [121, 32] on div "34843 崧騰三" at bounding box center [94, 37] width 64 height 14
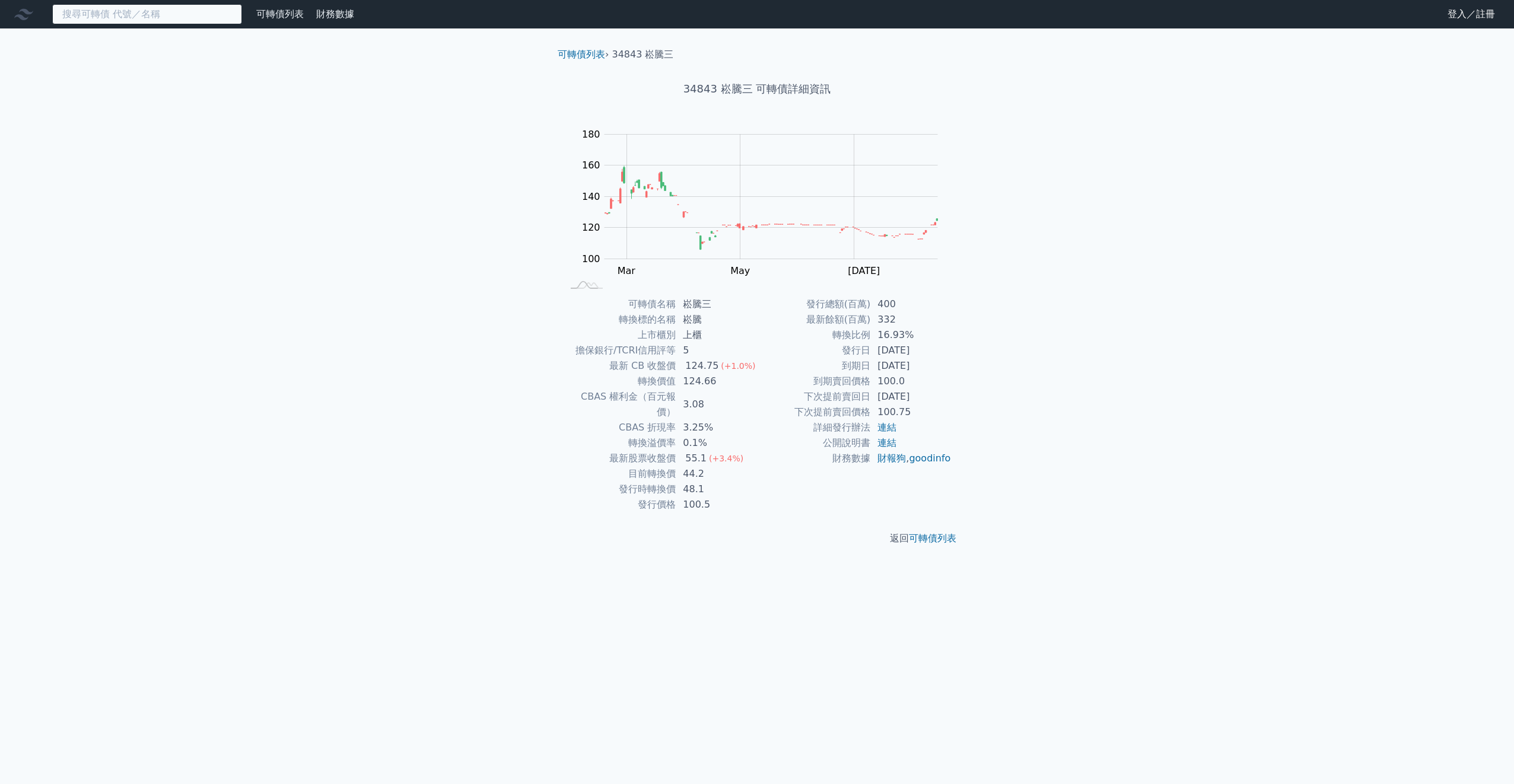
click at [124, 20] on input at bounding box center [147, 14] width 190 height 20
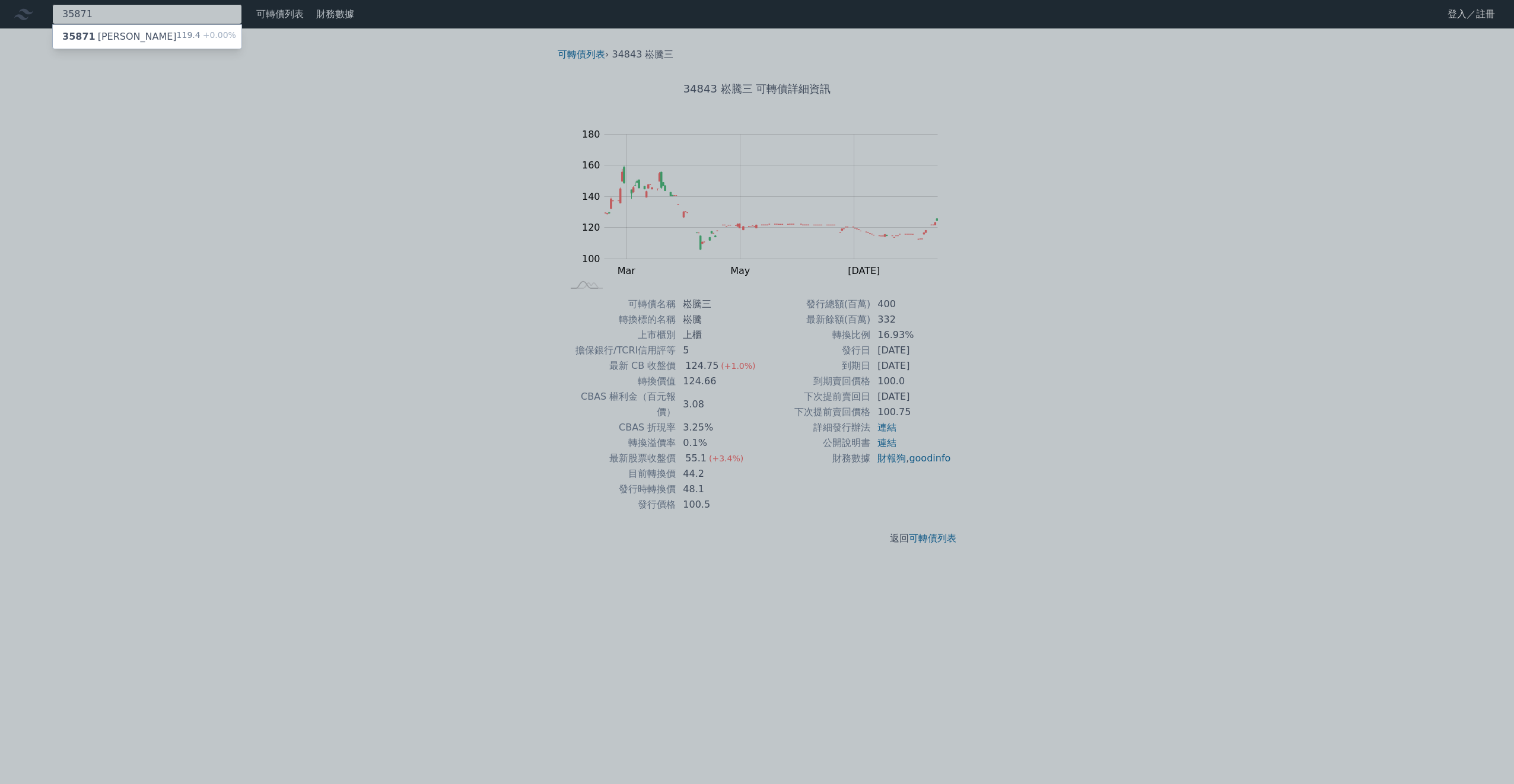
type input "35871"
click at [138, 32] on div "35871 [PERSON_NAME]一 119.4 +0.00%" at bounding box center [147, 37] width 189 height 24
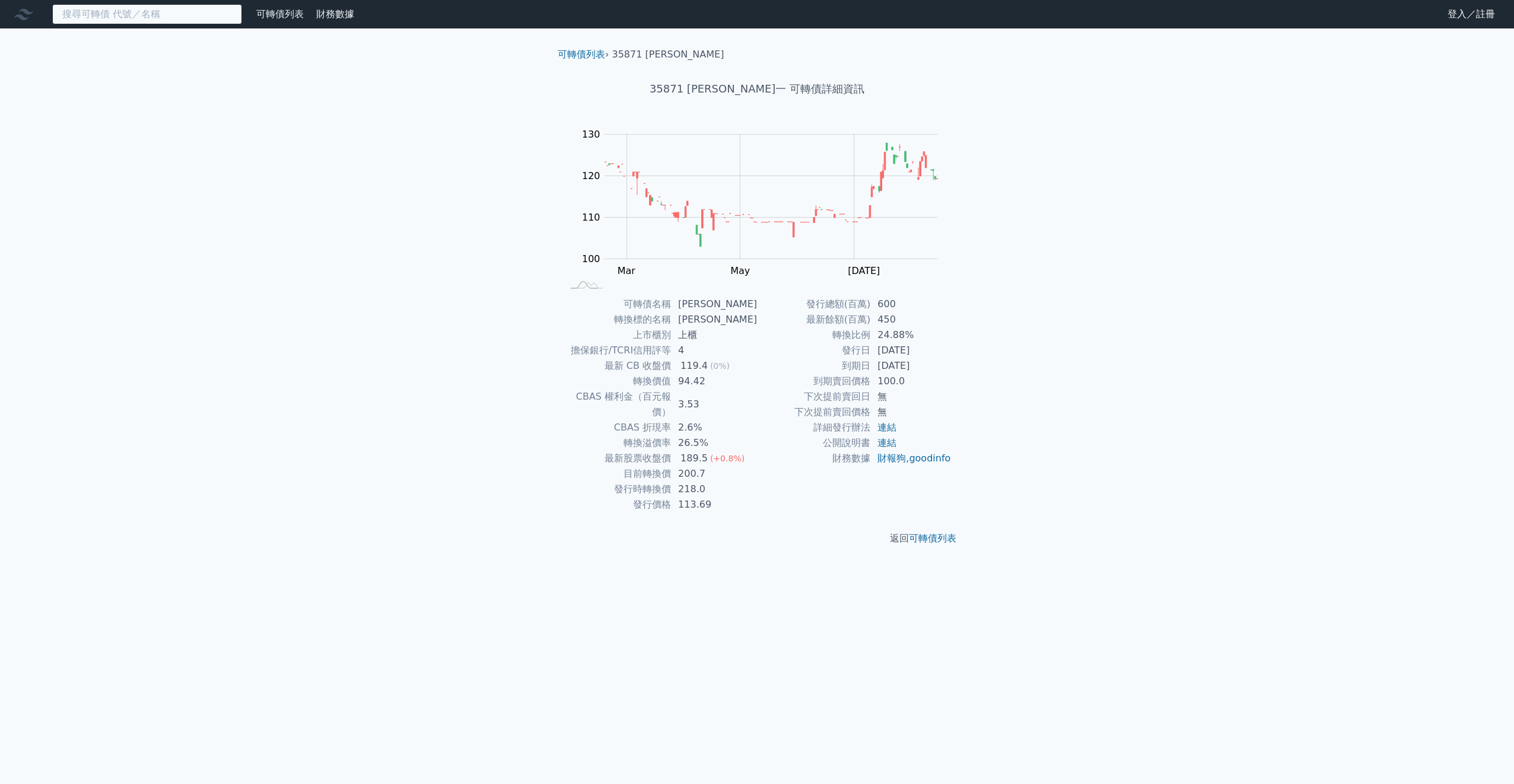
click at [145, 22] on input at bounding box center [147, 14] width 190 height 20
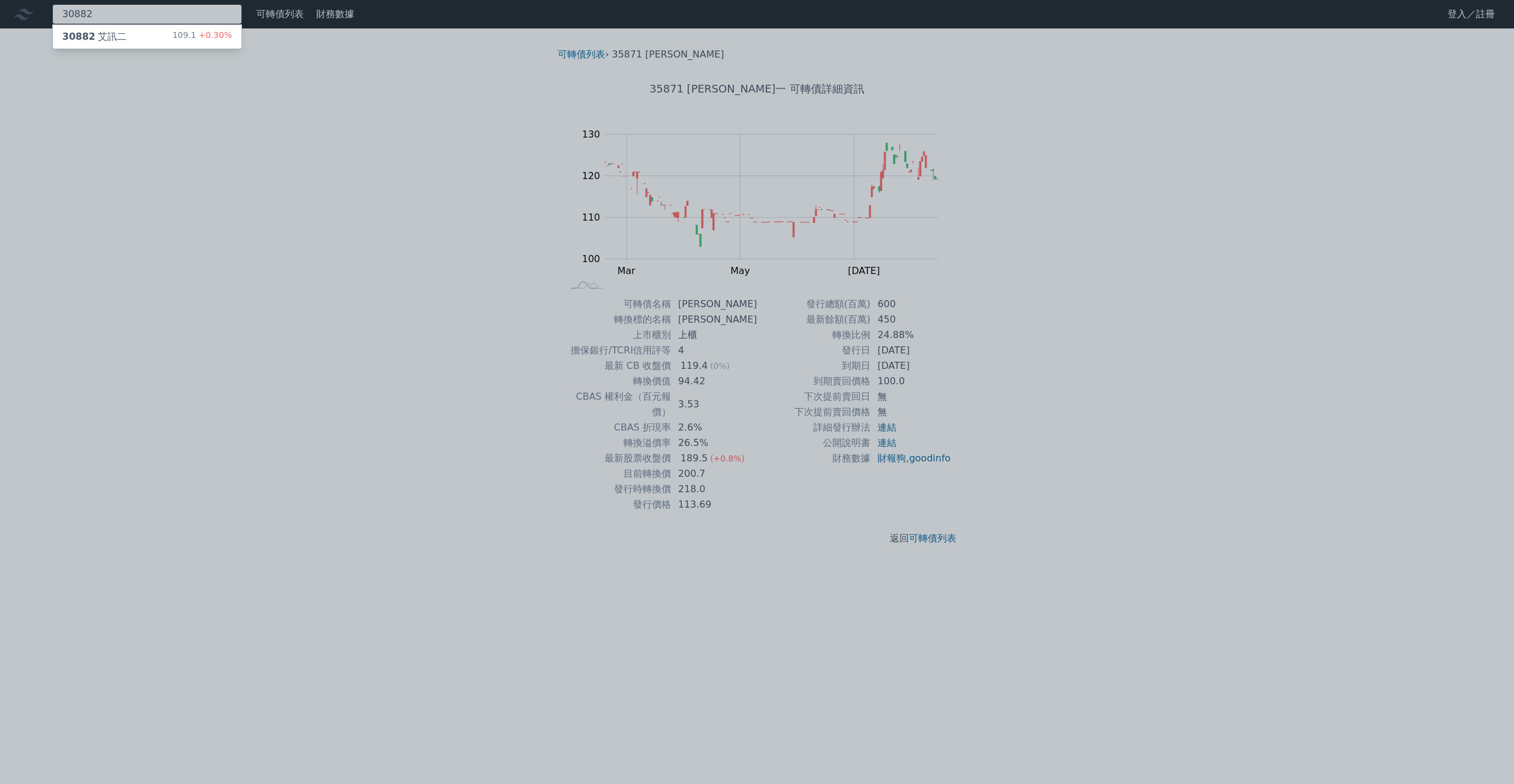
type input "30882"
click at [150, 45] on div "30882 艾訊二 109.1 +0.30%" at bounding box center [147, 37] width 189 height 24
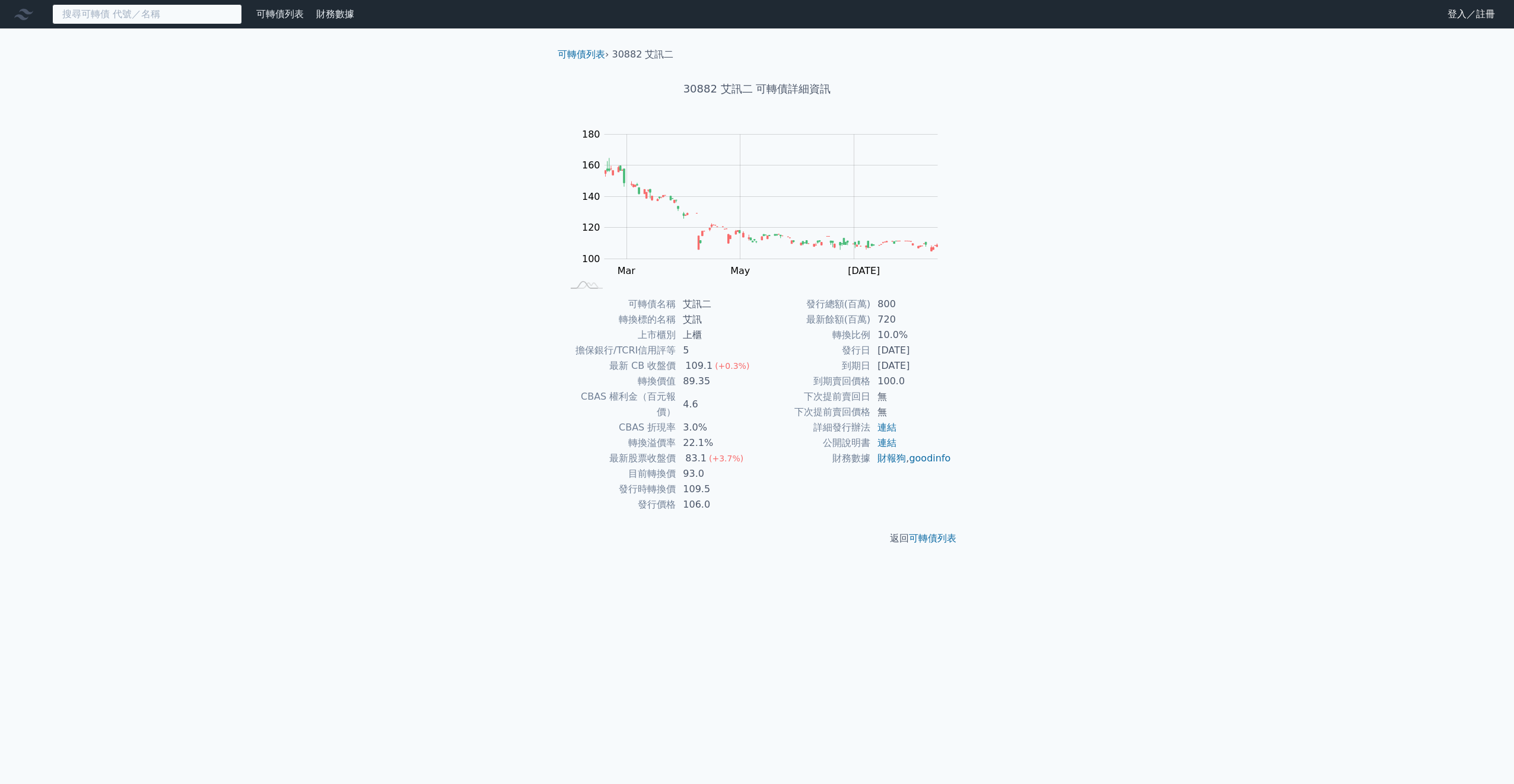
click at [163, 12] on input at bounding box center [147, 14] width 190 height 20
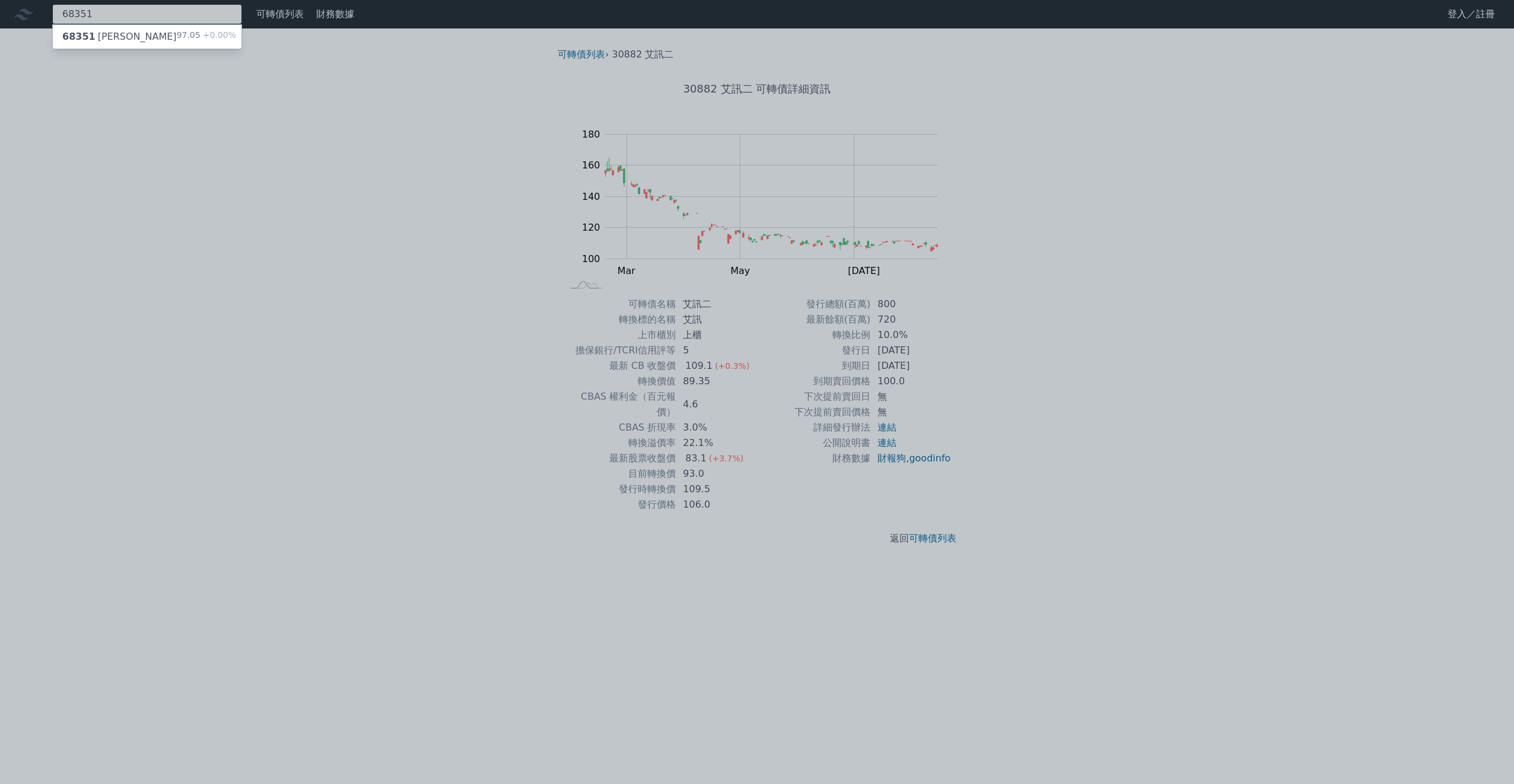
type input "68351"
click at [165, 46] on div "68351 [PERSON_NAME] 97.05 +0.00%" at bounding box center [147, 37] width 189 height 24
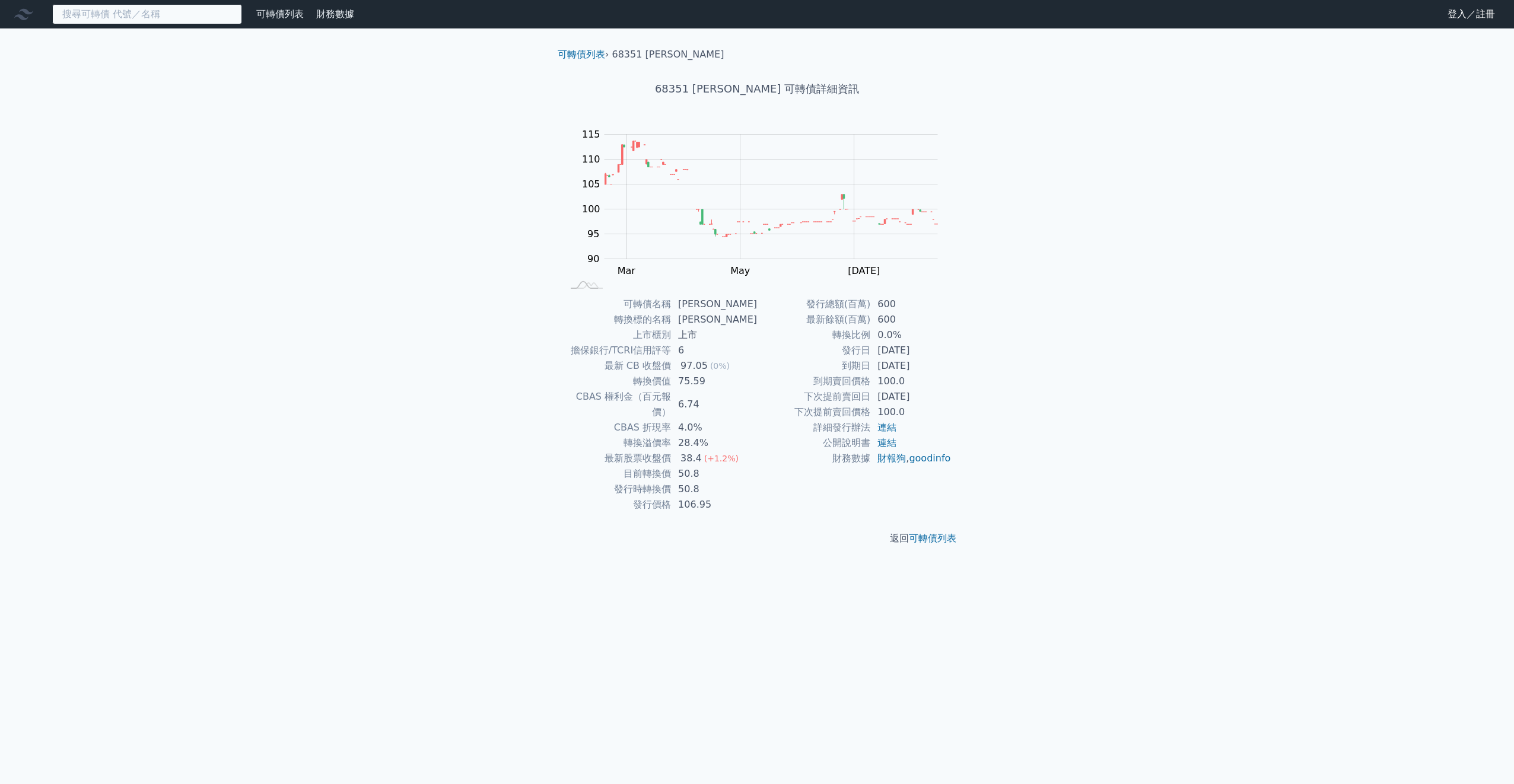
click at [103, 15] on input at bounding box center [147, 14] width 190 height 20
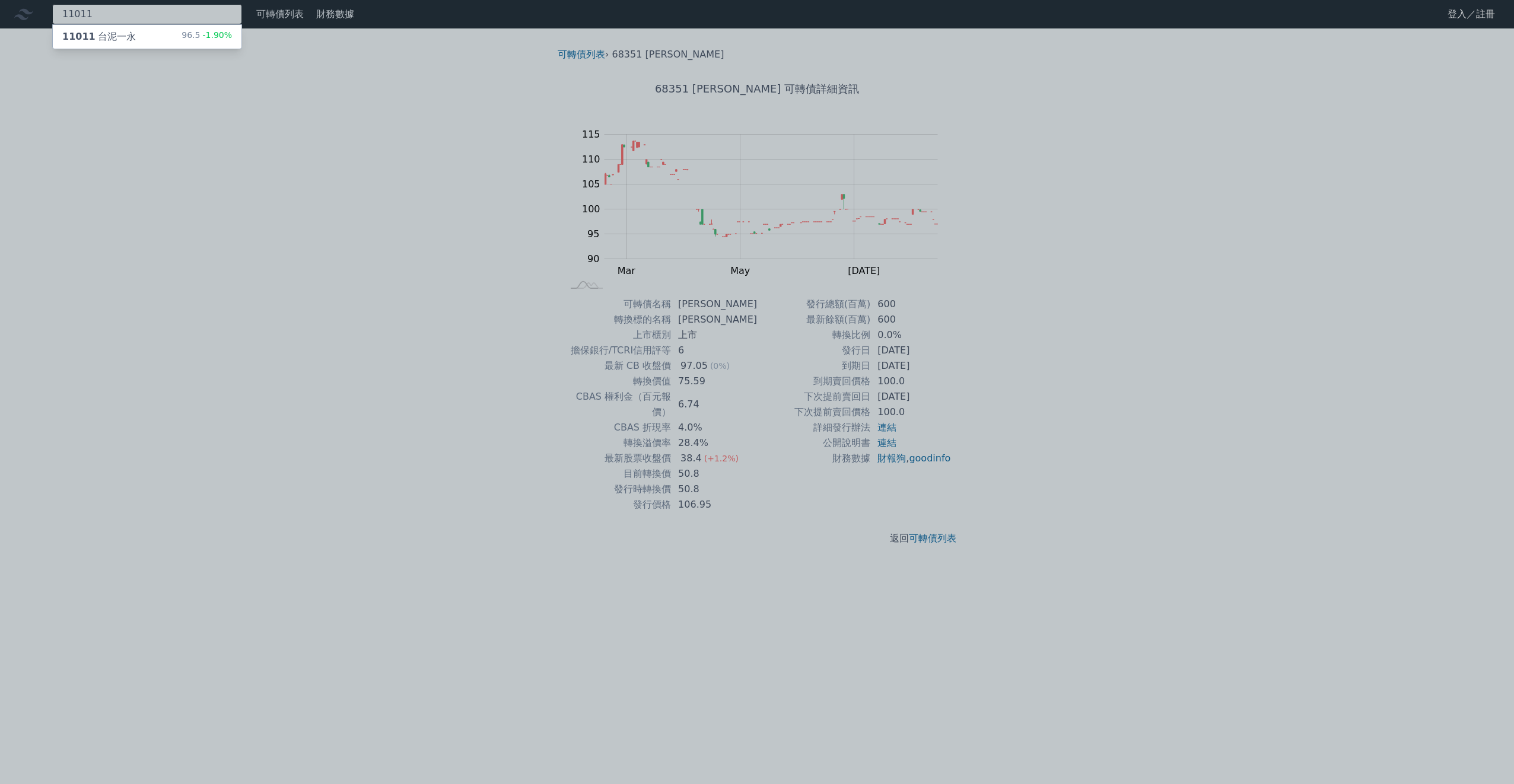
type input "11011"
click at [114, 33] on div "11011 台泥一永" at bounding box center [99, 37] width 74 height 14
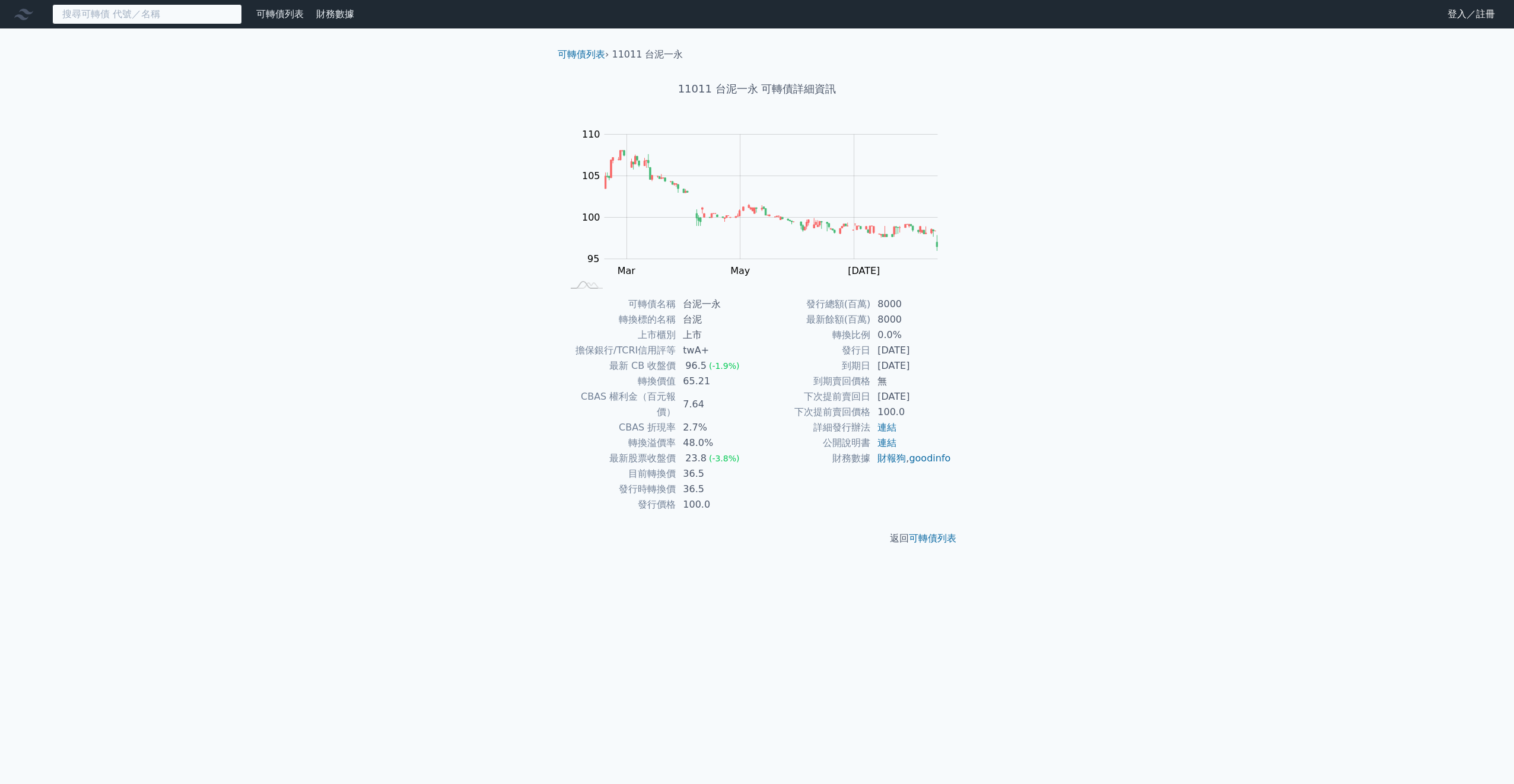
click at [122, 11] on input at bounding box center [147, 14] width 190 height 20
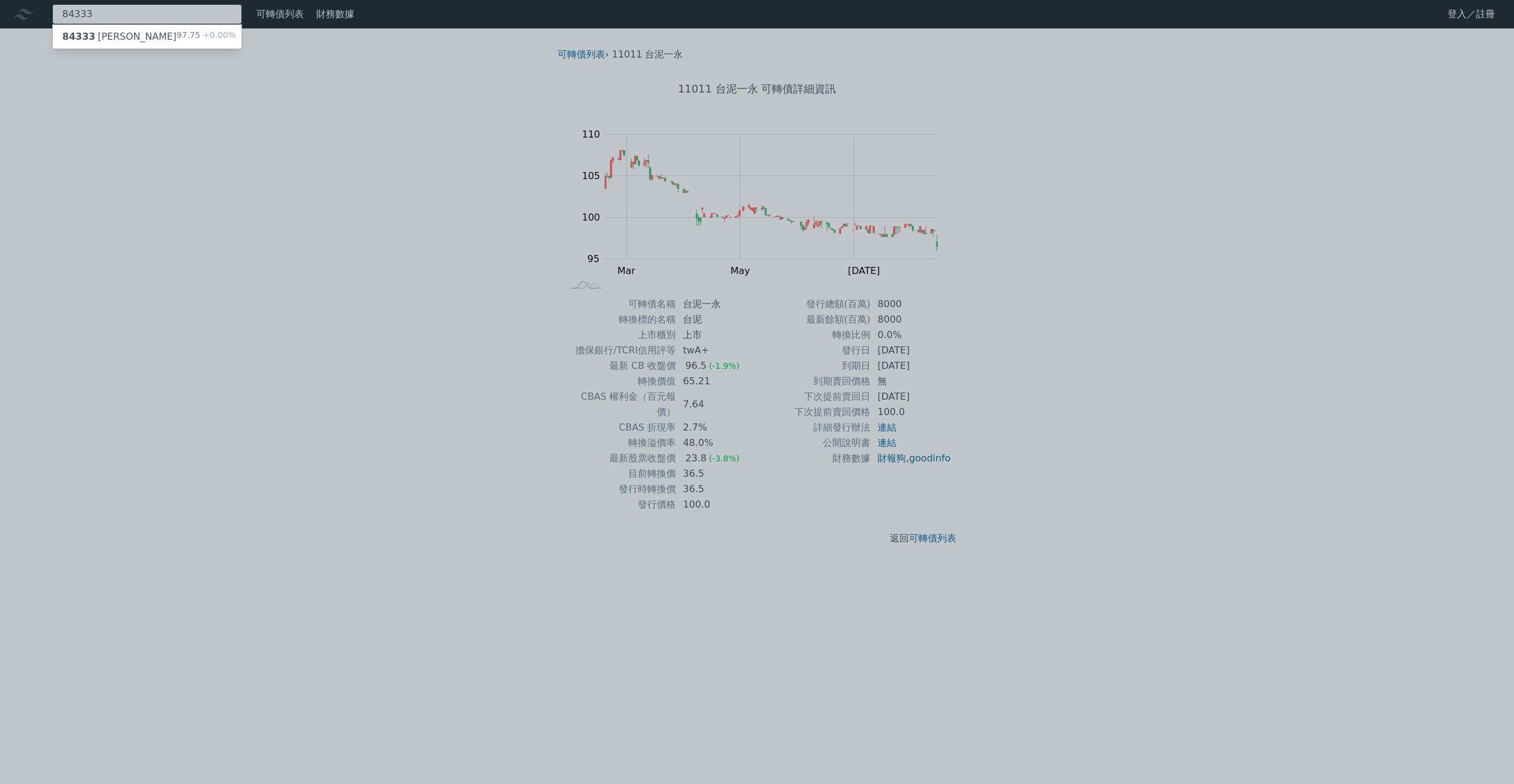
type input "84333"
click at [122, 28] on div "84333 弘帆三 97.75 +0.00%" at bounding box center [147, 37] width 189 height 24
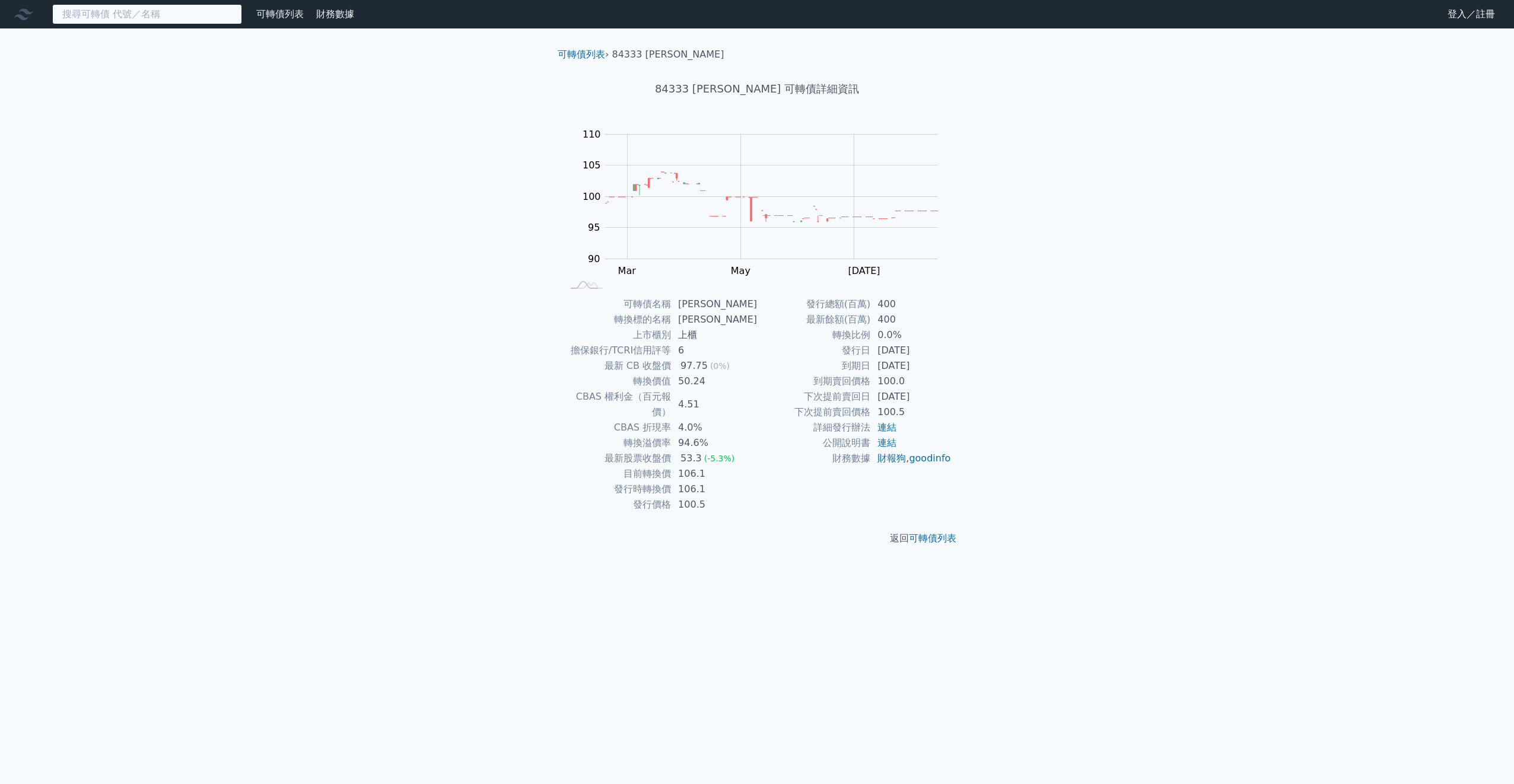
click at [175, 11] on input at bounding box center [147, 14] width 190 height 20
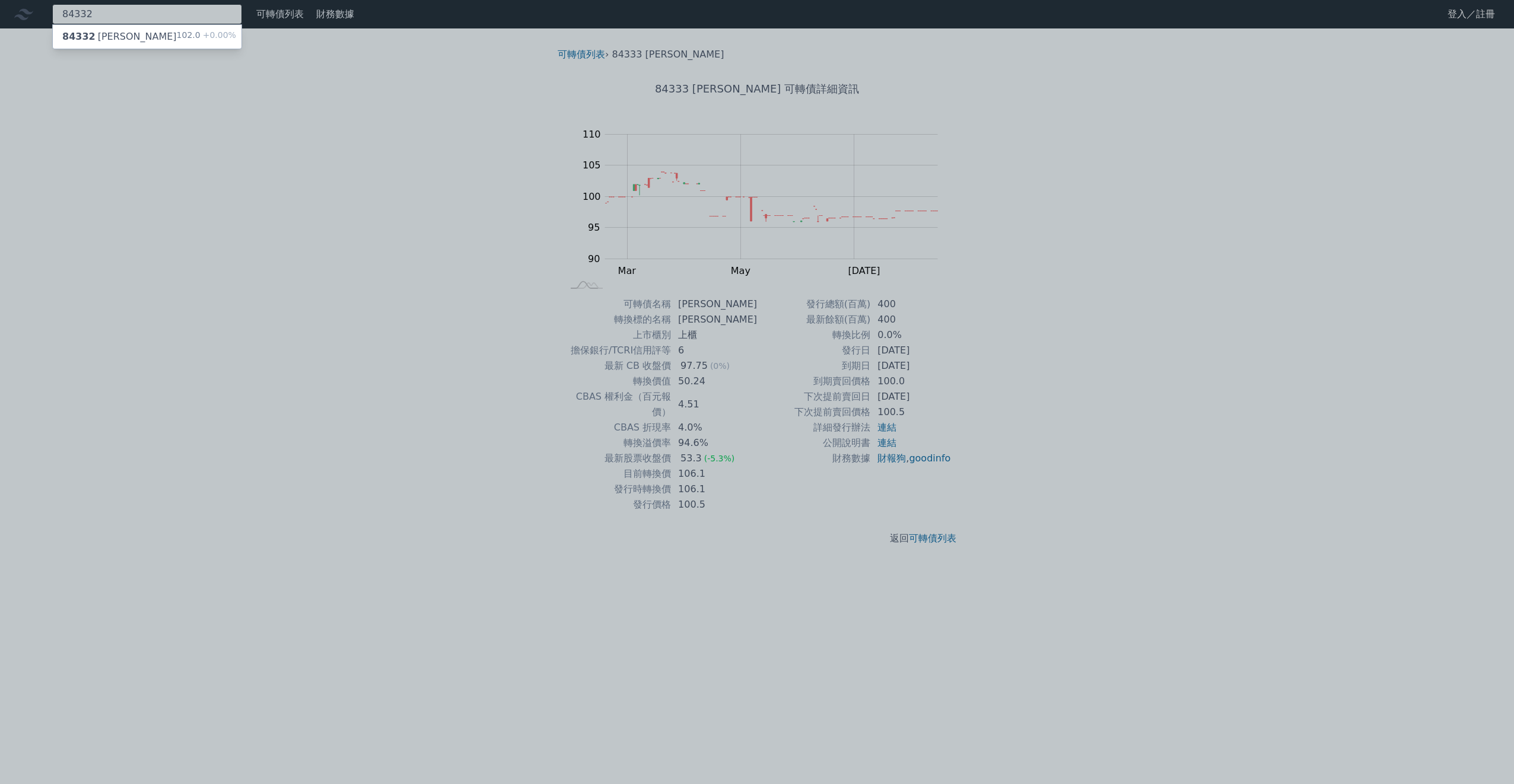
type input "84332"
click at [143, 37] on div "84332 弘帆二 102.0 +0.00%" at bounding box center [147, 37] width 189 height 24
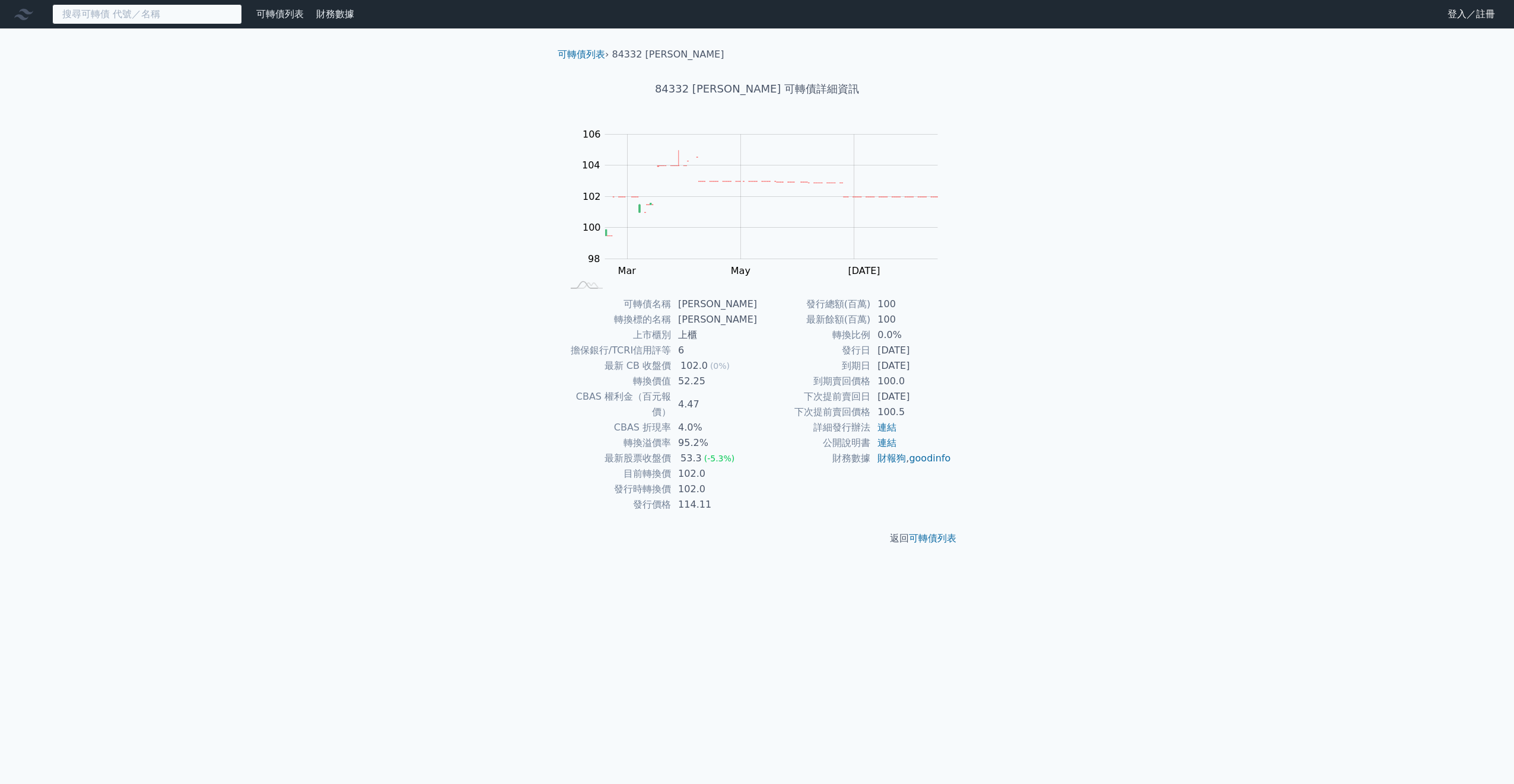
click at [178, 11] on input at bounding box center [147, 14] width 190 height 20
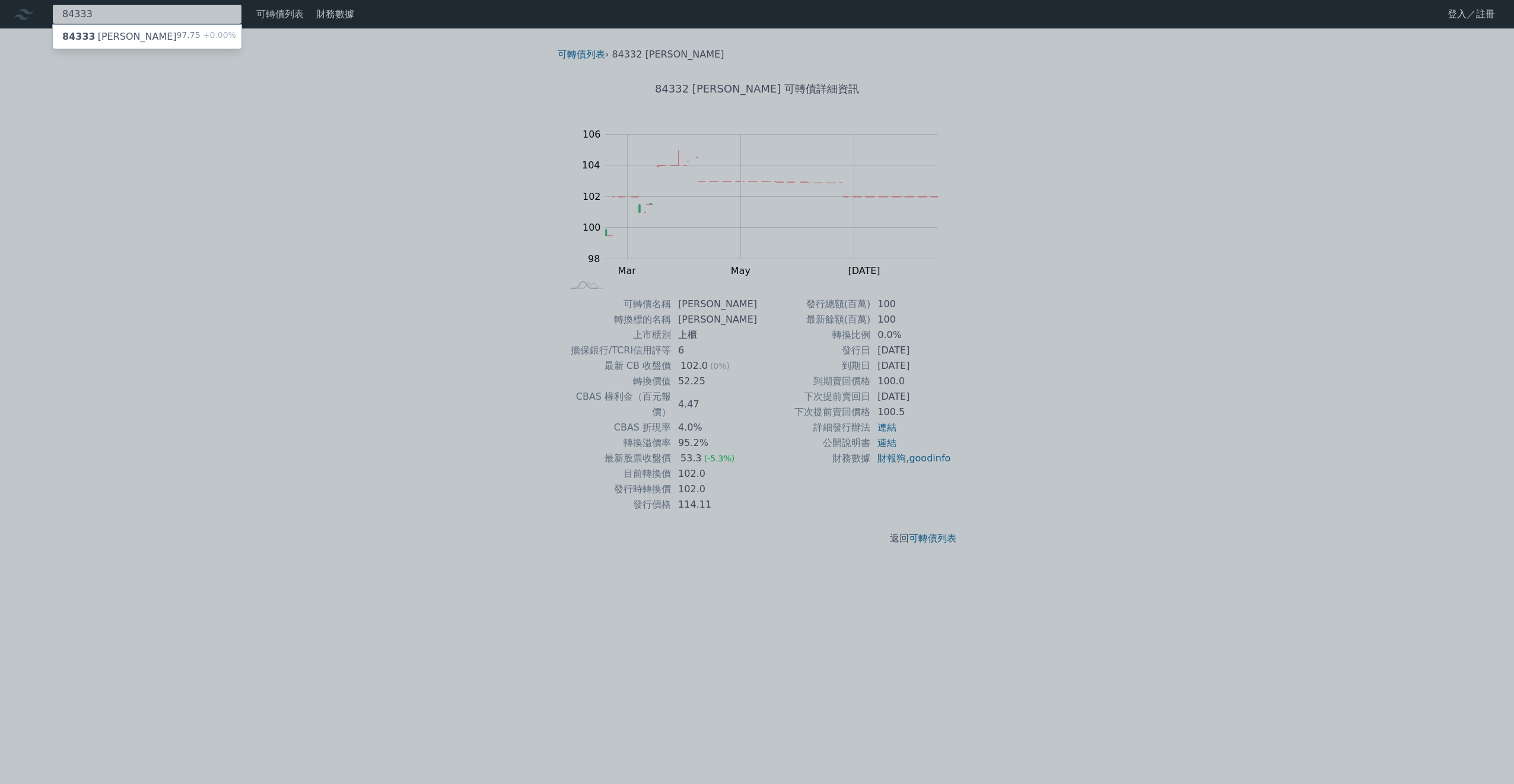
type input "84333"
click at [181, 35] on div "97.75 +0.00%" at bounding box center [207, 37] width 59 height 14
